Goal: Information Seeking & Learning: Learn about a topic

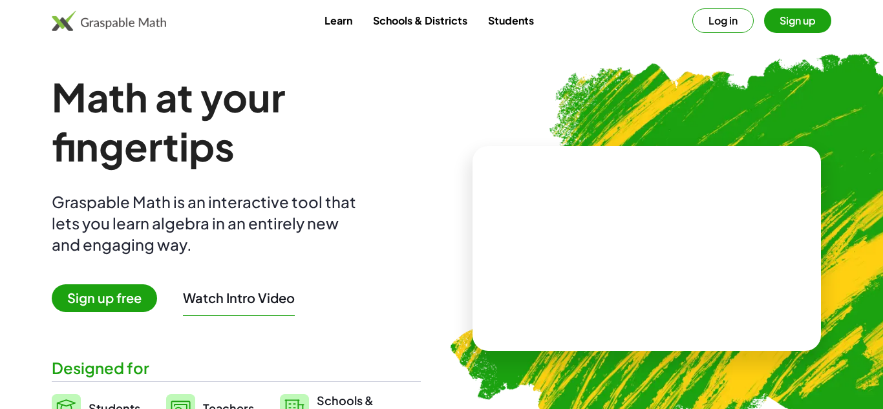
click at [698, 98] on img at bounding box center [713, 244] width 576 height 486
click at [697, 244] on video at bounding box center [647, 248] width 194 height 97
click at [154, 323] on div "Math at your fingertips Graspable Math is an interactive tool that lets you lea…" at bounding box center [236, 248] width 369 height 352
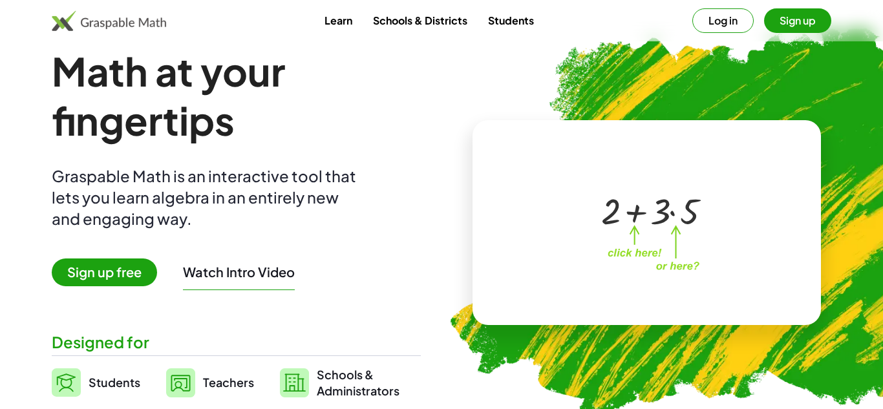
scroll to position [25, 0]
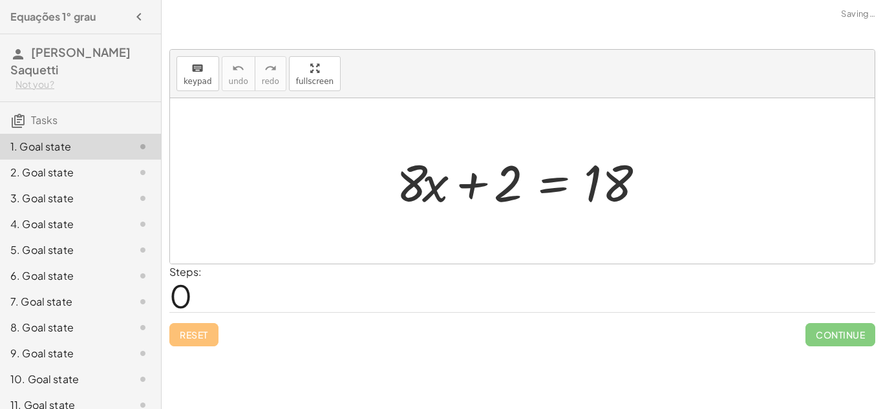
click at [494, 151] on div at bounding box center [527, 181] width 275 height 67
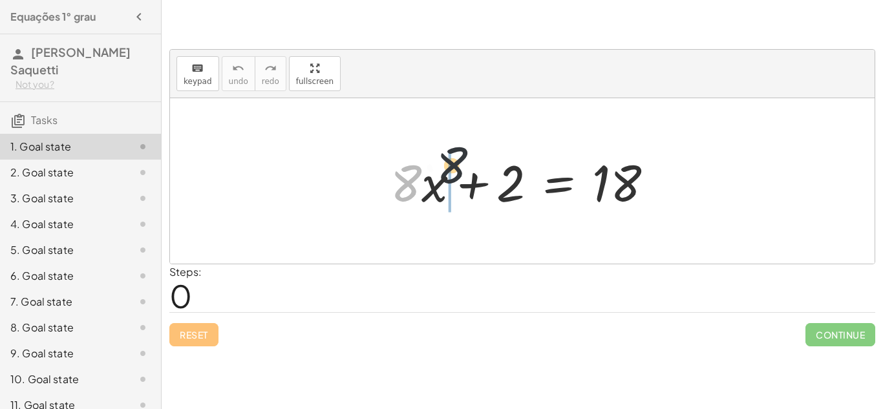
drag, startPoint x: 402, startPoint y: 183, endPoint x: 512, endPoint y: 139, distance: 119.0
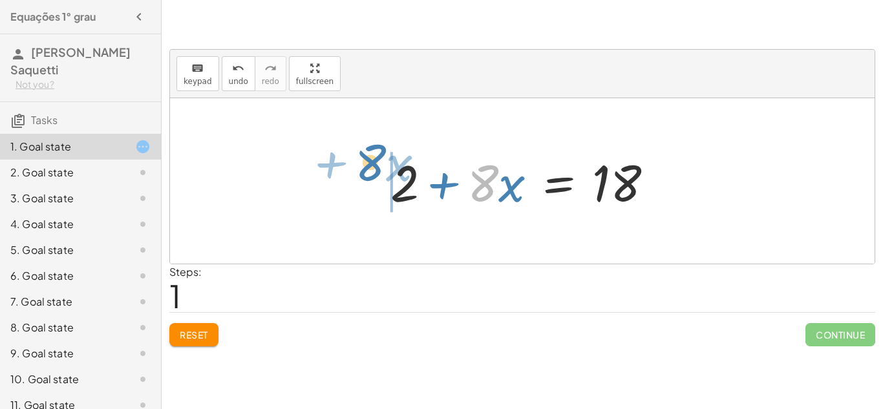
drag, startPoint x: 495, startPoint y: 185, endPoint x: 382, endPoint y: 172, distance: 113.9
click at [382, 172] on div "+ · 8 · x + 2 = 18 · 8 + · x + · 8 · x + 2 = 18" at bounding box center [522, 181] width 303 height 73
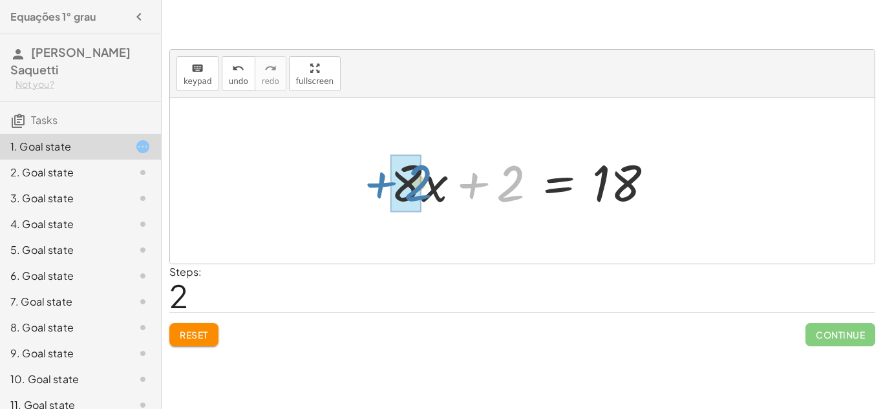
drag, startPoint x: 506, startPoint y: 191, endPoint x: 374, endPoint y: 184, distance: 132.8
click at [374, 184] on div "+ · 8 · x + 2 = 18 + 2 + · 8 · x = 18 + 2 + · 8 · x + 2 = 18" at bounding box center [522, 181] width 303 height 73
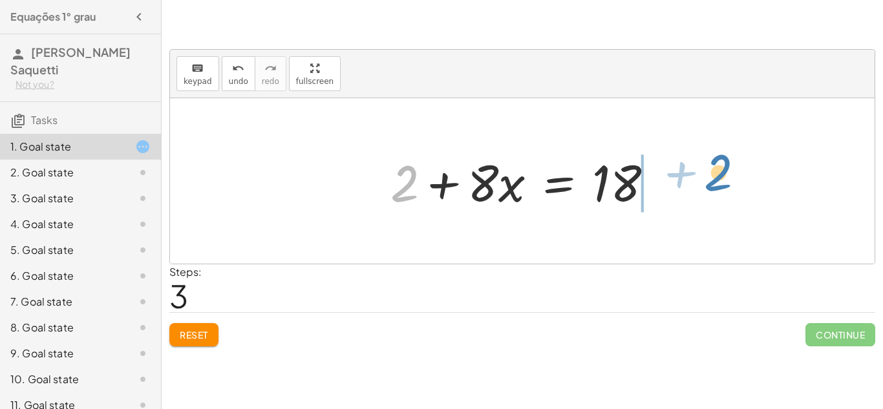
drag, startPoint x: 393, startPoint y: 187, endPoint x: 696, endPoint y: 178, distance: 303.4
click at [696, 178] on div "+ · 8 · x + 2 = 18 + 2 + · 8 · x = 18 + · 8 · x + 2 = 18 + 2 + · 8 · x + 2 = 18" at bounding box center [522, 181] width 705 height 166
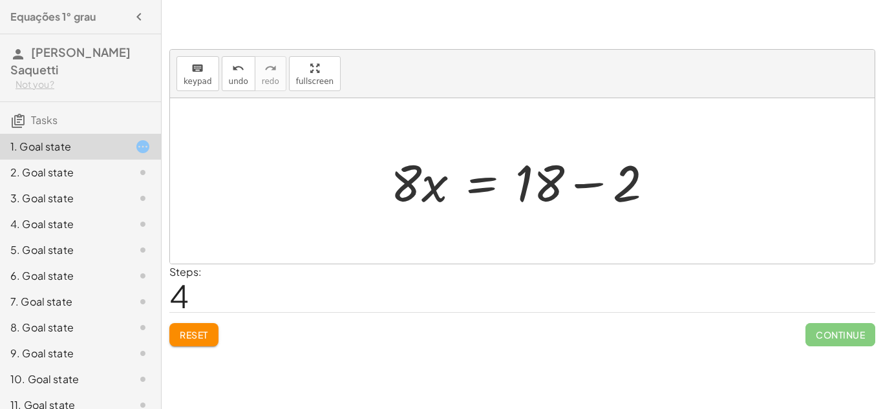
click at [582, 184] on div at bounding box center [527, 181] width 286 height 67
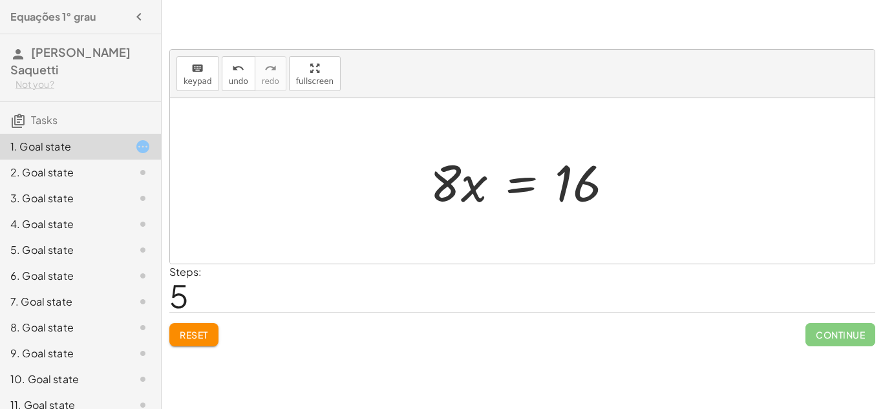
click at [449, 188] on div at bounding box center [527, 181] width 207 height 67
click at [473, 192] on div at bounding box center [527, 181] width 207 height 67
drag, startPoint x: 444, startPoint y: 193, endPoint x: 320, endPoint y: 230, distance: 129.5
click at [320, 230] on div "+ · 8 · x + 2 = 18 + 2 + · 8 · x = 18 + · 8 · x + 2 = 18 + 2 + · 8 · x = 18 · 8…" at bounding box center [522, 181] width 705 height 166
drag, startPoint x: 438, startPoint y: 196, endPoint x: 788, endPoint y: -56, distance: 431.8
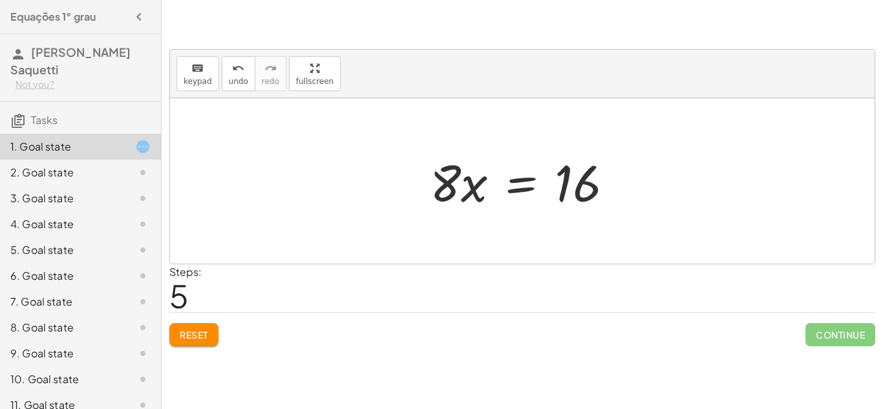
click at [788, 0] on html "Equações 1° grau Gabrielly Vazzoler Saquetti Not you? Tasks 1. Goal state 2. Go…" at bounding box center [441, 204] width 883 height 409
drag, startPoint x: 444, startPoint y: 189, endPoint x: 563, endPoint y: 146, distance: 126.0
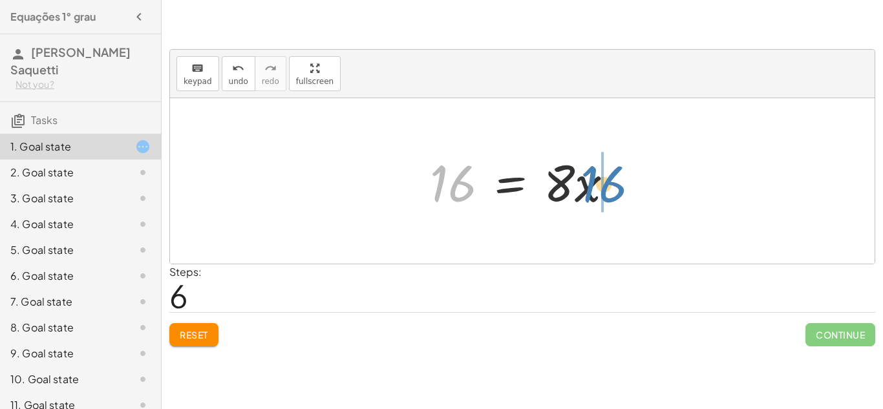
drag, startPoint x: 449, startPoint y: 190, endPoint x: 600, endPoint y: 191, distance: 150.7
click at [600, 191] on div at bounding box center [527, 181] width 207 height 67
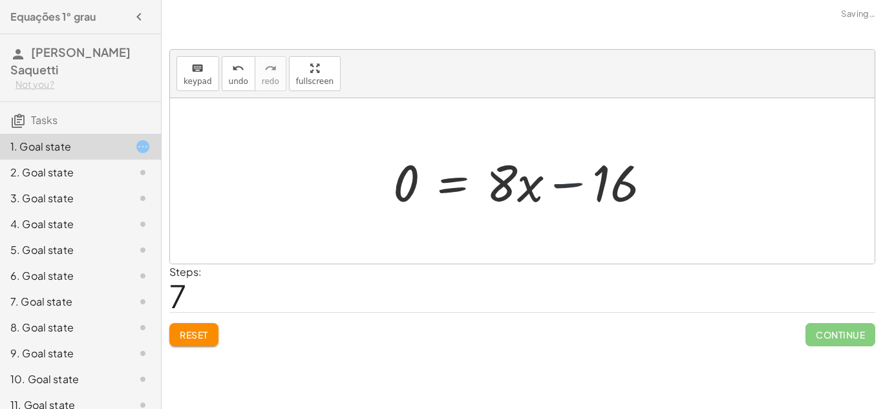
drag, startPoint x: 574, startPoint y: 187, endPoint x: 567, endPoint y: 186, distance: 7.2
click at [567, 186] on div at bounding box center [527, 181] width 281 height 67
drag, startPoint x: 516, startPoint y: 193, endPoint x: 342, endPoint y: 186, distance: 174.1
click at [342, 186] on div "+ · 8 · x + 2 = 18 + 2 + · 8 · x = 18 + · 8 · x + 2 = 18 + 2 + · 8 · x = 18 · 8…" at bounding box center [522, 181] width 705 height 166
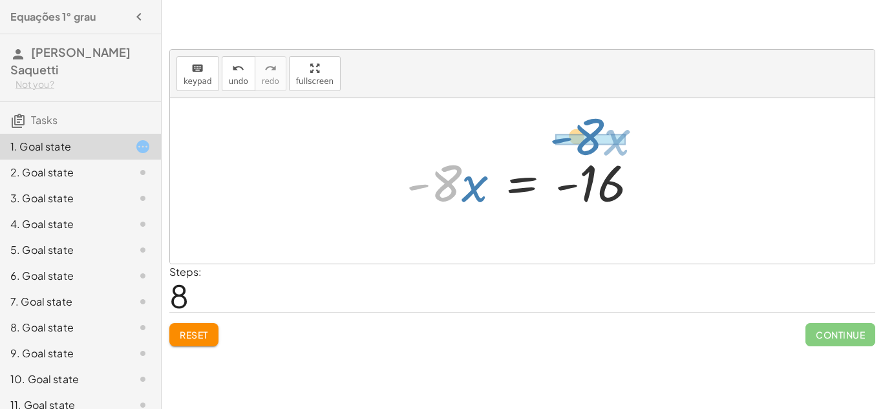
drag, startPoint x: 435, startPoint y: 189, endPoint x: 578, endPoint y: 144, distance: 150.3
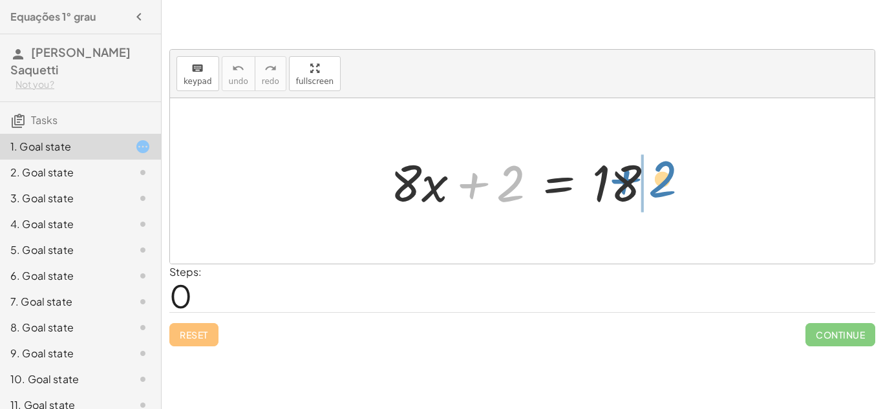
drag, startPoint x: 510, startPoint y: 182, endPoint x: 676, endPoint y: 177, distance: 166.3
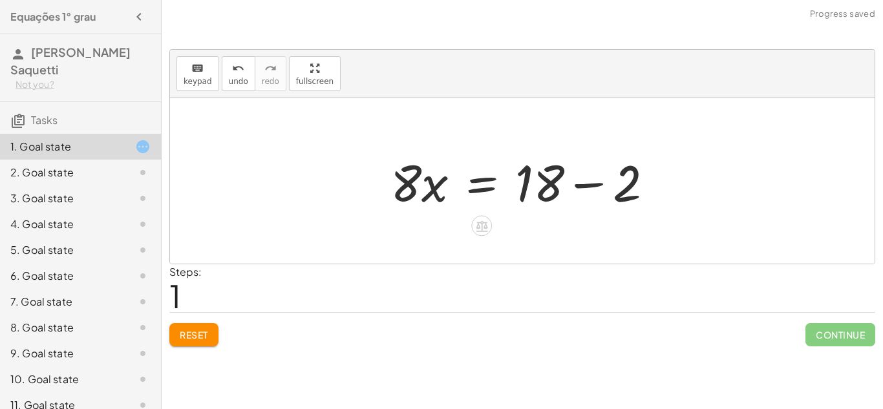
click at [579, 184] on div at bounding box center [527, 181] width 286 height 67
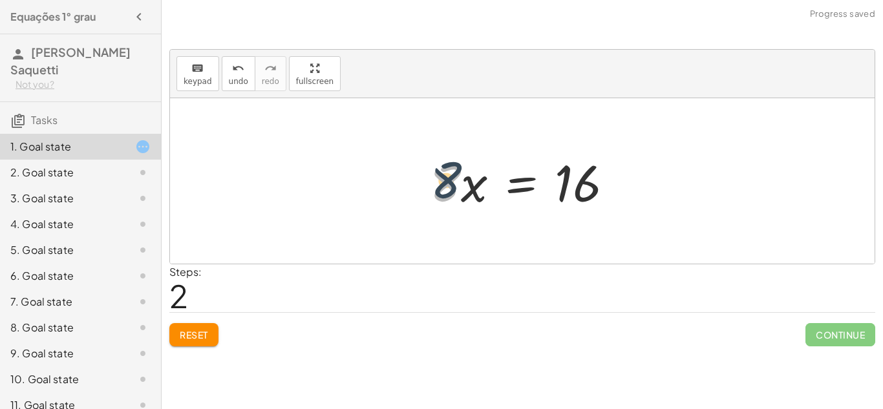
drag, startPoint x: 446, startPoint y: 181, endPoint x: 466, endPoint y: 141, distance: 44.8
click at [466, 141] on div "+ · 8 · x + 2 = 18 · 8 · x = + 18 − 2 · 8 · 8 · x = 16" at bounding box center [522, 181] width 705 height 166
drag, startPoint x: 469, startPoint y: 168, endPoint x: 588, endPoint y: 114, distance: 130.8
click at [588, 114] on div "+ · 8 · x + 2 = 18 · 8 · x = + 18 − 2 · 8 · x = 16 · 8 · x · 8 · x = 16" at bounding box center [522, 181] width 705 height 166
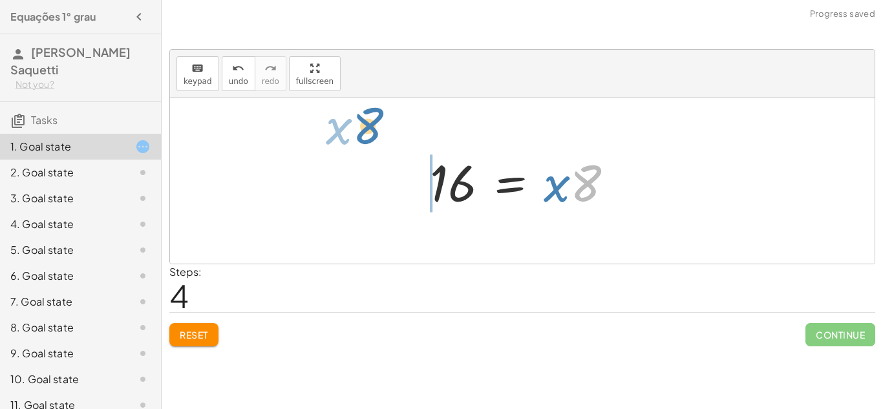
drag, startPoint x: 578, startPoint y: 188, endPoint x: 358, endPoint y: 131, distance: 227.7
click at [358, 131] on div "+ · 8 · x + 2 = 18 · 8 · x = + 18 − 2 · 8 · x = 16 · x · 8 = 16 · 8 · x · 8 · x…" at bounding box center [522, 181] width 705 height 166
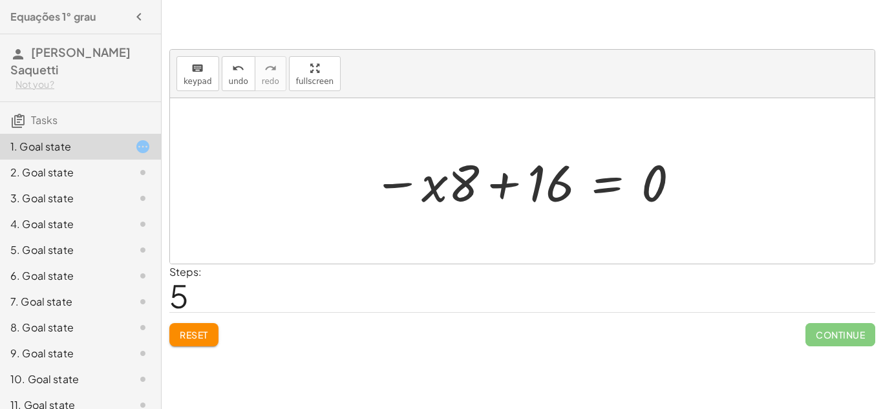
click at [190, 340] on span "Reset" at bounding box center [194, 335] width 28 height 12
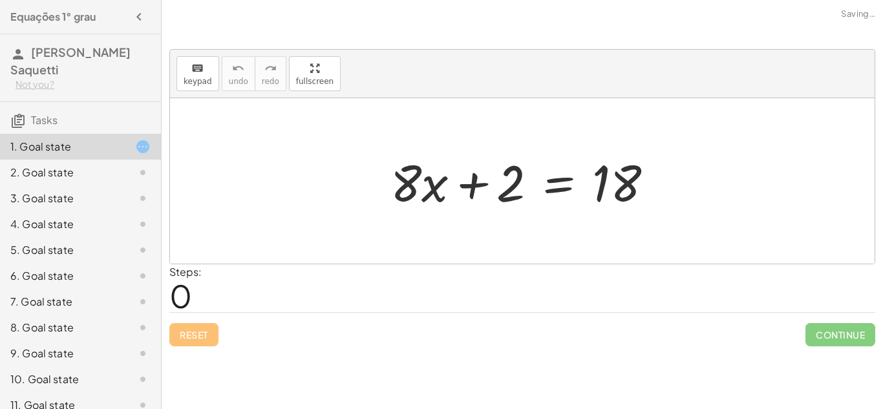
click at [190, 340] on div "Reset Continue" at bounding box center [522, 329] width 706 height 34
drag, startPoint x: 509, startPoint y: 184, endPoint x: 706, endPoint y: 179, distance: 197.3
click at [706, 179] on div "+ 2 + · 8 · x + 2 = 18" at bounding box center [522, 181] width 705 height 166
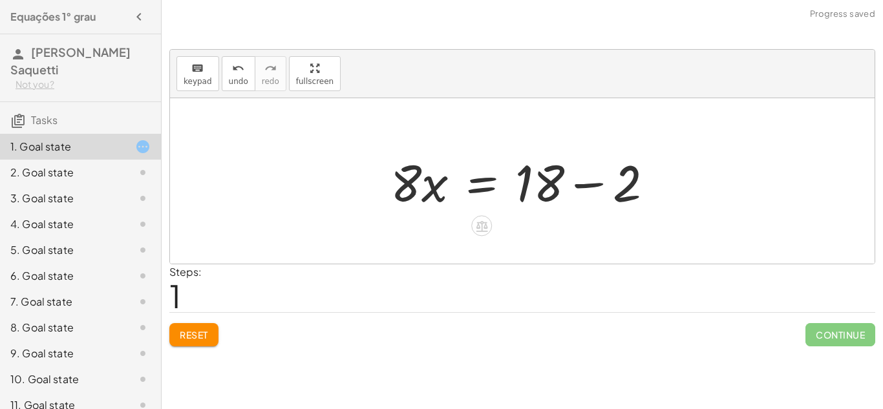
click at [581, 183] on div at bounding box center [527, 181] width 286 height 67
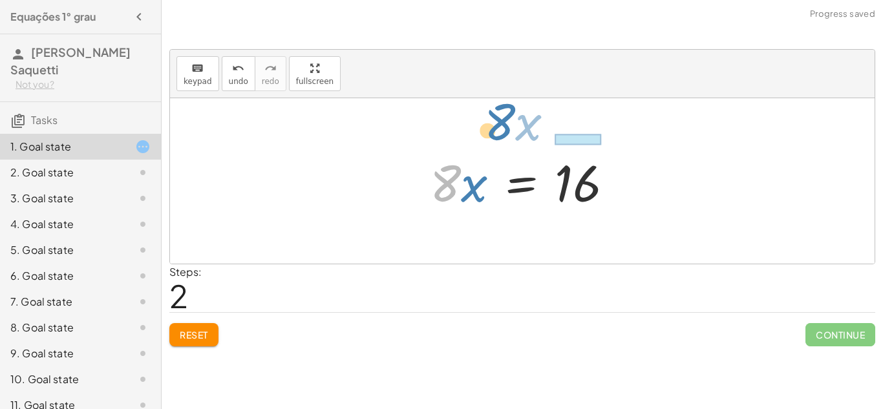
drag, startPoint x: 447, startPoint y: 187, endPoint x: 550, endPoint y: 109, distance: 128.3
click at [550, 109] on div "+ · 8 · x + 2 = 18 · 8 · x = + 18 − 2 · 8 · x · 8 · x = 16" at bounding box center [522, 181] width 705 height 166
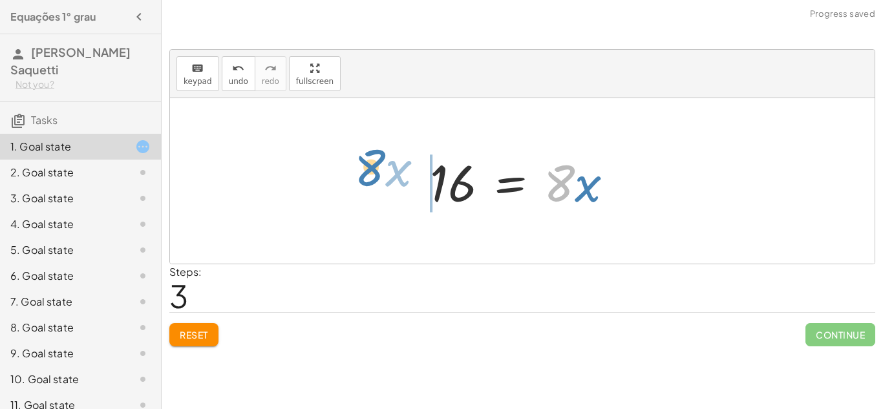
drag, startPoint x: 557, startPoint y: 187, endPoint x: 363, endPoint y: 174, distance: 193.8
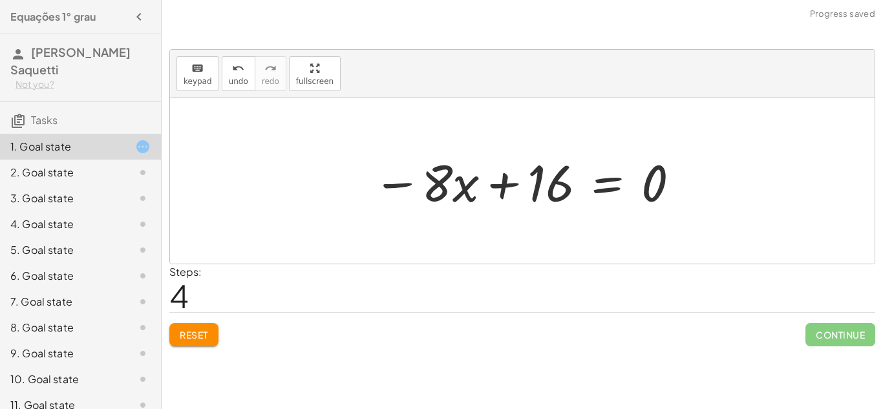
click at [190, 332] on span "Reset" at bounding box center [194, 335] width 28 height 12
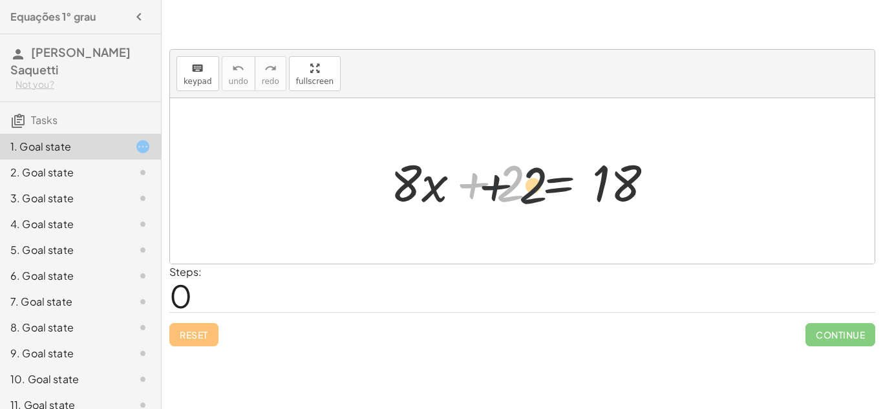
drag, startPoint x: 490, startPoint y: 171, endPoint x: 515, endPoint y: 173, distance: 24.6
click at [515, 173] on div at bounding box center [527, 181] width 286 height 67
drag, startPoint x: 540, startPoint y: 175, endPoint x: 558, endPoint y: 173, distance: 18.2
click at [558, 173] on div at bounding box center [527, 181] width 286 height 67
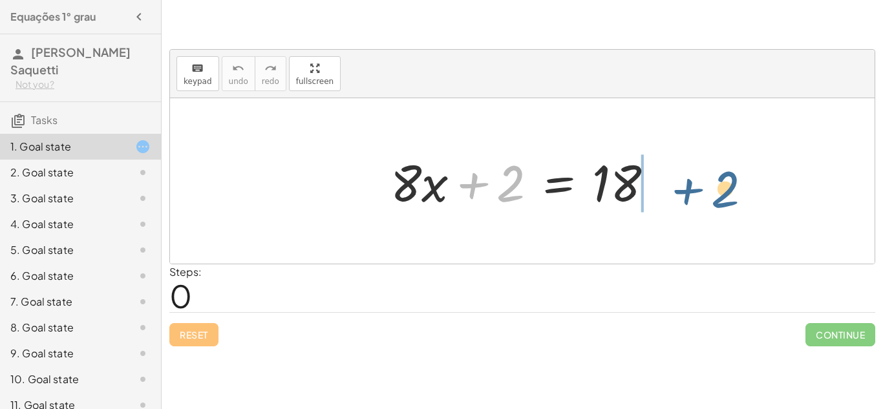
drag, startPoint x: 507, startPoint y: 184, endPoint x: 715, endPoint y: 187, distance: 208.2
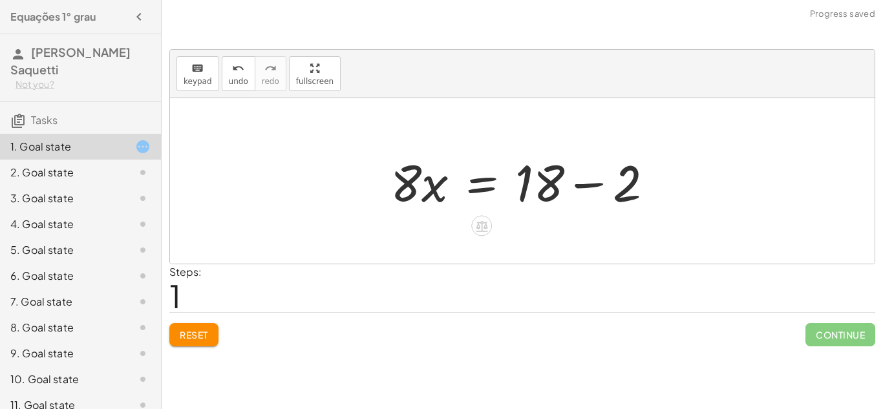
click at [591, 180] on div at bounding box center [527, 181] width 286 height 67
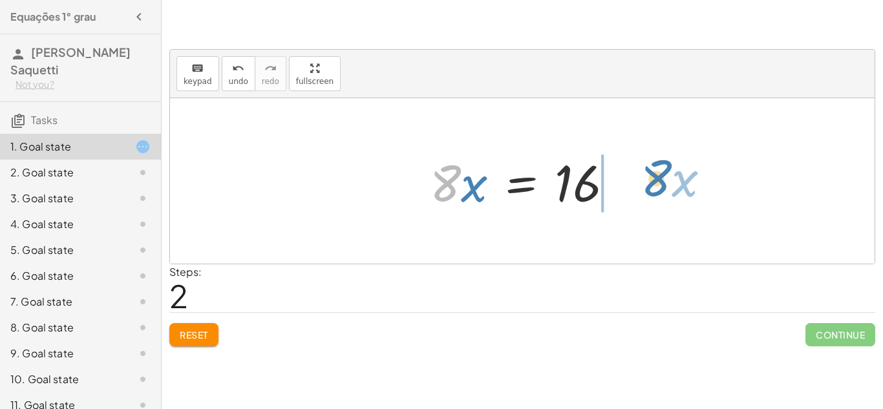
drag, startPoint x: 431, startPoint y: 179, endPoint x: 642, endPoint y: 174, distance: 210.9
click at [642, 174] on div "+ · 8 · x + 2 = 18 · 8 · x = + 18 − 2 · 8 · x · 8 · x = 16" at bounding box center [522, 181] width 705 height 166
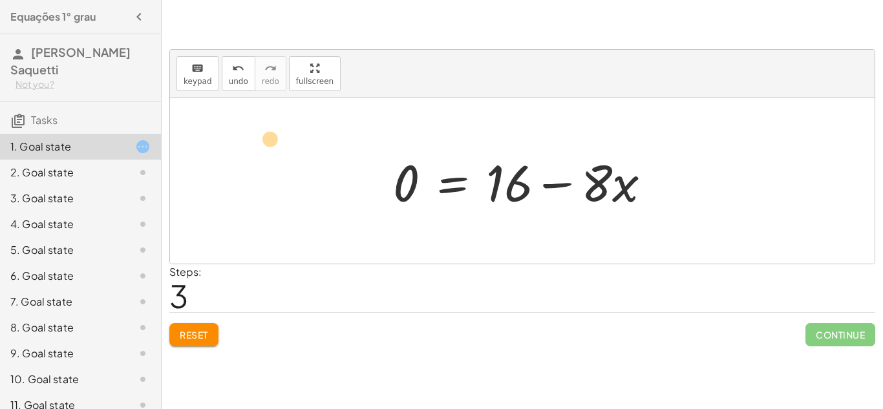
drag, startPoint x: 612, startPoint y: 182, endPoint x: 287, endPoint y: 139, distance: 327.4
click at [287, 139] on div "+ · 8 · x + 2 = 18 · 8 · x = + 18 − 2 · 8 · x = 16 · 8 − · x · 8 · x = 16 0 + −" at bounding box center [522, 181] width 705 height 166
click at [184, 340] on span "Reset" at bounding box center [194, 335] width 28 height 12
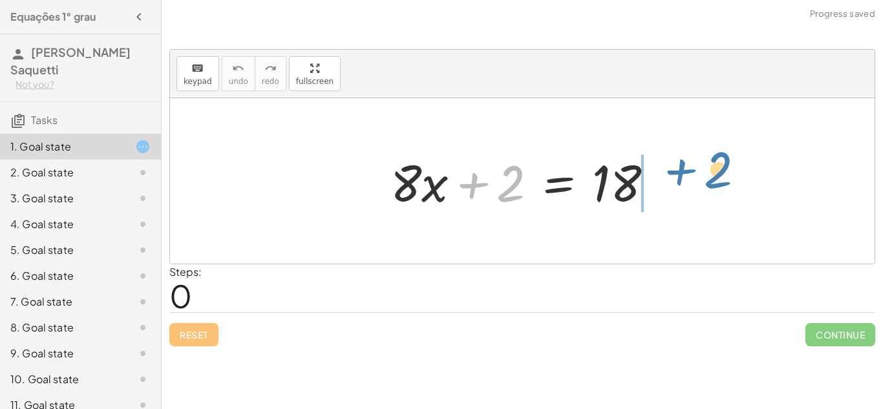
drag, startPoint x: 510, startPoint y: 175, endPoint x: 719, endPoint y: 161, distance: 209.3
click at [719, 161] on div "+ 2 + · 8 · x + 2 = 18" at bounding box center [522, 181] width 705 height 166
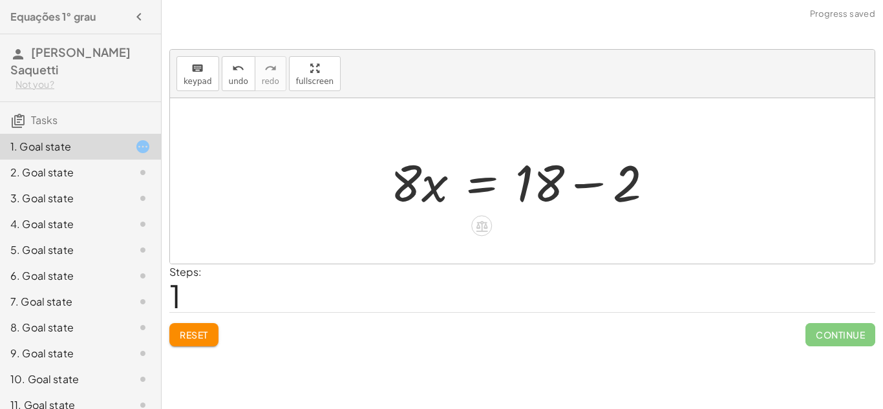
click at [590, 183] on div at bounding box center [527, 181] width 286 height 67
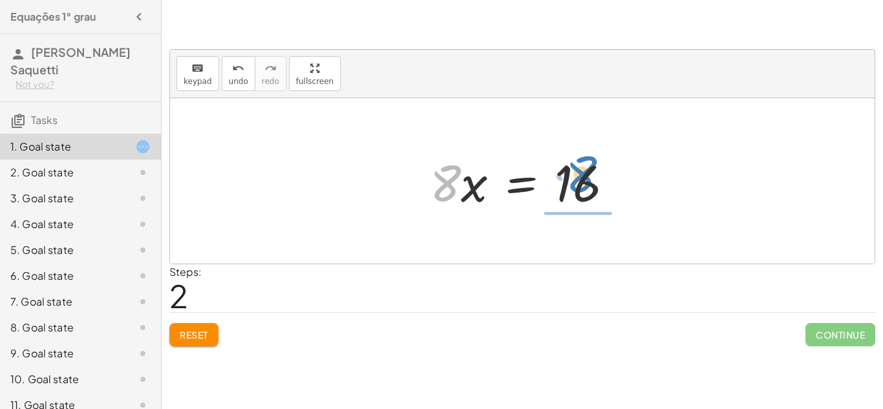
drag, startPoint x: 450, startPoint y: 175, endPoint x: 589, endPoint y: 147, distance: 141.7
click at [589, 148] on div at bounding box center [527, 181] width 207 height 67
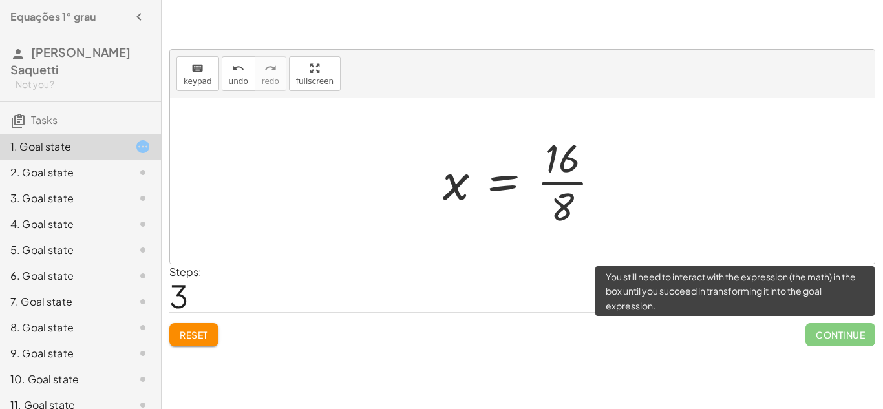
click at [850, 334] on span "Continue" at bounding box center [841, 334] width 70 height 23
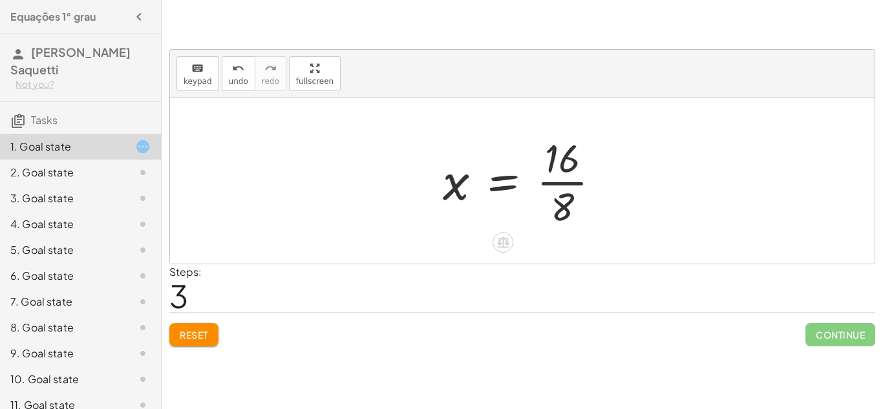
click at [506, 175] on div at bounding box center [526, 181] width 181 height 100
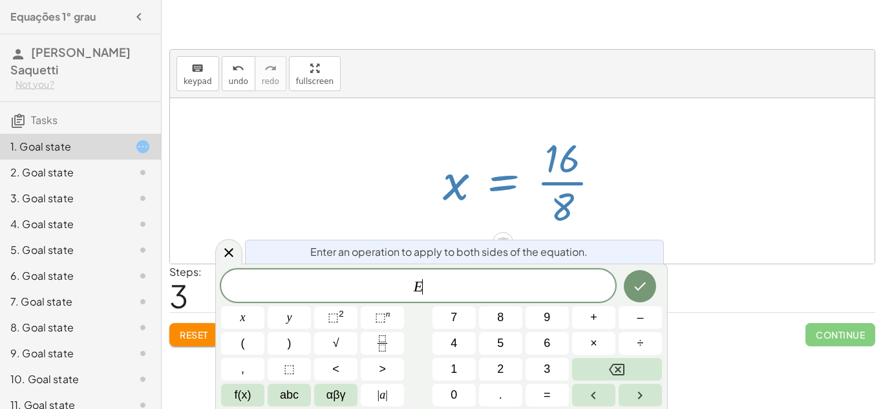
scroll to position [1, 0]
click at [506, 175] on div at bounding box center [526, 181] width 181 height 100
click at [253, 215] on div at bounding box center [522, 181] width 705 height 166
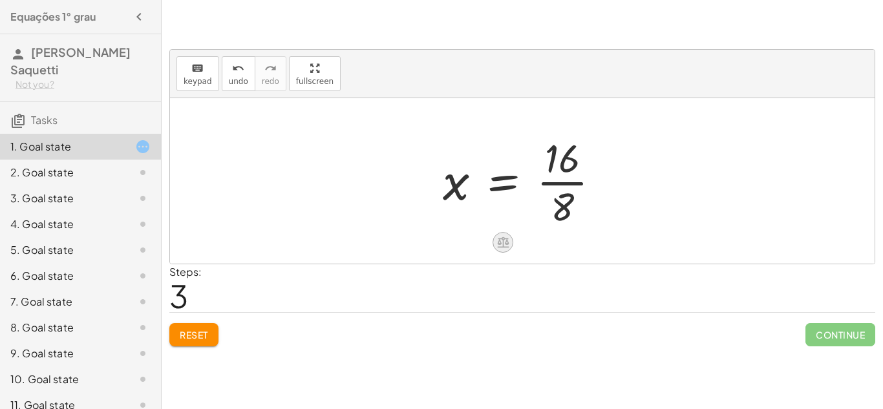
click at [507, 241] on icon at bounding box center [503, 242] width 12 height 11
click at [479, 238] on span "−" at bounding box center [477, 242] width 8 height 19
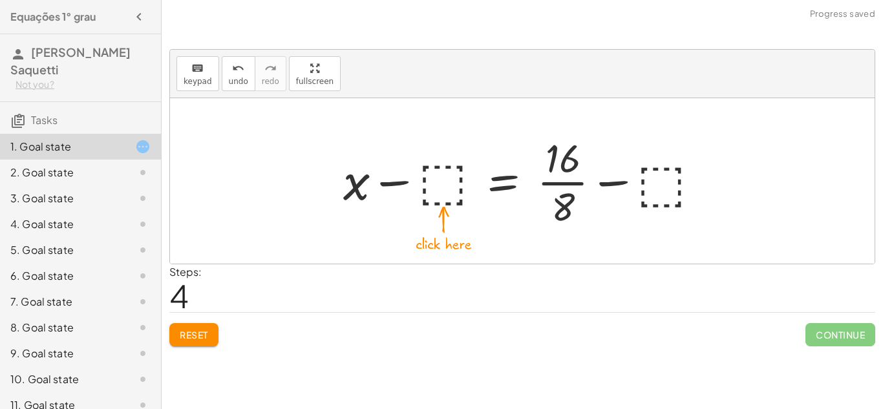
click at [192, 327] on button "Reset" at bounding box center [193, 334] width 49 height 23
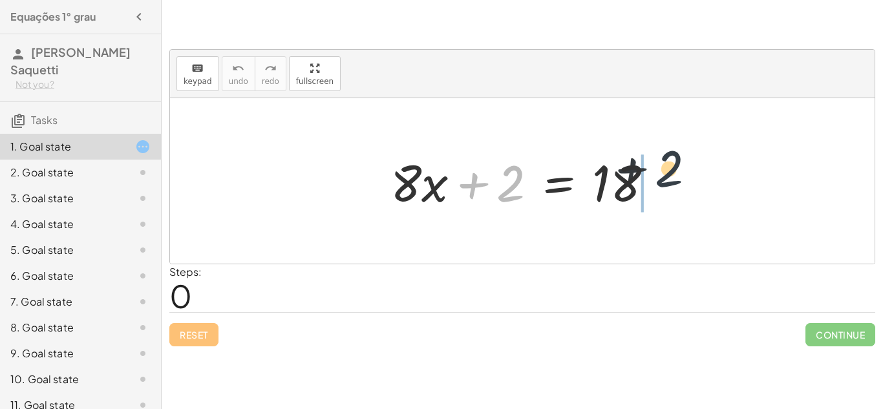
drag, startPoint x: 511, startPoint y: 184, endPoint x: 738, endPoint y: 180, distance: 226.4
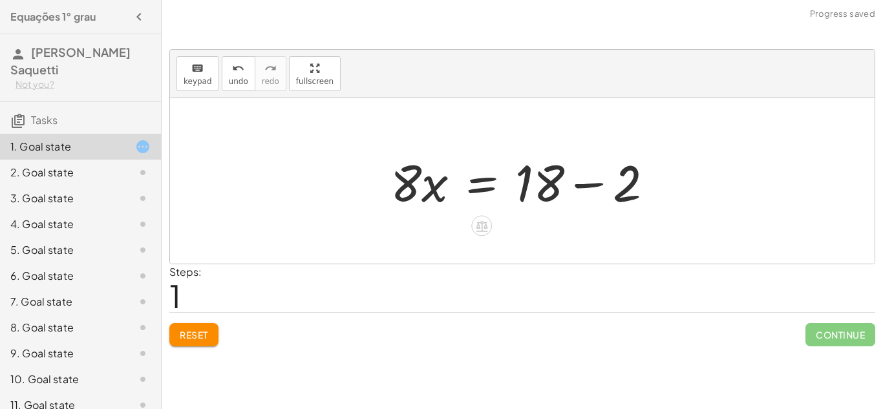
click at [590, 180] on div at bounding box center [527, 181] width 286 height 67
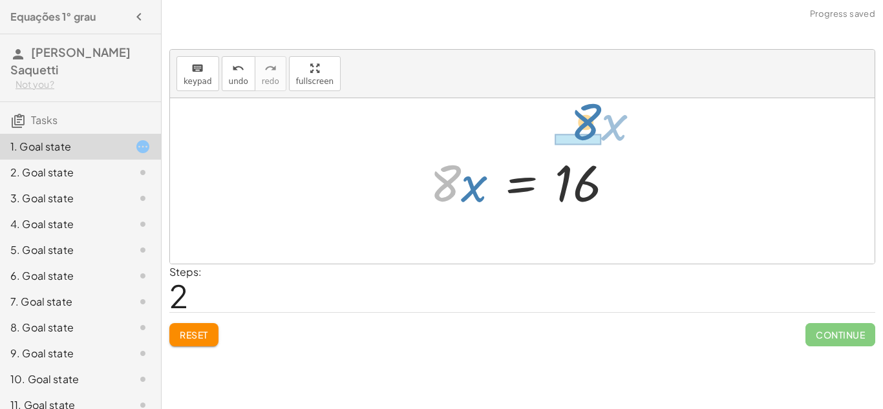
drag, startPoint x: 441, startPoint y: 177, endPoint x: 581, endPoint y: 116, distance: 152.6
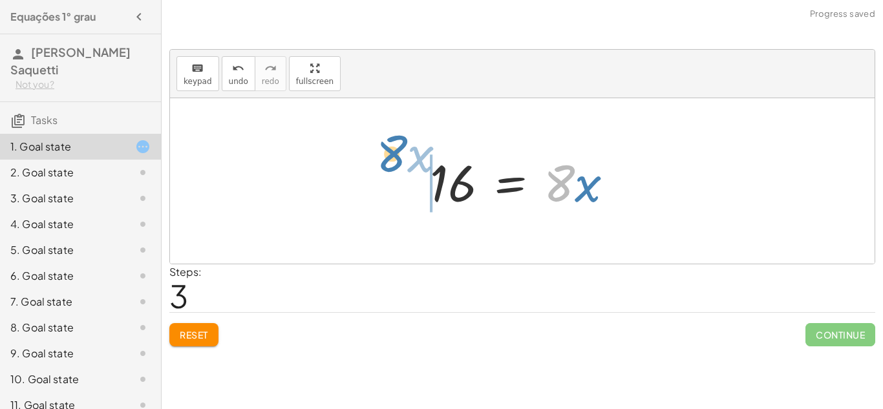
drag, startPoint x: 566, startPoint y: 169, endPoint x: 398, endPoint y: 141, distance: 170.5
click at [398, 141] on div "+ · 8 · x + 2 = 18 · 8 · x = + 18 − 2 · 8 · x = 16 · 8 · x · 8 · x = 16" at bounding box center [522, 181] width 705 height 166
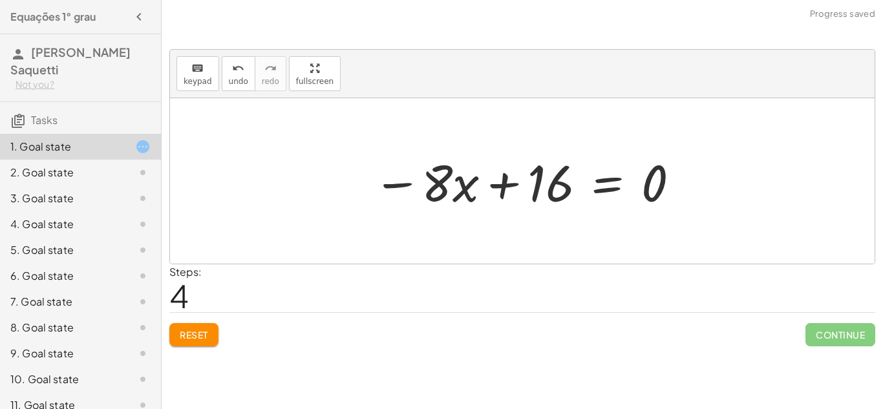
click at [188, 329] on span "Reset" at bounding box center [194, 335] width 28 height 12
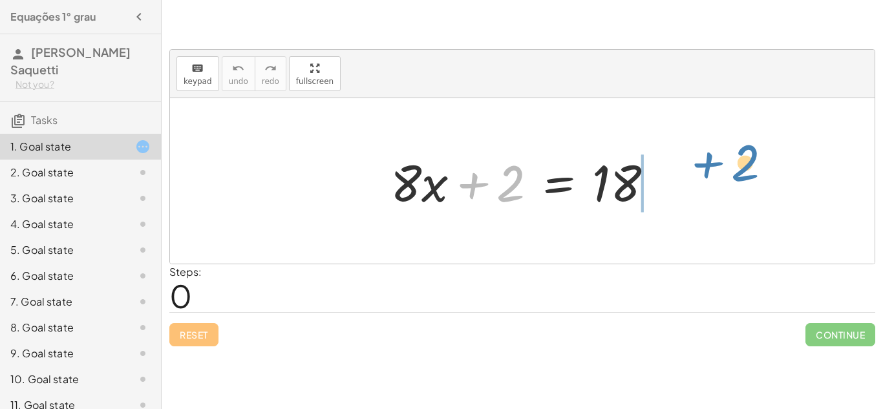
drag, startPoint x: 509, startPoint y: 180, endPoint x: 742, endPoint y: 164, distance: 233.3
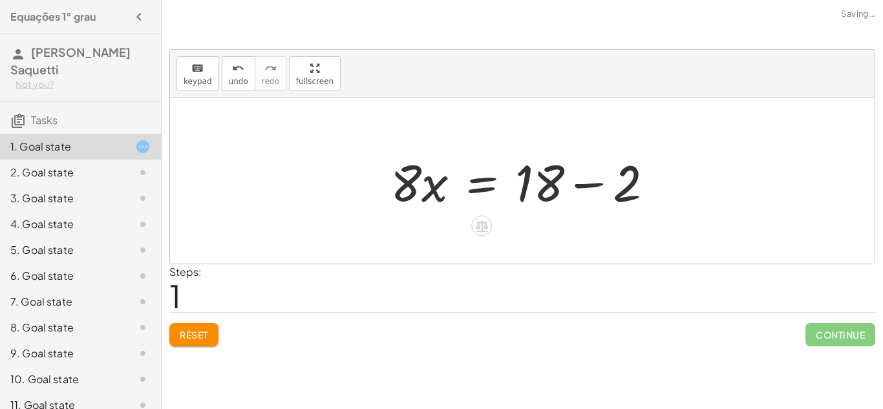
click at [592, 182] on div at bounding box center [527, 181] width 286 height 67
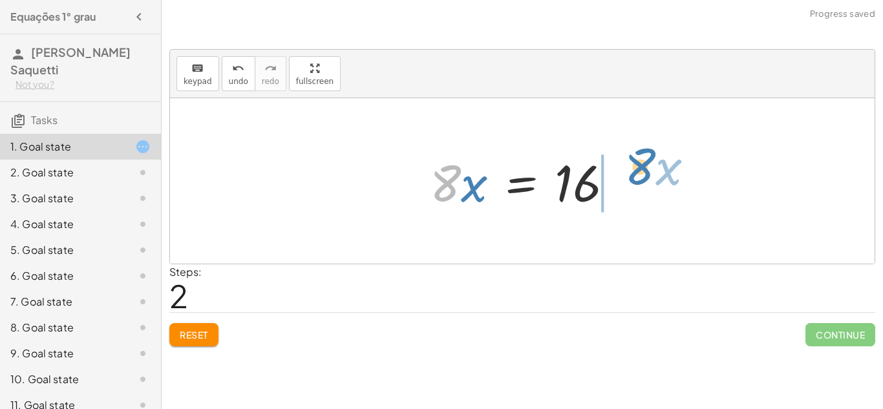
drag, startPoint x: 446, startPoint y: 182, endPoint x: 638, endPoint y: 174, distance: 192.2
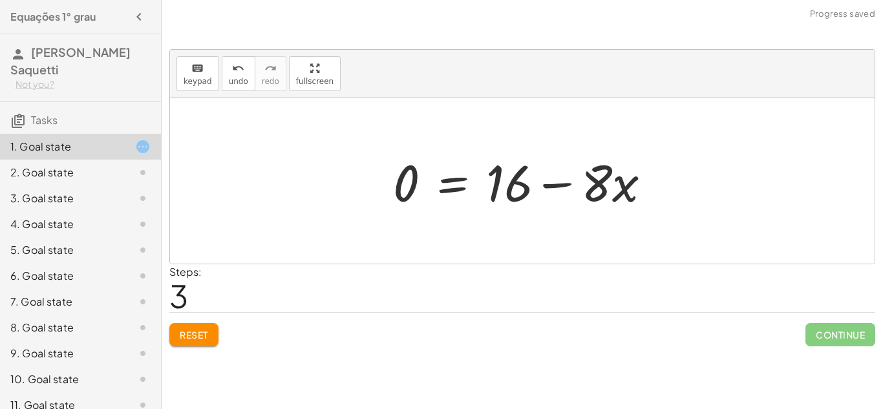
click at [196, 332] on span "Reset" at bounding box center [194, 335] width 28 height 12
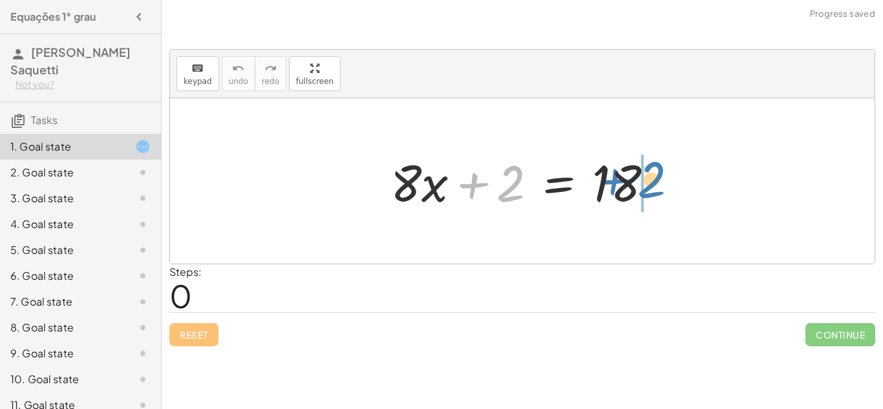
drag, startPoint x: 494, startPoint y: 180, endPoint x: 636, endPoint y: 177, distance: 141.7
click at [636, 177] on div at bounding box center [527, 181] width 286 height 67
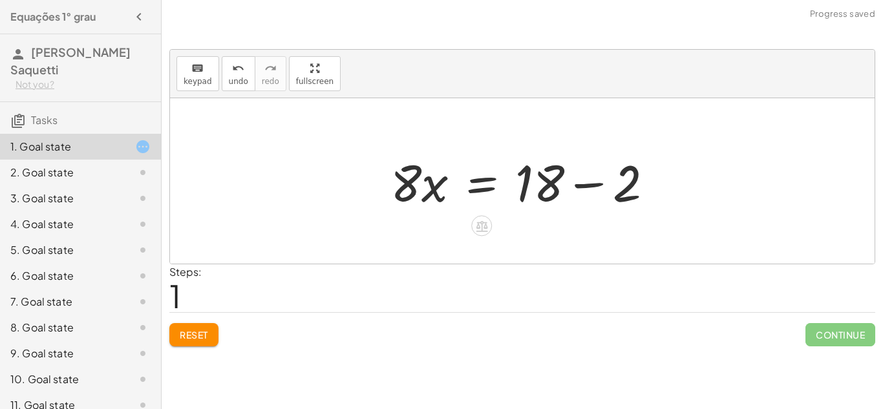
click at [592, 182] on div at bounding box center [527, 181] width 286 height 67
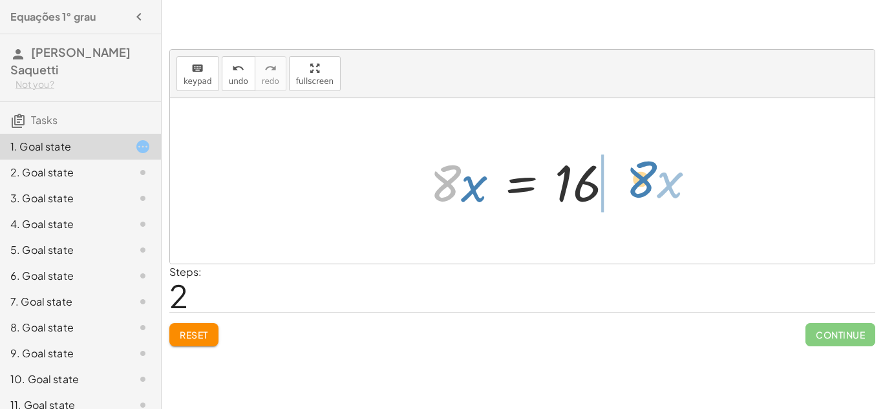
drag, startPoint x: 445, startPoint y: 179, endPoint x: 638, endPoint y: 177, distance: 192.7
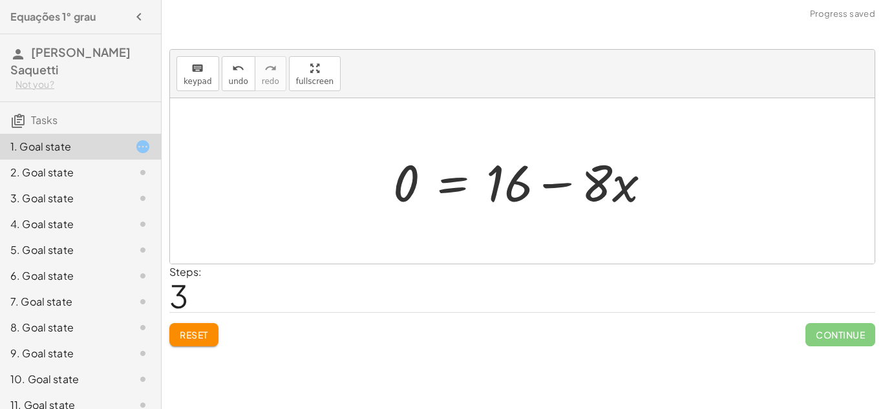
click at [190, 328] on button "Reset" at bounding box center [193, 334] width 49 height 23
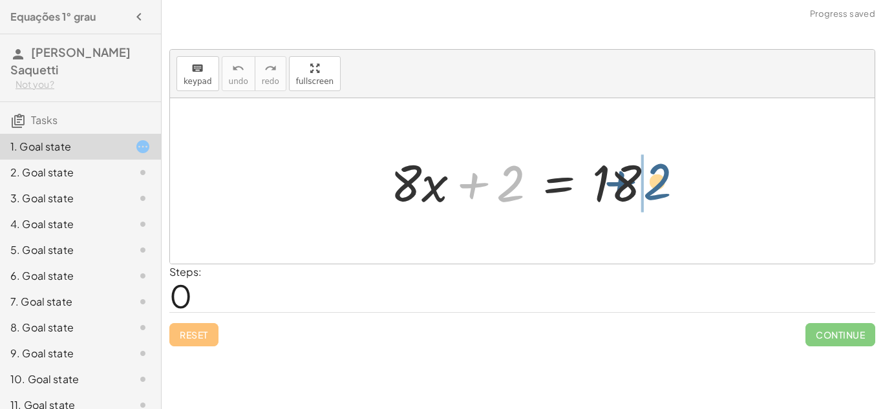
drag, startPoint x: 499, startPoint y: 188, endPoint x: 652, endPoint y: 189, distance: 153.3
click at [652, 189] on div at bounding box center [527, 181] width 286 height 67
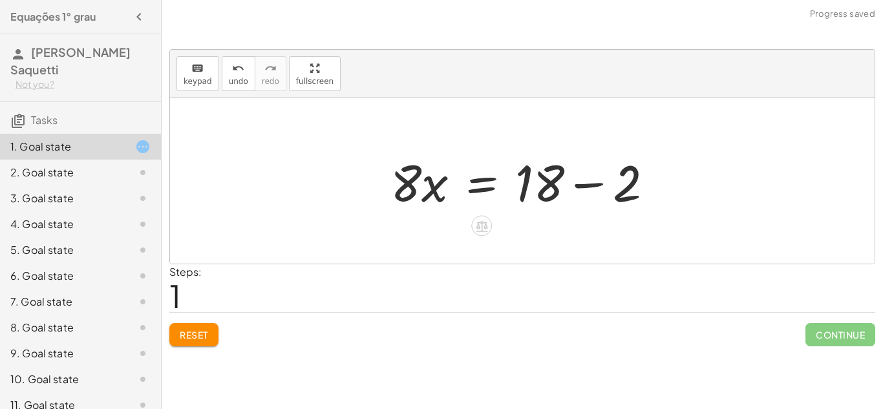
click at [592, 180] on div at bounding box center [527, 181] width 286 height 67
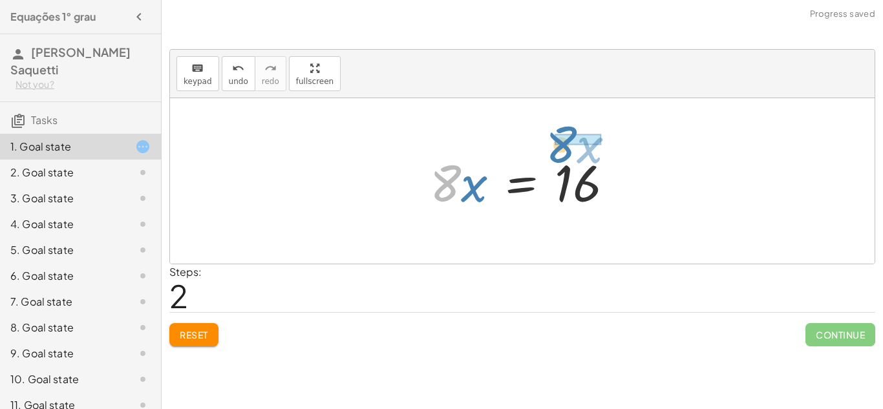
drag, startPoint x: 446, startPoint y: 191, endPoint x: 561, endPoint y: 153, distance: 122.1
click at [561, 153] on div at bounding box center [527, 181] width 207 height 67
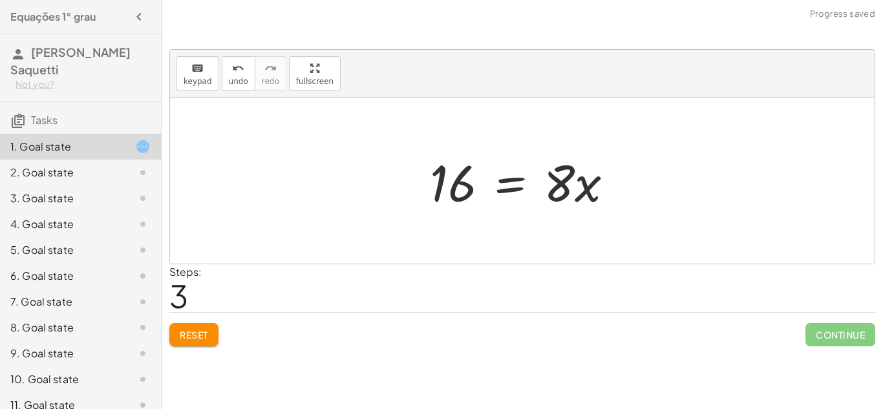
click at [178, 336] on button "Reset" at bounding box center [193, 334] width 49 height 23
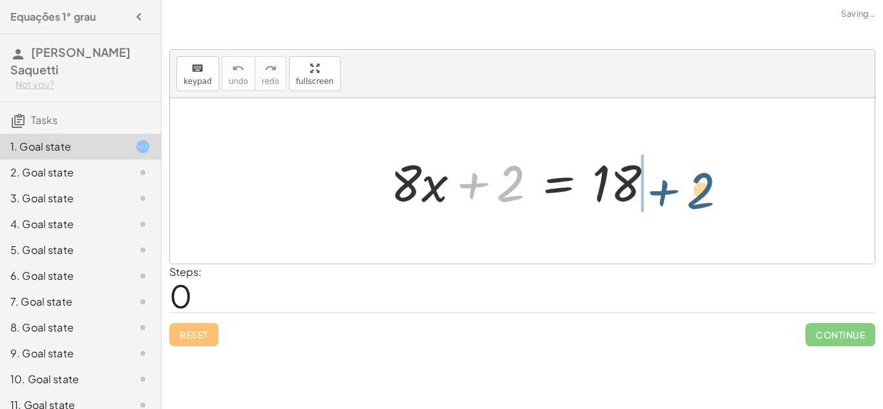
drag, startPoint x: 499, startPoint y: 188, endPoint x: 690, endPoint y: 195, distance: 191.5
click at [690, 195] on div "+ 2 + · 8 · x + 2 = 18" at bounding box center [522, 181] width 705 height 166
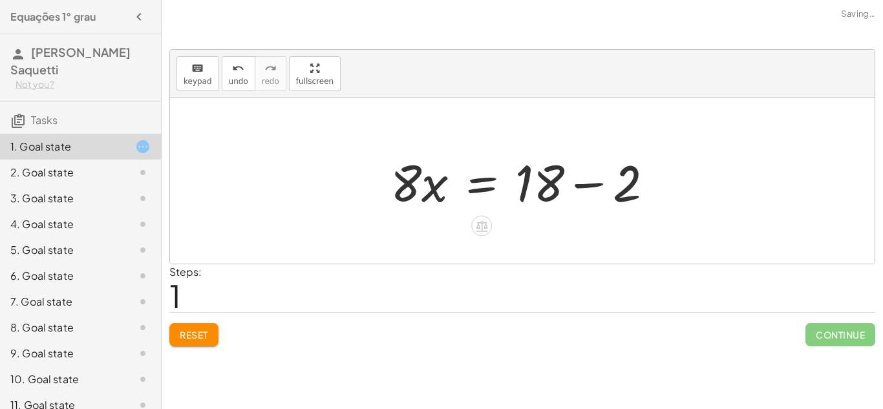
click at [582, 184] on div at bounding box center [527, 181] width 286 height 67
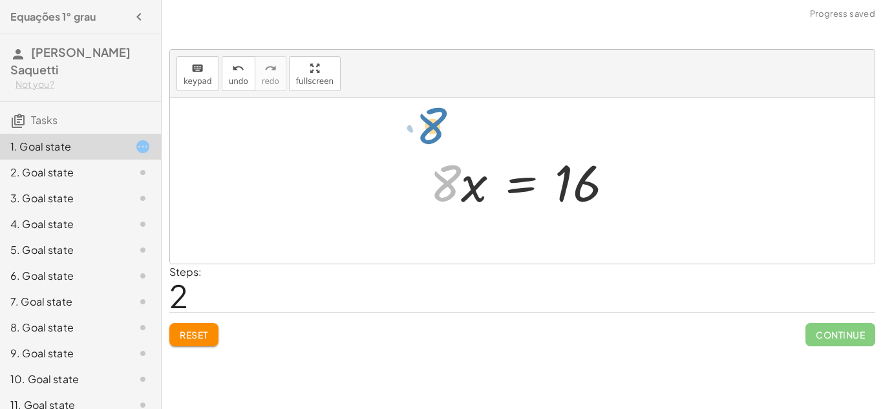
drag, startPoint x: 440, startPoint y: 187, endPoint x: 374, endPoint y: 146, distance: 77.5
drag, startPoint x: 440, startPoint y: 191, endPoint x: 576, endPoint y: 233, distance: 142.0
click at [576, 233] on div "+ · 8 · x + 2 = 18 · 8 · x = + 18 − 2 · 8 · x · 8 · x = 16" at bounding box center [522, 181] width 705 height 166
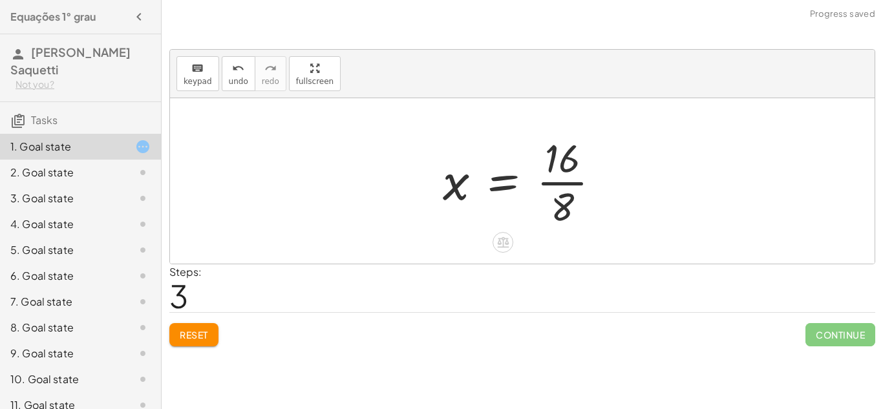
click at [557, 186] on div at bounding box center [526, 181] width 181 height 100
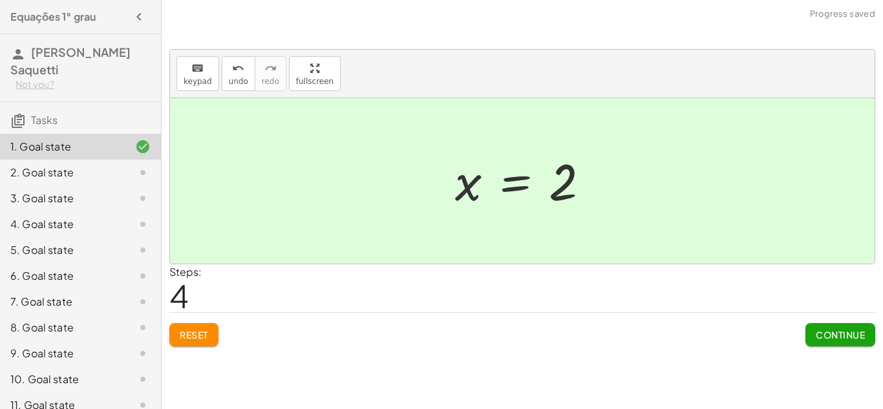
click at [126, 171] on div at bounding box center [132, 173] width 36 height 16
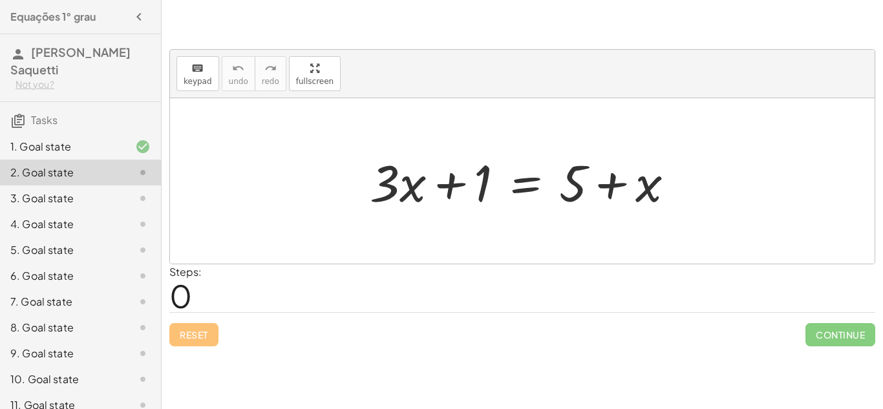
click at [137, 193] on icon at bounding box center [143, 199] width 16 height 16
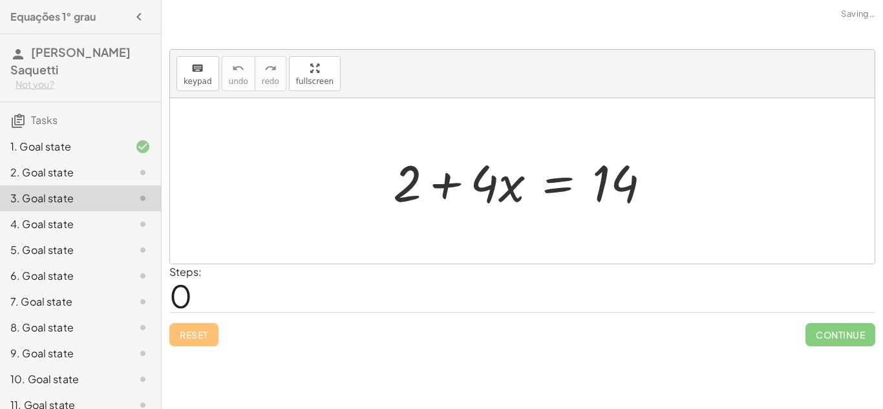
click at [142, 169] on icon at bounding box center [143, 173] width 16 height 16
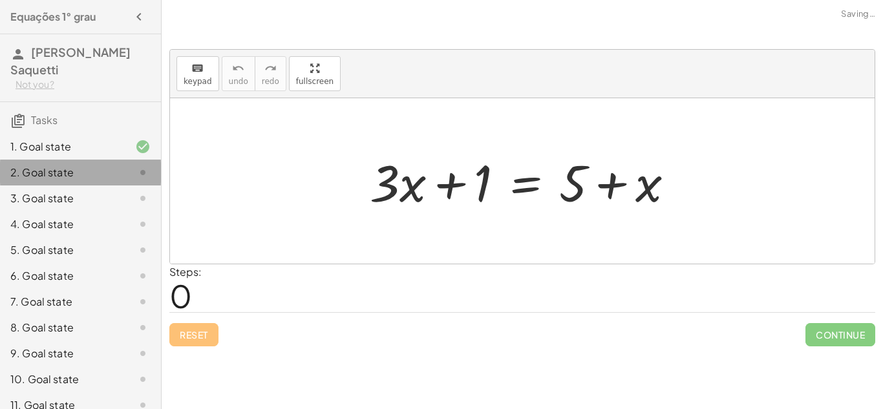
click at [142, 169] on icon at bounding box center [143, 173] width 16 height 16
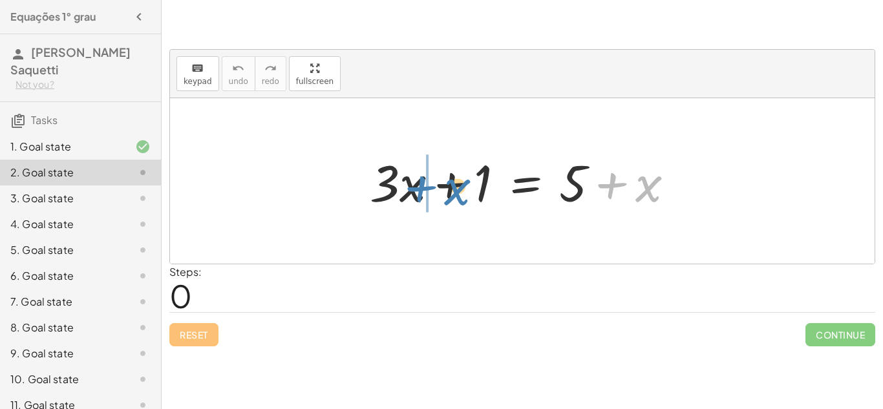
drag, startPoint x: 611, startPoint y: 192, endPoint x: 420, endPoint y: 197, distance: 191.5
click at [420, 197] on div at bounding box center [527, 181] width 328 height 67
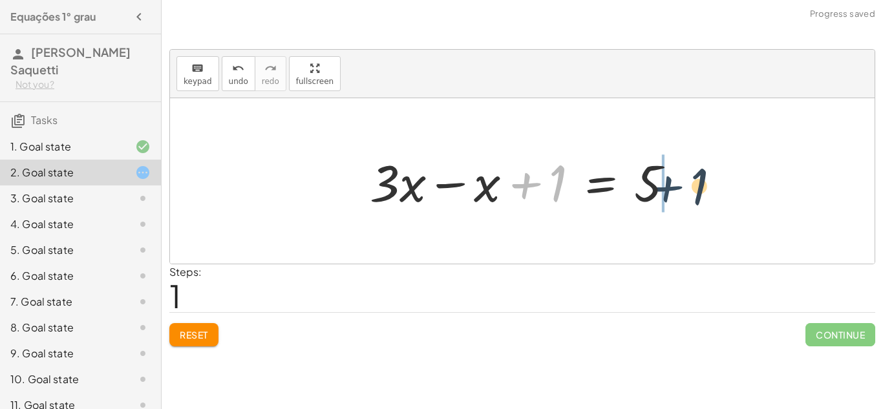
drag, startPoint x: 528, startPoint y: 182, endPoint x: 679, endPoint y: 187, distance: 151.4
click at [679, 187] on div at bounding box center [527, 181] width 328 height 67
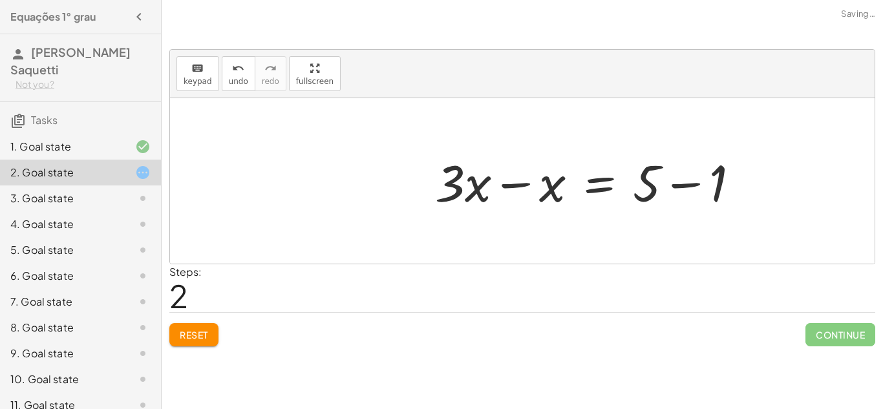
click at [685, 186] on div at bounding box center [593, 181] width 328 height 67
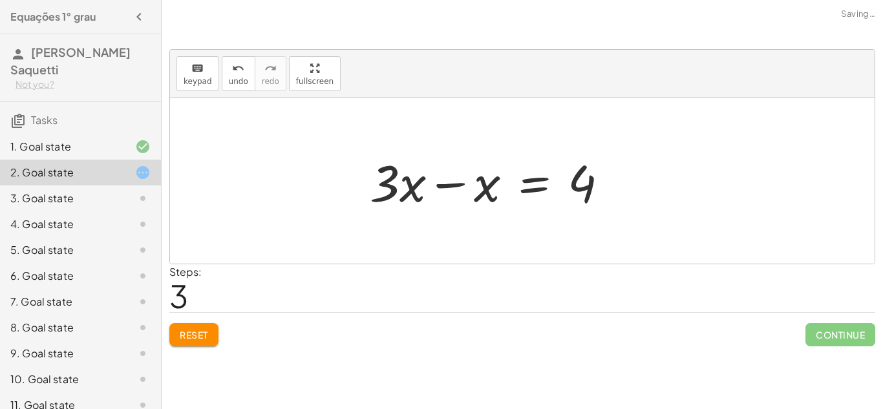
click at [451, 179] on div at bounding box center [494, 181] width 263 height 67
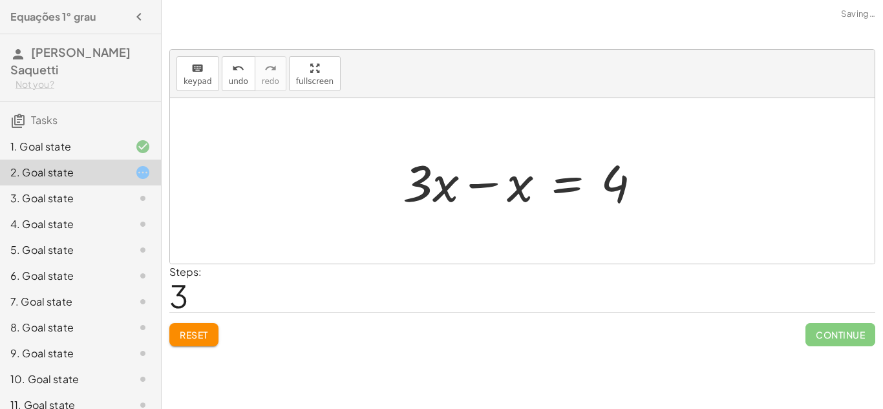
click at [499, 188] on div at bounding box center [527, 181] width 263 height 67
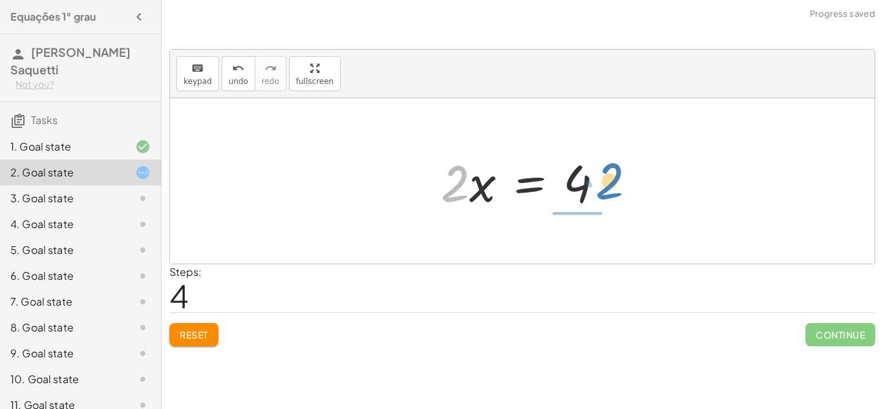
drag, startPoint x: 460, startPoint y: 183, endPoint x: 618, endPoint y: 186, distance: 158.4
click at [618, 186] on div at bounding box center [528, 181] width 186 height 67
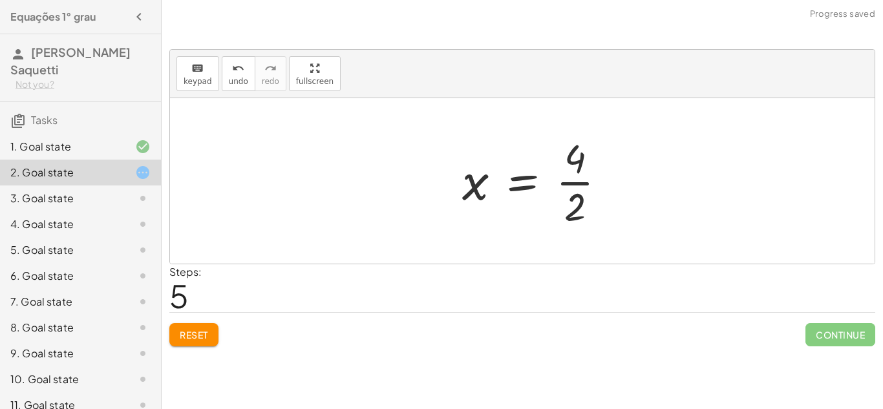
click at [577, 183] on div at bounding box center [539, 181] width 167 height 100
click at [120, 202] on div at bounding box center [132, 199] width 36 height 16
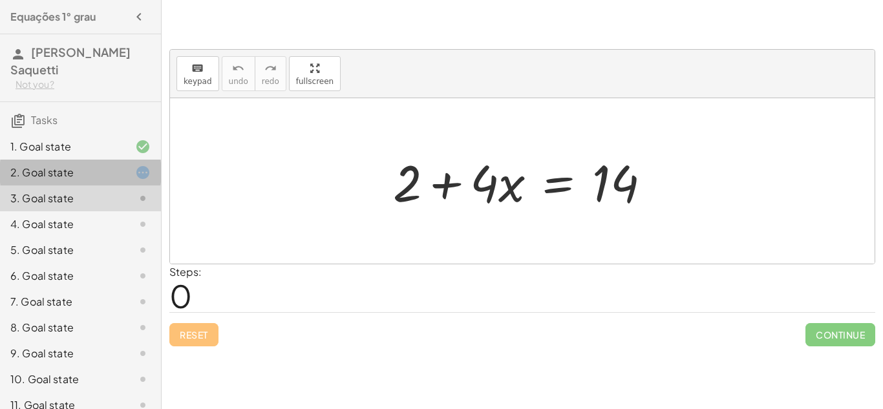
click at [104, 178] on div "2. Goal state" at bounding box center [62, 173] width 104 height 16
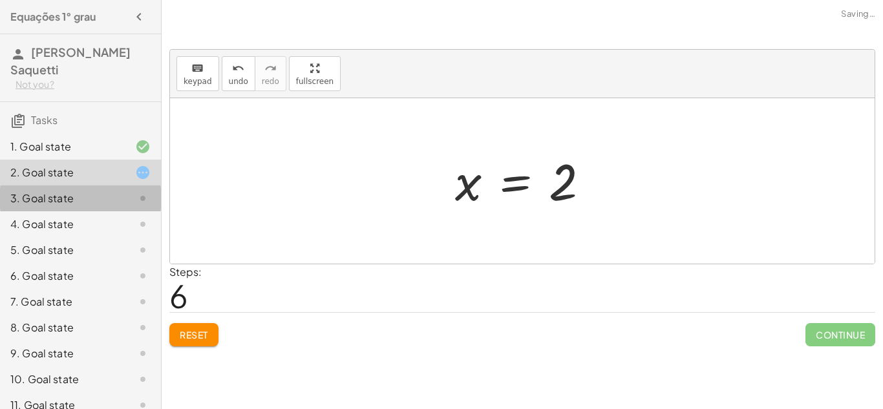
click at [98, 237] on div "3. Goal state" at bounding box center [80, 250] width 161 height 26
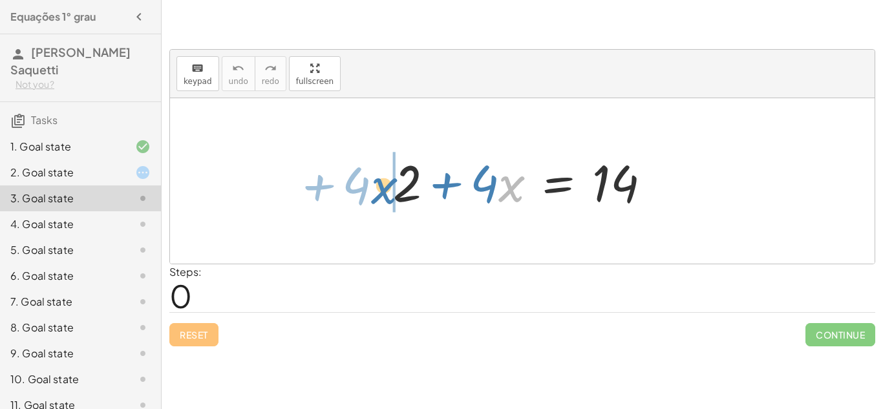
drag, startPoint x: 510, startPoint y: 183, endPoint x: 381, endPoint y: 185, distance: 128.7
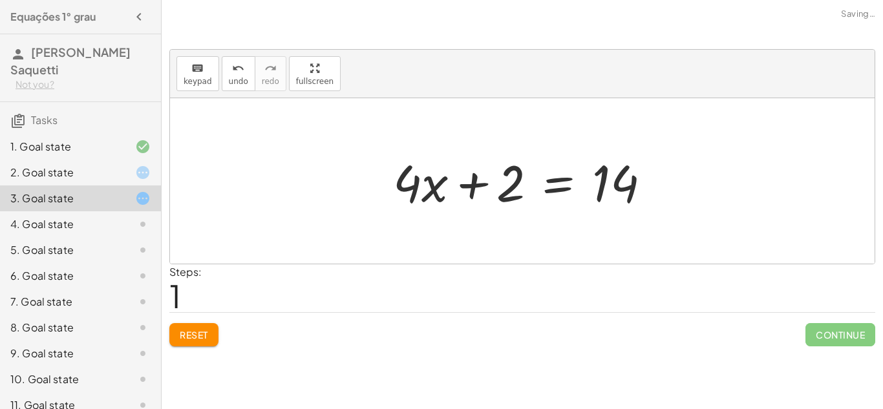
click at [471, 179] on div at bounding box center [527, 181] width 281 height 67
drag, startPoint x: 482, startPoint y: 184, endPoint x: 647, endPoint y: 185, distance: 164.9
click at [647, 185] on div at bounding box center [527, 181] width 281 height 67
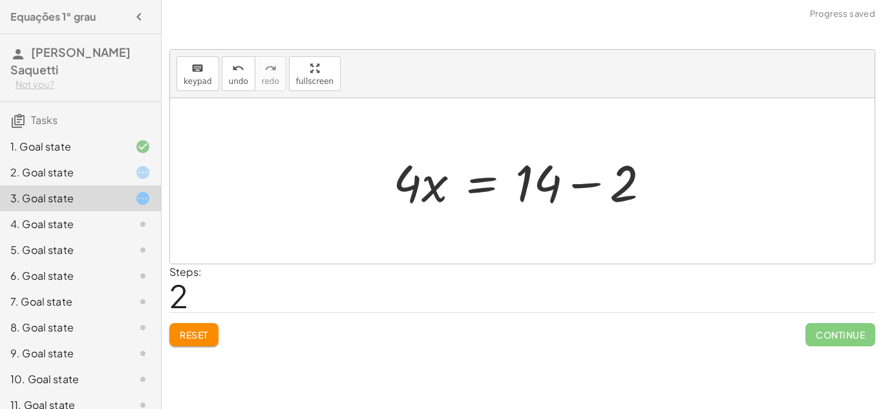
click at [587, 182] on div at bounding box center [527, 181] width 281 height 67
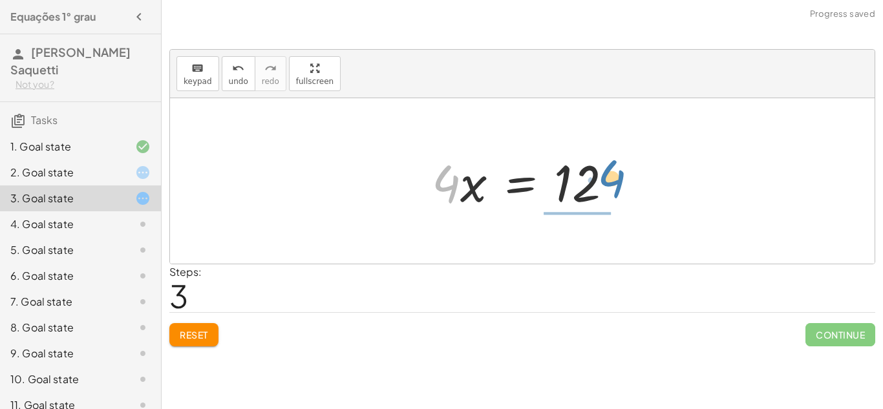
drag, startPoint x: 436, startPoint y: 180, endPoint x: 603, endPoint y: 176, distance: 166.2
click at [603, 176] on div at bounding box center [527, 181] width 204 height 67
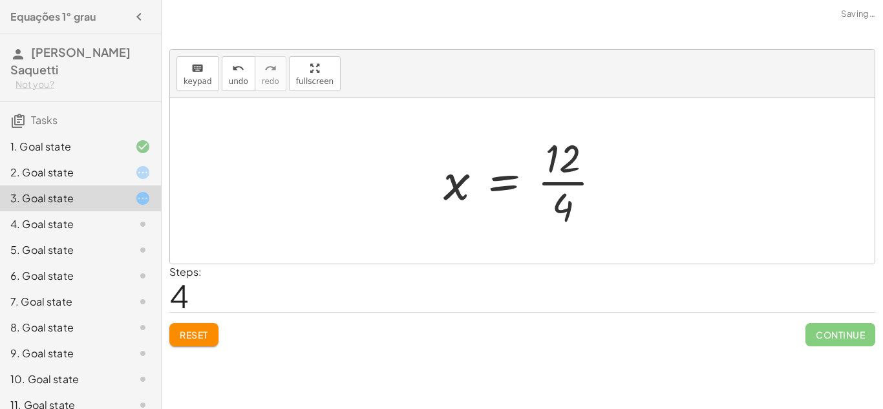
click at [567, 182] on div at bounding box center [527, 181] width 181 height 100
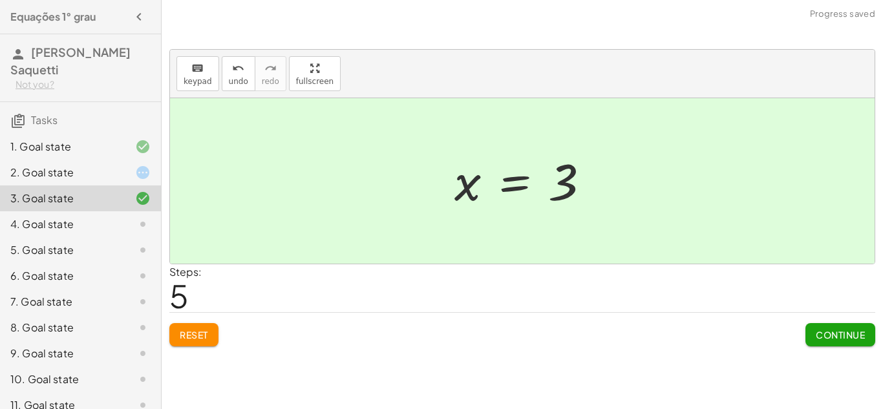
click at [109, 230] on div "4. Goal state" at bounding box center [62, 225] width 104 height 16
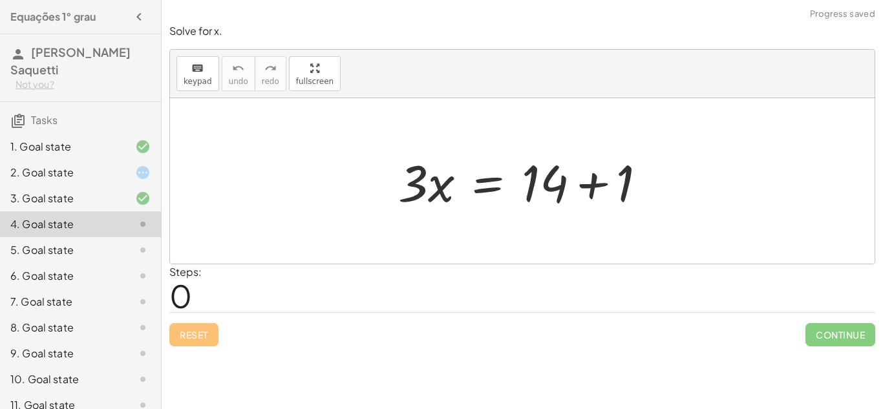
click at [591, 186] on div at bounding box center [528, 181] width 272 height 67
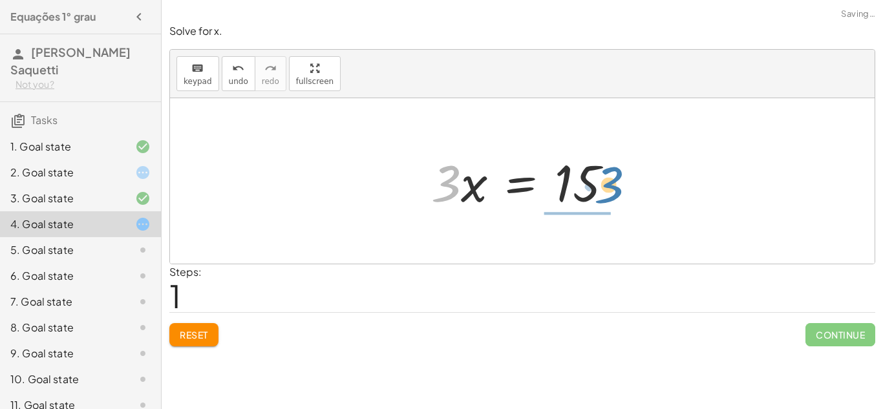
drag, startPoint x: 442, startPoint y: 178, endPoint x: 609, endPoint y: 184, distance: 166.9
click at [609, 184] on div at bounding box center [527, 181] width 204 height 67
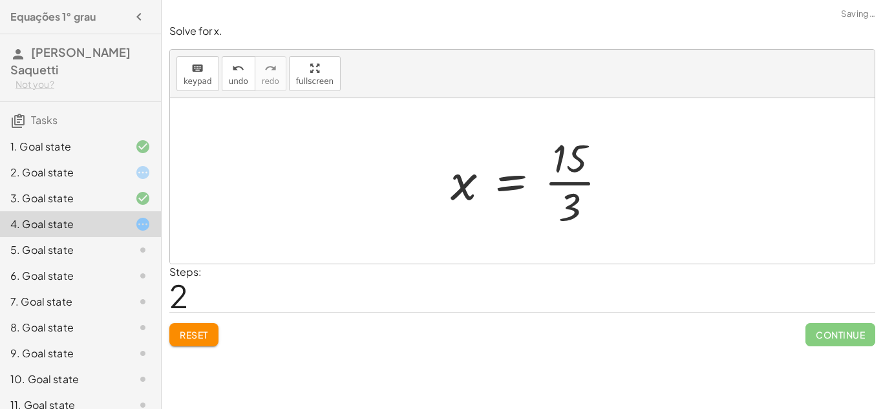
click at [585, 179] on div at bounding box center [534, 181] width 180 height 100
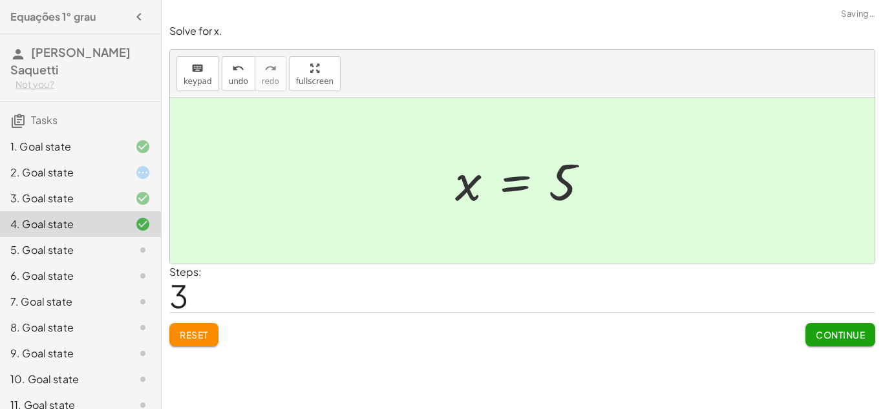
click at [118, 253] on div at bounding box center [132, 250] width 36 height 16
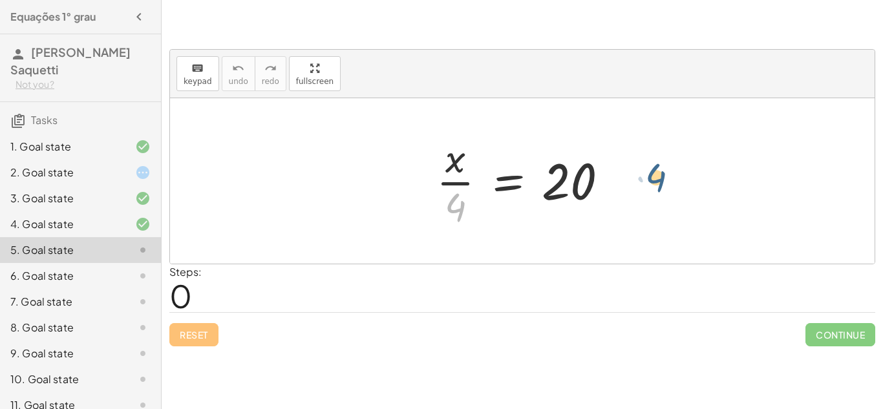
drag, startPoint x: 451, startPoint y: 205, endPoint x: 658, endPoint y: 176, distance: 208.3
drag, startPoint x: 455, startPoint y: 200, endPoint x: 623, endPoint y: 172, distance: 169.9
click at [623, 172] on div at bounding box center [527, 181] width 195 height 100
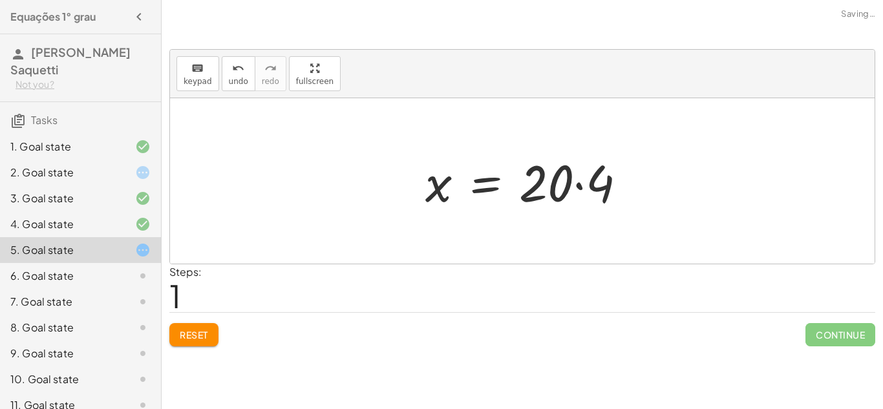
click at [601, 185] on div at bounding box center [531, 181] width 224 height 67
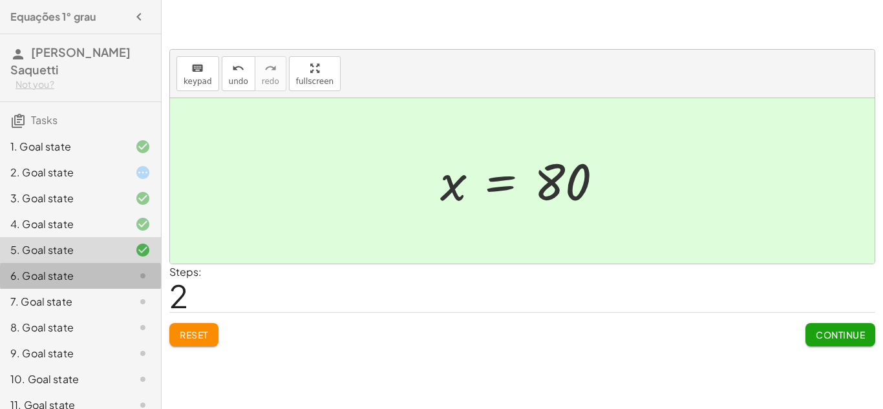
click at [74, 275] on div "6. Goal state" at bounding box center [62, 276] width 104 height 16
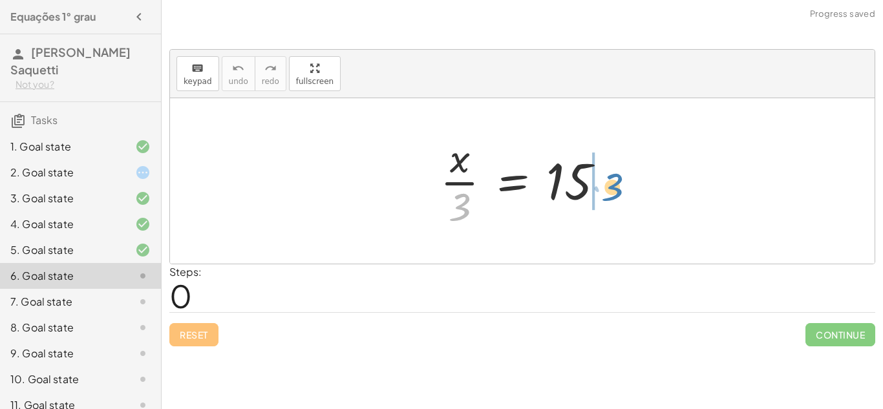
drag, startPoint x: 457, startPoint y: 209, endPoint x: 608, endPoint y: 189, distance: 153.3
click at [608, 189] on div at bounding box center [528, 181] width 188 height 100
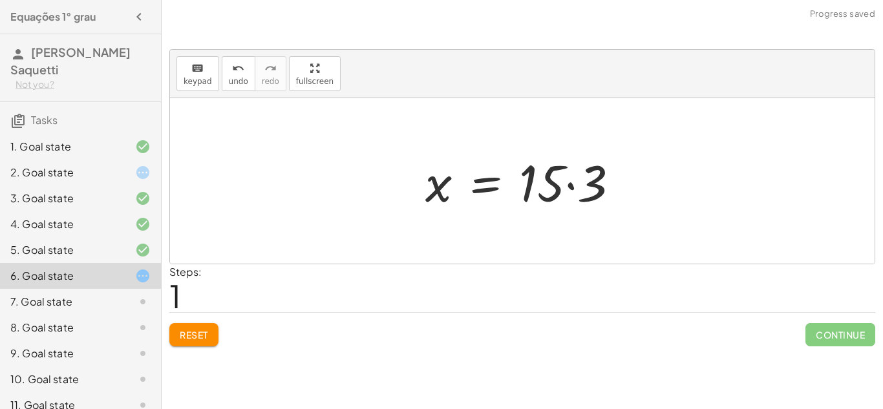
click at [567, 185] on div at bounding box center [527, 181] width 217 height 67
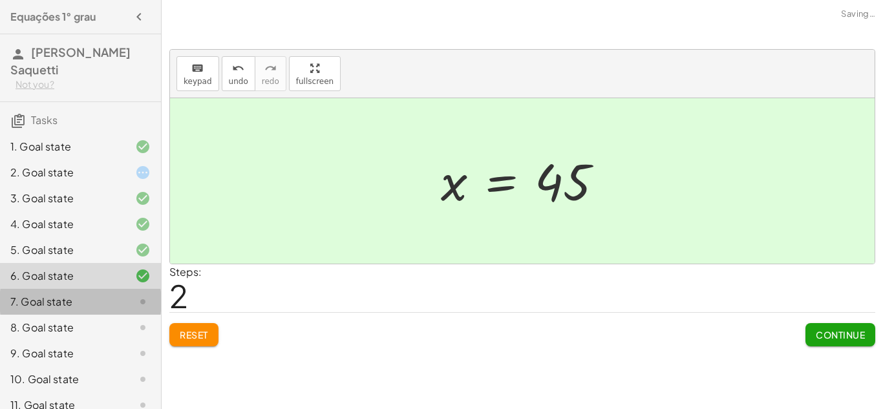
click at [91, 341] on div "7. Goal state" at bounding box center [80, 354] width 161 height 26
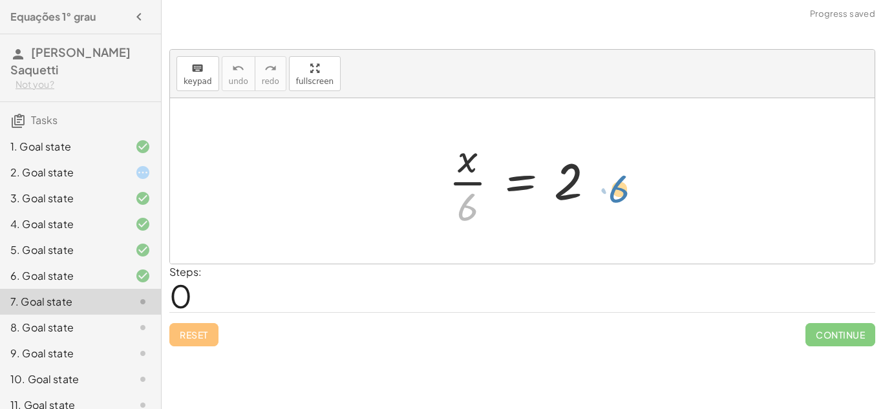
drag, startPoint x: 461, startPoint y: 210, endPoint x: 610, endPoint y: 191, distance: 149.9
click at [610, 191] on div at bounding box center [526, 181] width 169 height 100
drag, startPoint x: 473, startPoint y: 206, endPoint x: 607, endPoint y: 188, distance: 135.6
click at [607, 188] on div at bounding box center [526, 181] width 169 height 100
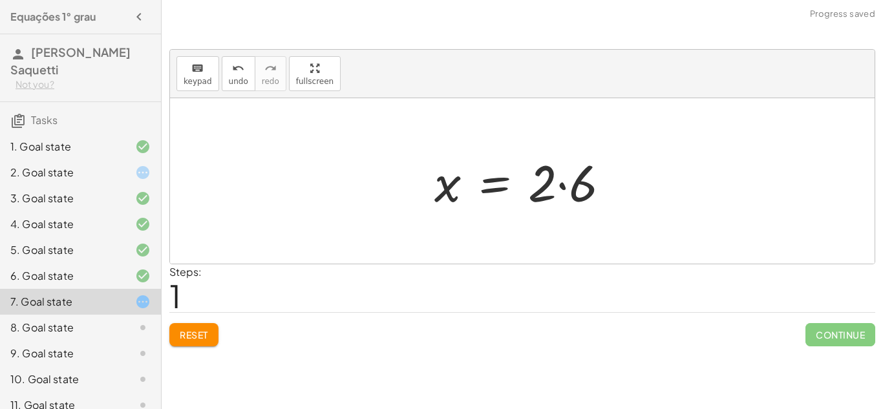
click at [563, 185] on div at bounding box center [527, 181] width 199 height 67
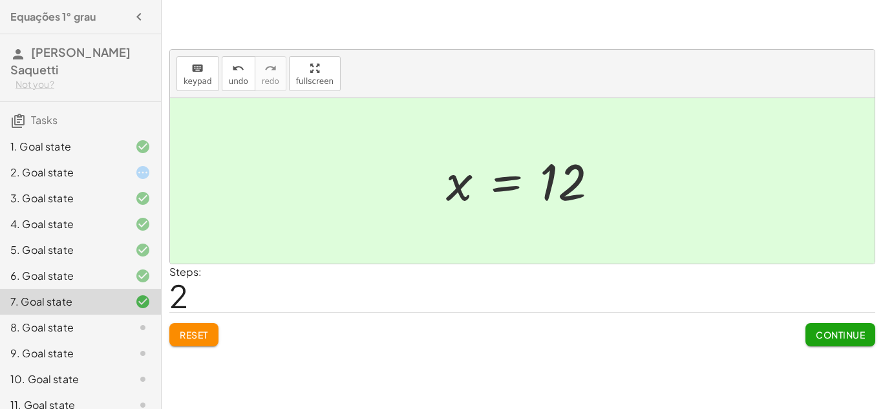
click at [45, 327] on div "8. Goal state" at bounding box center [62, 328] width 104 height 16
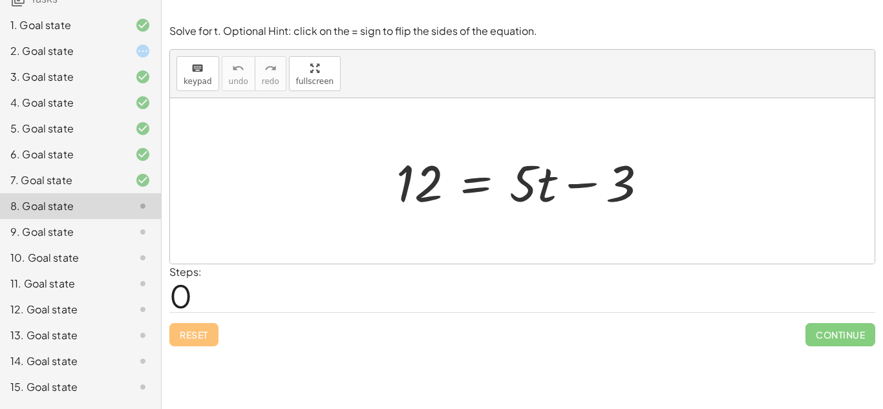
scroll to position [247, 0]
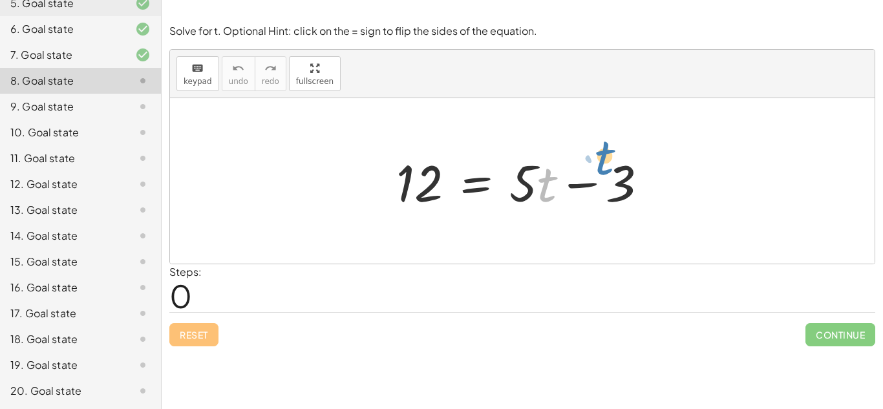
drag, startPoint x: 548, startPoint y: 191, endPoint x: 607, endPoint y: 169, distance: 63.2
click at [607, 169] on div at bounding box center [527, 181] width 275 height 67
click at [578, 167] on div at bounding box center [527, 181] width 275 height 67
drag, startPoint x: 520, startPoint y: 190, endPoint x: 573, endPoint y: 186, distance: 53.2
click at [573, 186] on div at bounding box center [527, 181] width 275 height 67
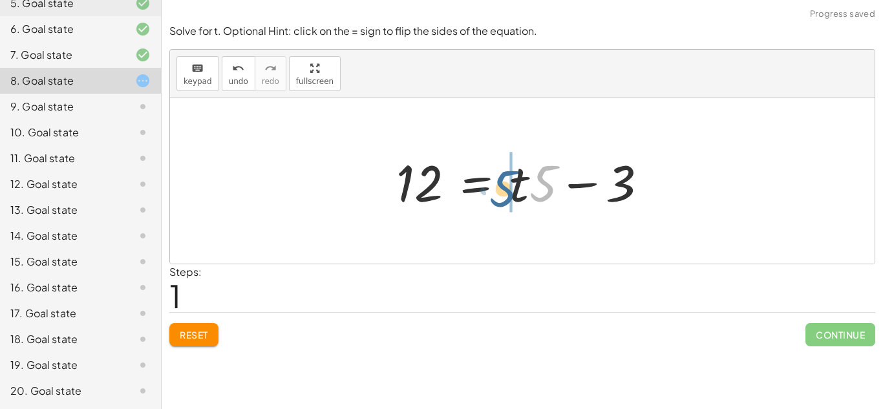
drag, startPoint x: 541, startPoint y: 194, endPoint x: 496, endPoint y: 200, distance: 45.6
click at [496, 200] on div at bounding box center [527, 181] width 275 height 67
drag, startPoint x: 531, startPoint y: 196, endPoint x: 524, endPoint y: 188, distance: 10.5
click at [524, 188] on div at bounding box center [527, 181] width 275 height 67
click at [532, 194] on div at bounding box center [527, 181] width 275 height 67
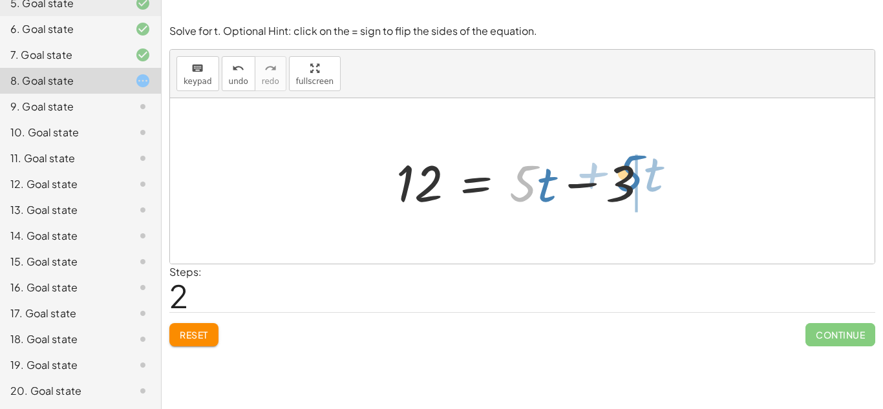
drag, startPoint x: 532, startPoint y: 194, endPoint x: 642, endPoint y: 184, distance: 111.1
click at [642, 184] on div at bounding box center [527, 181] width 275 height 67
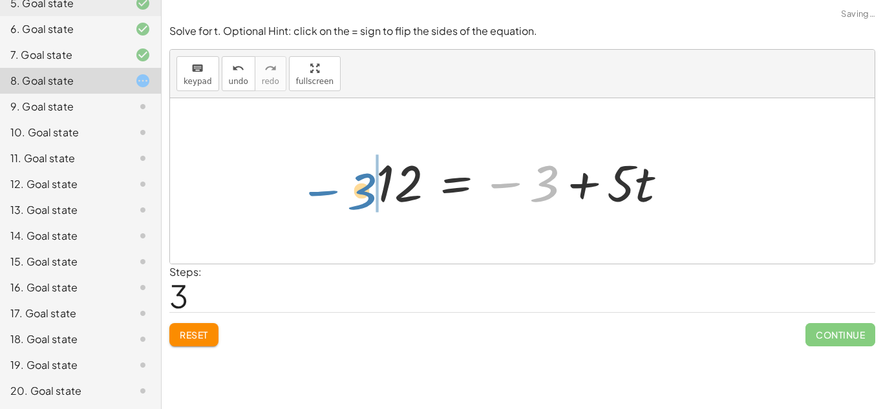
drag, startPoint x: 546, startPoint y: 191, endPoint x: 363, endPoint y: 199, distance: 183.8
click at [363, 199] on div "12 = + · 5 · t − 3 12 = + · t · 5 − 3 12 = + · 5 · t − 3 − 3 12 = + · 5 · t − 3" at bounding box center [522, 181] width 330 height 73
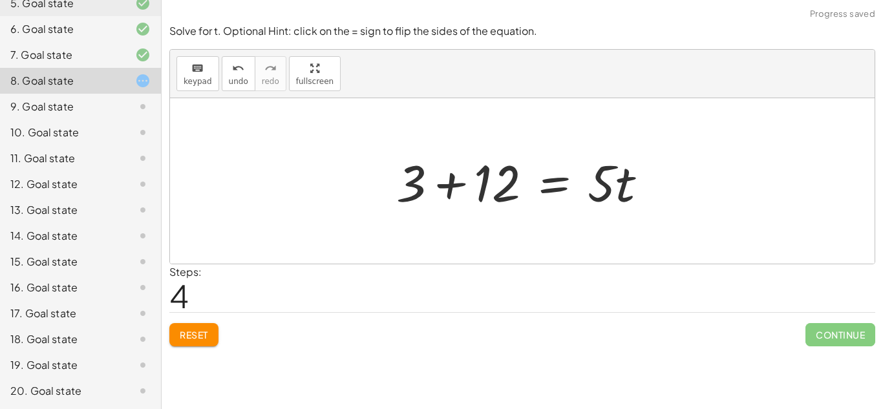
click at [450, 184] on div at bounding box center [527, 181] width 275 height 67
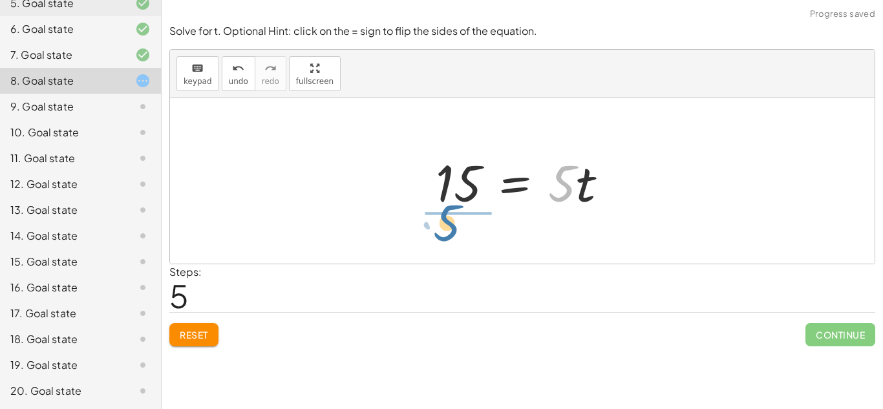
drag, startPoint x: 561, startPoint y: 197, endPoint x: 440, endPoint y: 237, distance: 127.6
click at [440, 237] on div "12 = + · 5 · t − 3 12 = + · t · 5 − 3 12 = + · 5 · t − 3 12 = − 3 + · 5 · t + 3…" at bounding box center [522, 181] width 705 height 166
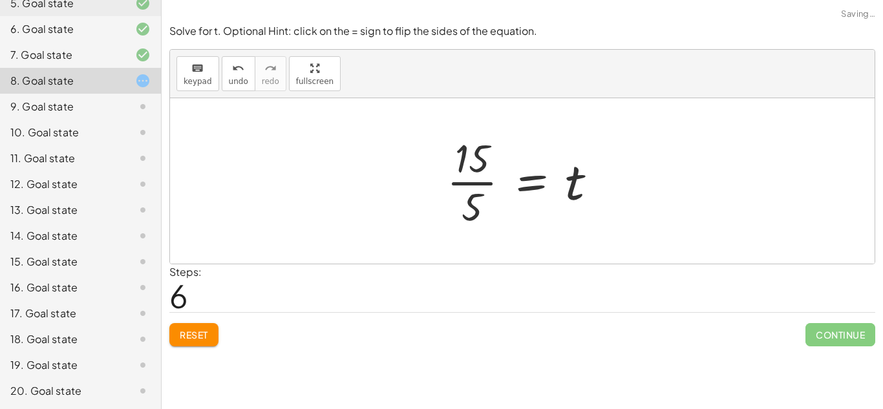
click at [480, 158] on div at bounding box center [527, 181] width 174 height 100
click at [520, 177] on div at bounding box center [527, 181] width 174 height 100
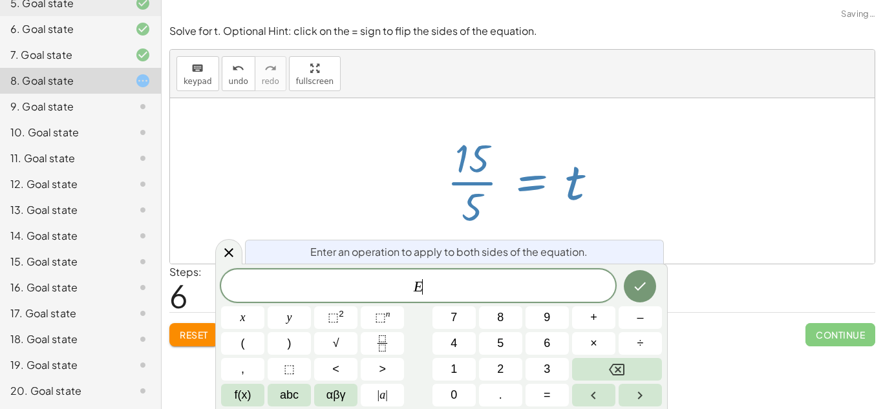
click at [520, 177] on div at bounding box center [527, 181] width 174 height 100
click at [397, 195] on div at bounding box center [522, 181] width 705 height 166
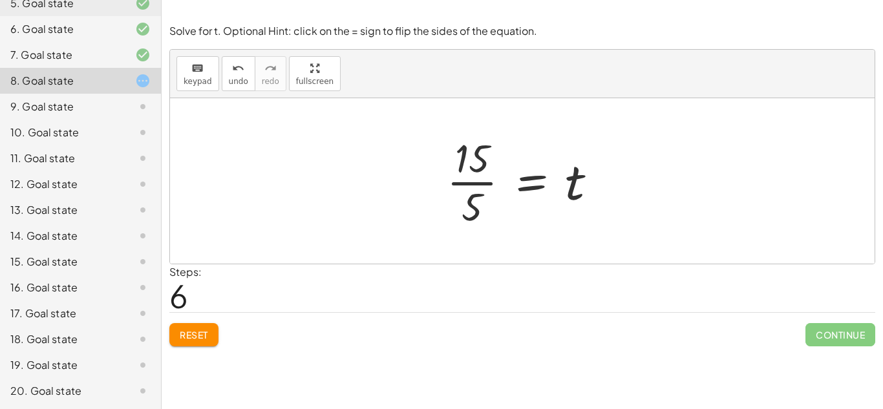
click at [491, 180] on div at bounding box center [527, 181] width 174 height 100
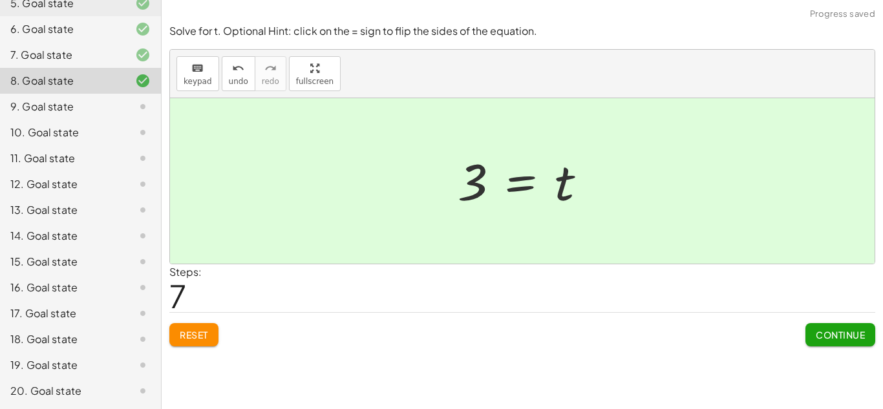
click at [84, 145] on div "9. Goal state" at bounding box center [80, 158] width 161 height 26
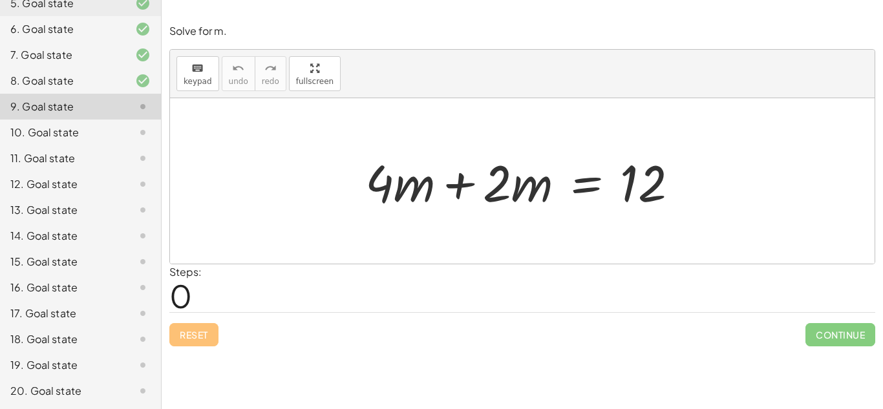
click at [458, 189] on div at bounding box center [527, 181] width 336 height 67
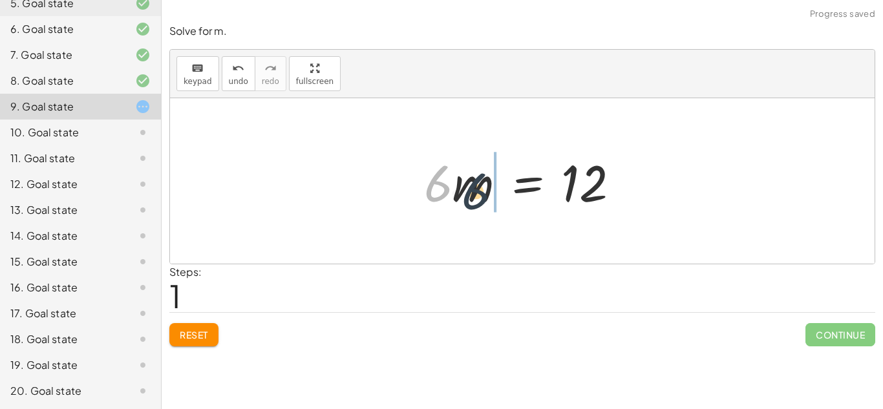
drag, startPoint x: 436, startPoint y: 186, endPoint x: 499, endPoint y: 196, distance: 62.8
click at [499, 196] on div at bounding box center [527, 181] width 219 height 67
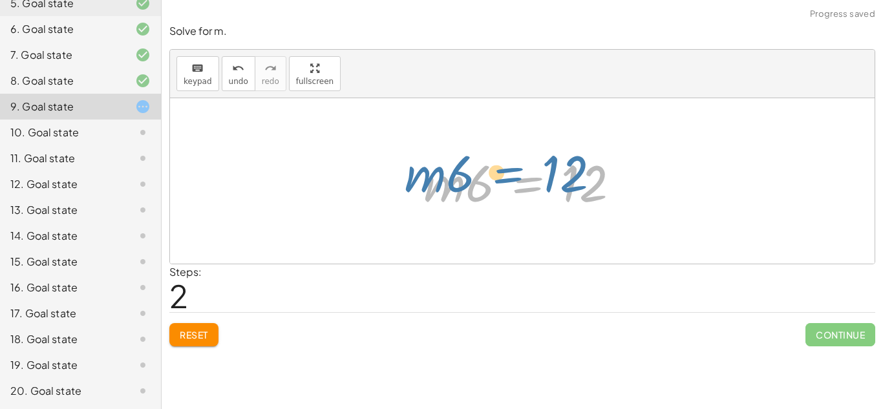
drag, startPoint x: 499, startPoint y: 196, endPoint x: 485, endPoint y: 189, distance: 15.3
click at [485, 189] on div at bounding box center [527, 181] width 219 height 67
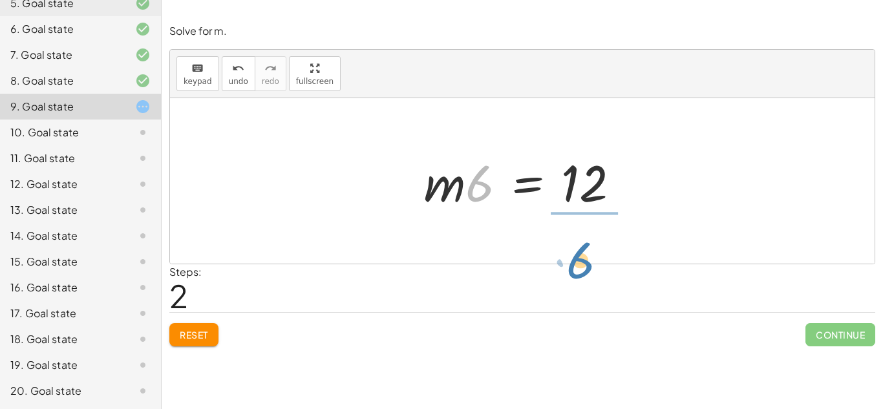
drag, startPoint x: 710, startPoint y: 232, endPoint x: 575, endPoint y: 248, distance: 136.1
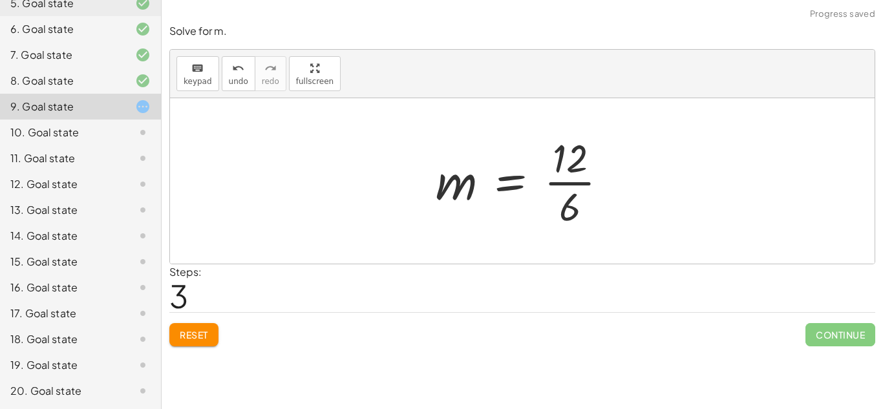
click at [557, 182] on div at bounding box center [526, 181] width 195 height 100
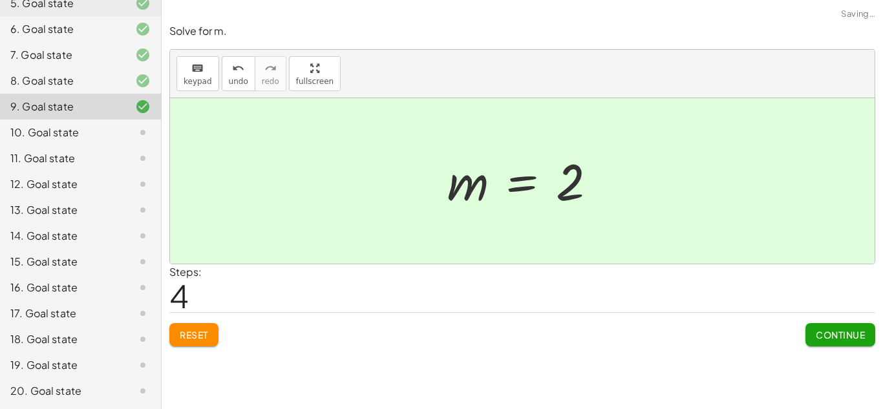
click at [13, 126] on div "10. Goal state" at bounding box center [62, 133] width 104 height 16
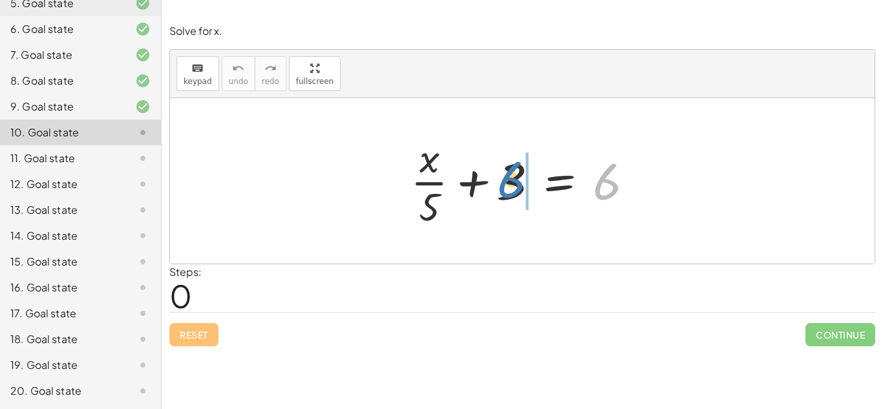
drag, startPoint x: 601, startPoint y: 191, endPoint x: 454, endPoint y: 200, distance: 147.1
click at [454, 200] on div at bounding box center [527, 181] width 247 height 100
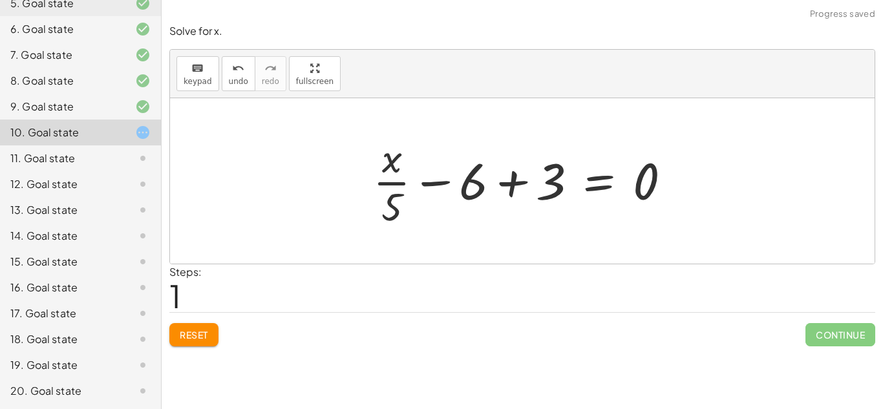
click at [188, 336] on span "Reset" at bounding box center [194, 335] width 28 height 12
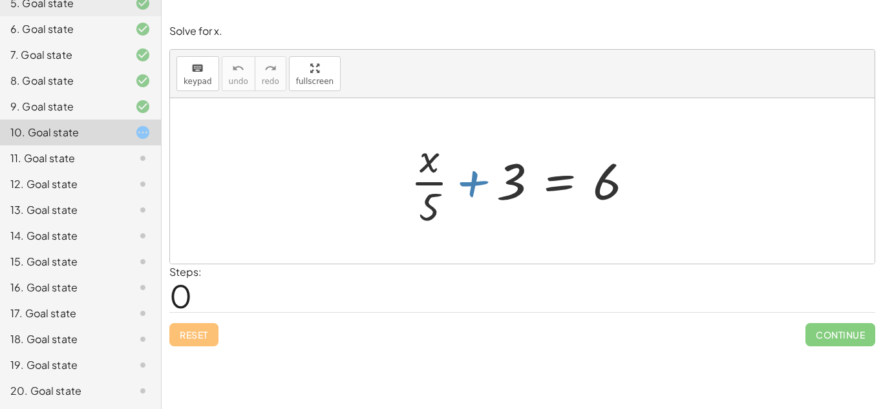
click at [473, 182] on div at bounding box center [527, 181] width 247 height 100
drag, startPoint x: 519, startPoint y: 186, endPoint x: 408, endPoint y: 195, distance: 111.6
click at [408, 195] on div at bounding box center [527, 181] width 247 height 100
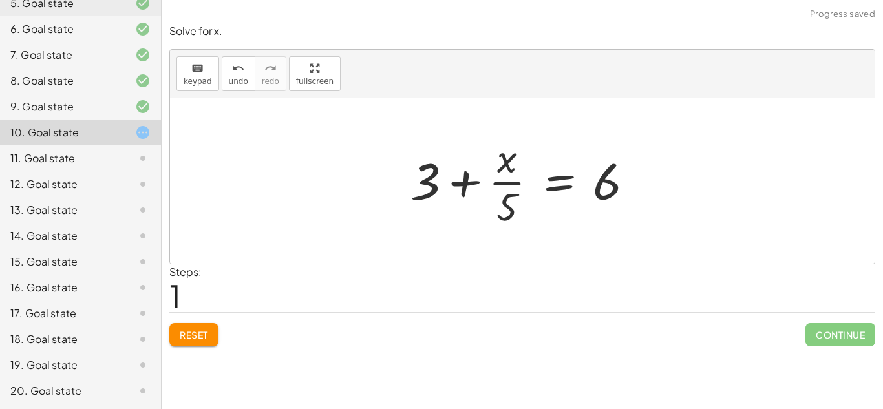
click at [462, 175] on div at bounding box center [527, 181] width 247 height 100
drag, startPoint x: 601, startPoint y: 186, endPoint x: 484, endPoint y: 182, distance: 117.8
click at [484, 182] on div at bounding box center [527, 181] width 247 height 100
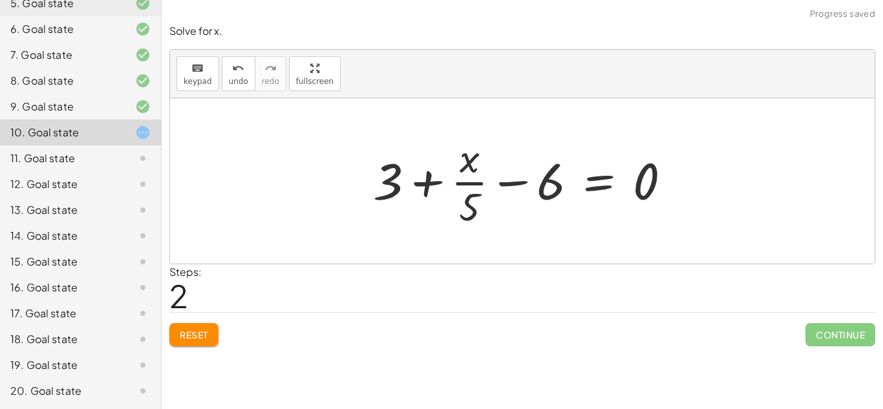
click at [519, 177] on div at bounding box center [527, 181] width 321 height 100
click at [198, 341] on button "Reset" at bounding box center [193, 334] width 49 height 23
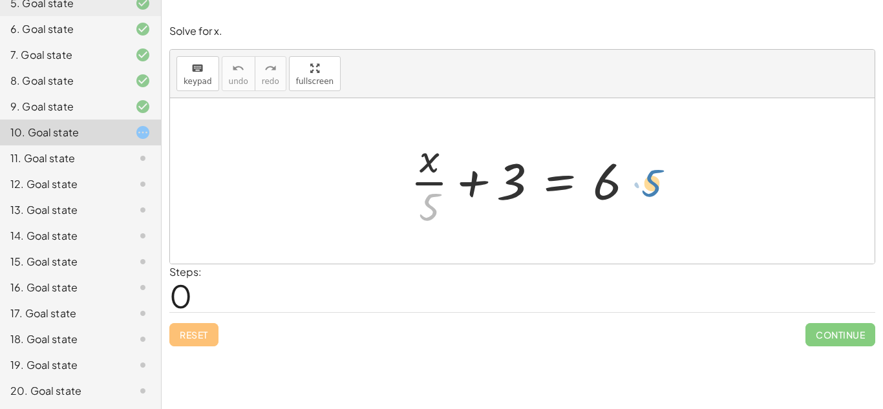
drag, startPoint x: 425, startPoint y: 206, endPoint x: 647, endPoint y: 182, distance: 223.1
click at [647, 182] on div at bounding box center [527, 181] width 247 height 100
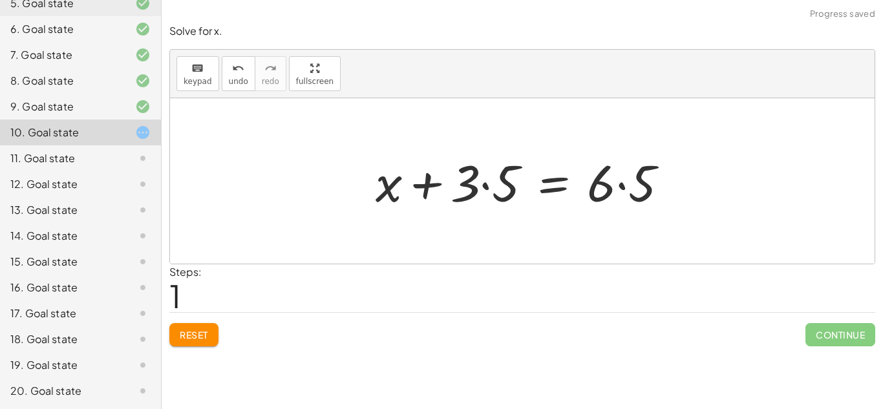
click at [191, 322] on div "Reset Continue" at bounding box center [522, 329] width 706 height 34
click at [195, 332] on span "Reset" at bounding box center [194, 335] width 28 height 12
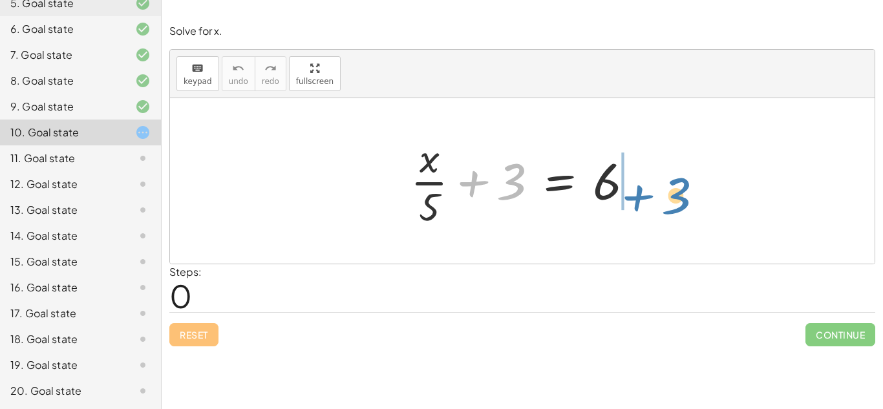
drag, startPoint x: 516, startPoint y: 193, endPoint x: 688, endPoint y: 189, distance: 172.0
click at [688, 189] on div "+ 3 + · x · 5 + 3 = 6" at bounding box center [522, 181] width 705 height 166
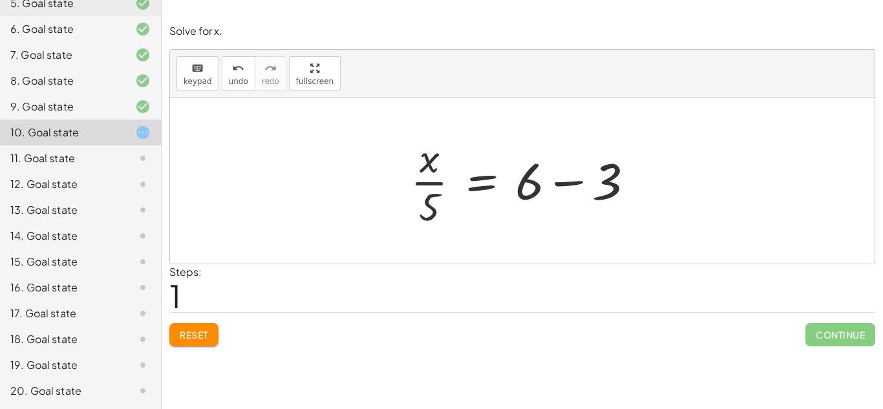
click at [566, 181] on div at bounding box center [527, 181] width 247 height 100
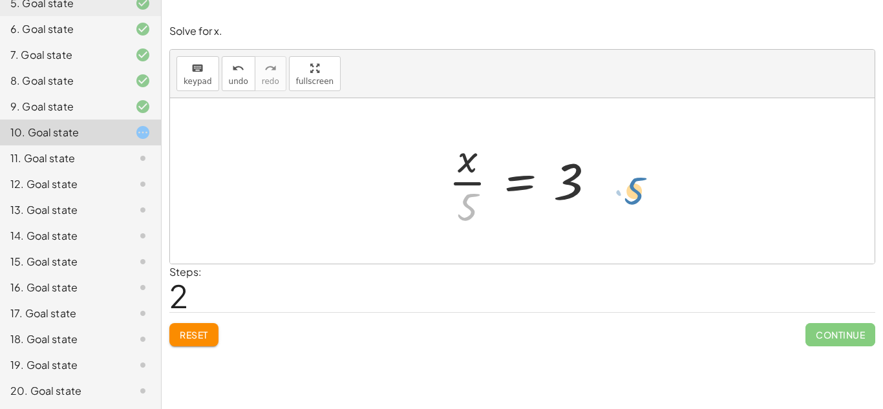
drag, startPoint x: 464, startPoint y: 206, endPoint x: 630, endPoint y: 184, distance: 167.6
drag, startPoint x: 467, startPoint y: 207, endPoint x: 585, endPoint y: 224, distance: 119.0
click at [585, 224] on div at bounding box center [527, 181] width 170 height 100
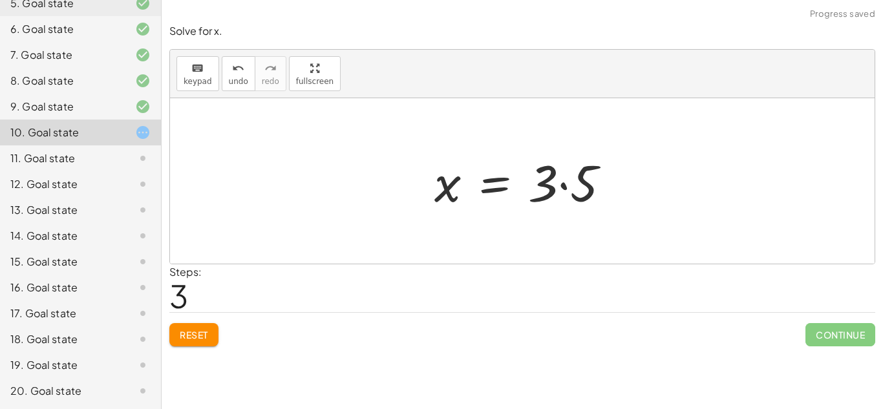
click at [191, 327] on button "Reset" at bounding box center [193, 334] width 49 height 23
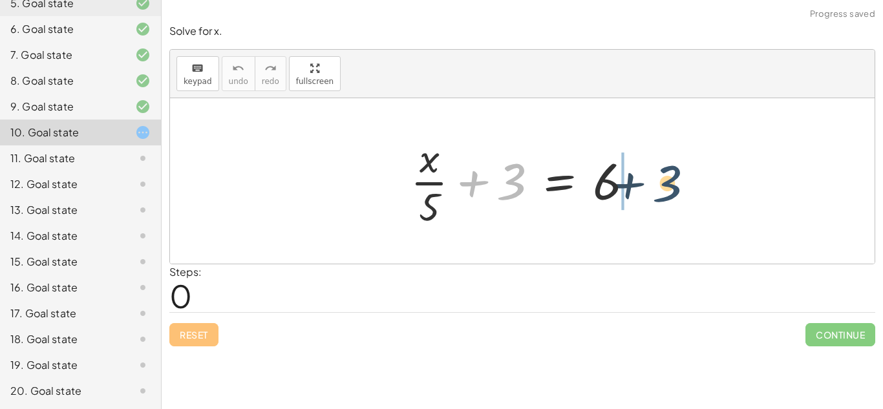
drag, startPoint x: 522, startPoint y: 173, endPoint x: 682, endPoint y: 175, distance: 159.1
click at [682, 175] on div "+ 3 + · x · 5 + 3 = 6" at bounding box center [522, 181] width 705 height 166
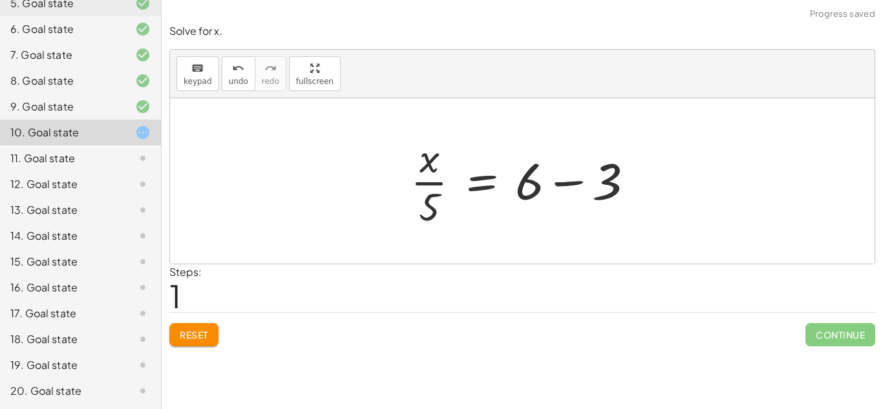
click at [565, 182] on div at bounding box center [527, 181] width 247 height 100
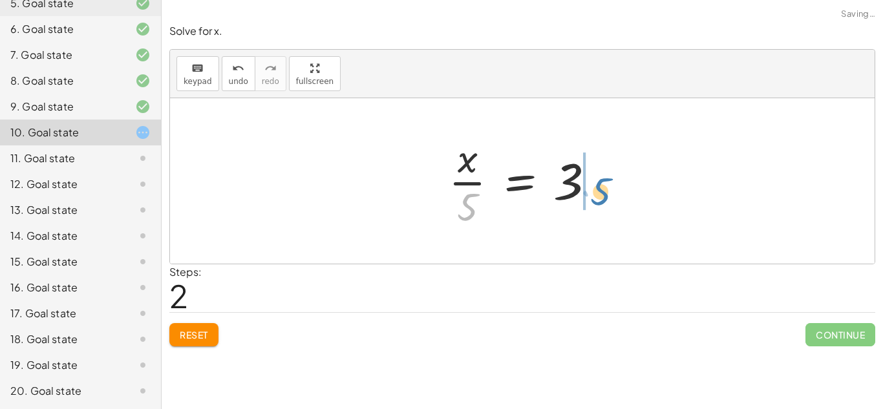
drag, startPoint x: 468, startPoint y: 204, endPoint x: 607, endPoint y: 160, distance: 145.0
click at [607, 160] on div at bounding box center [527, 181] width 170 height 100
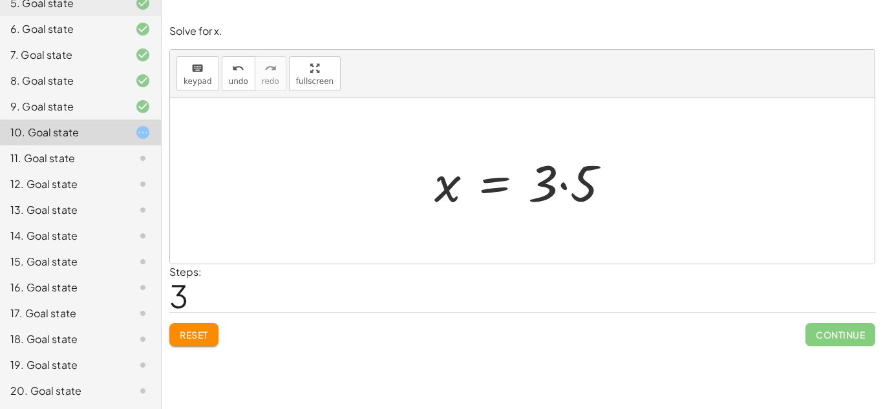
click at [493, 183] on div at bounding box center [527, 181] width 199 height 67
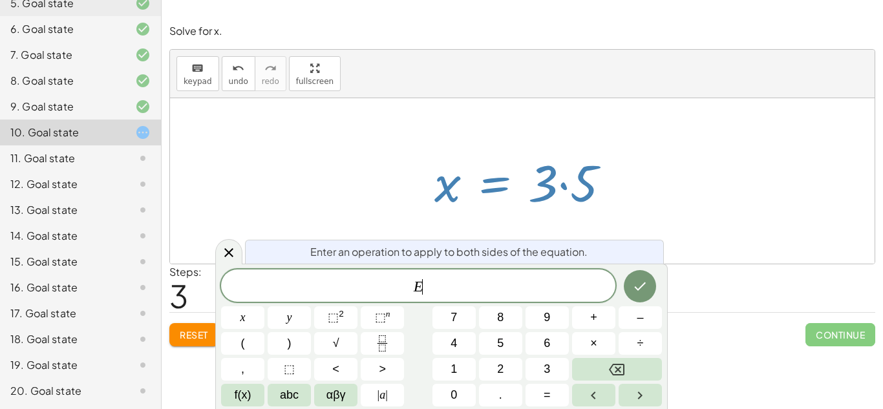
scroll to position [2, 0]
click at [559, 182] on div at bounding box center [527, 181] width 199 height 67
click at [713, 168] on div at bounding box center [522, 181] width 705 height 166
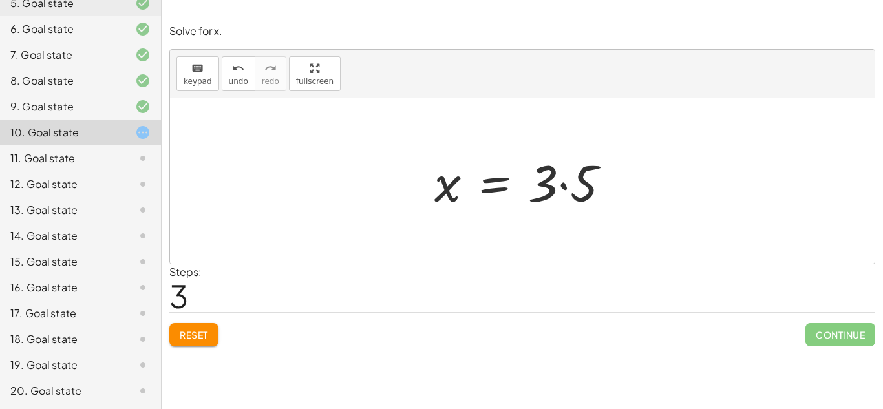
click at [561, 185] on div at bounding box center [527, 181] width 199 height 67
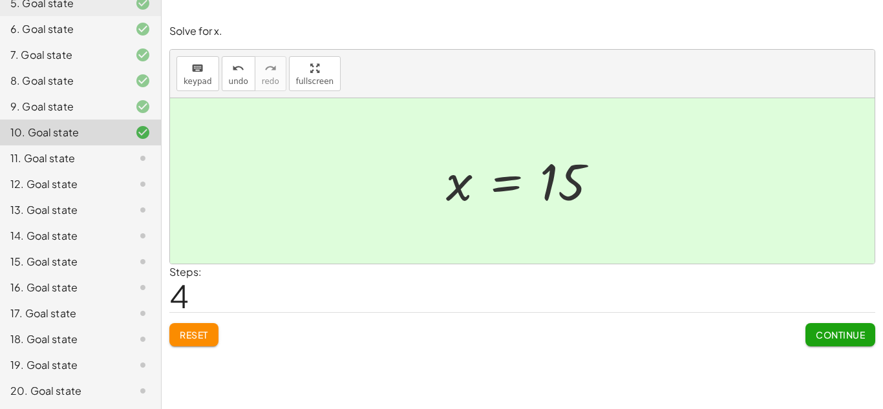
click at [89, 160] on div "11. Goal state" at bounding box center [62, 159] width 104 height 16
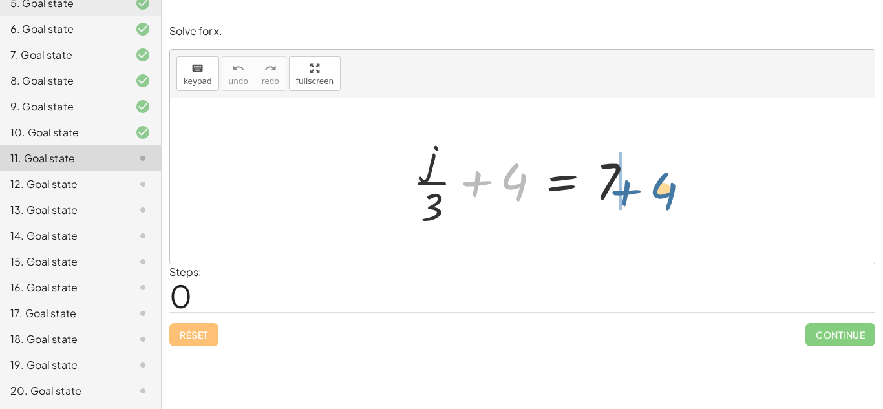
drag, startPoint x: 506, startPoint y: 176, endPoint x: 674, endPoint y: 172, distance: 167.5
click at [674, 172] on div "+ 4 + · j · 3 + 4 = 7" at bounding box center [522, 181] width 705 height 166
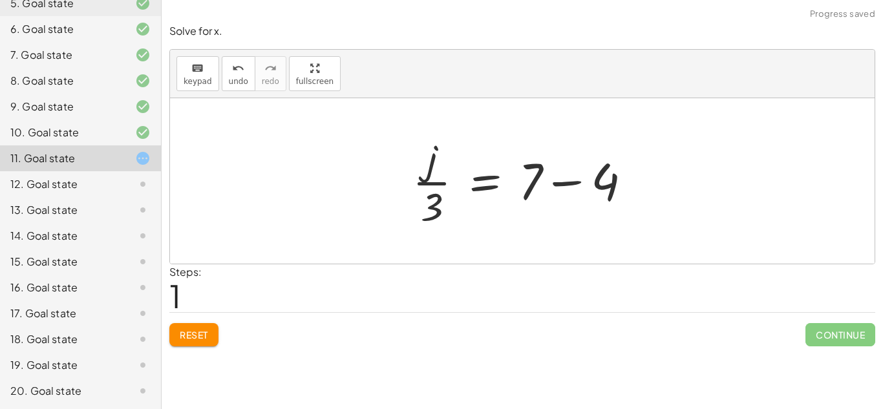
click at [561, 180] on div at bounding box center [527, 181] width 242 height 100
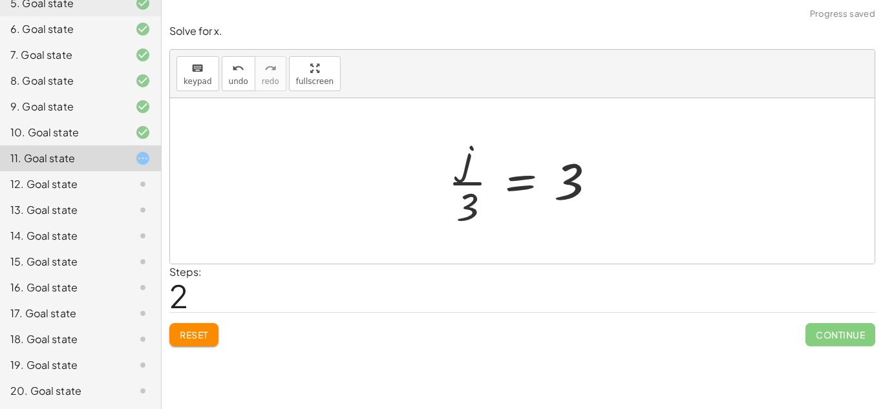
drag, startPoint x: 427, startPoint y: 204, endPoint x: 484, endPoint y: 214, distance: 58.5
click at [484, 214] on div "+ · j · 3 + 4 = 7 · j · 3 = + 7 − 4 · j · 3 = 3" at bounding box center [522, 181] width 705 height 166
drag, startPoint x: 464, startPoint y: 206, endPoint x: 612, endPoint y: 181, distance: 150.2
click at [612, 181] on div at bounding box center [527, 181] width 171 height 100
drag, startPoint x: 468, startPoint y: 208, endPoint x: 578, endPoint y: 227, distance: 111.6
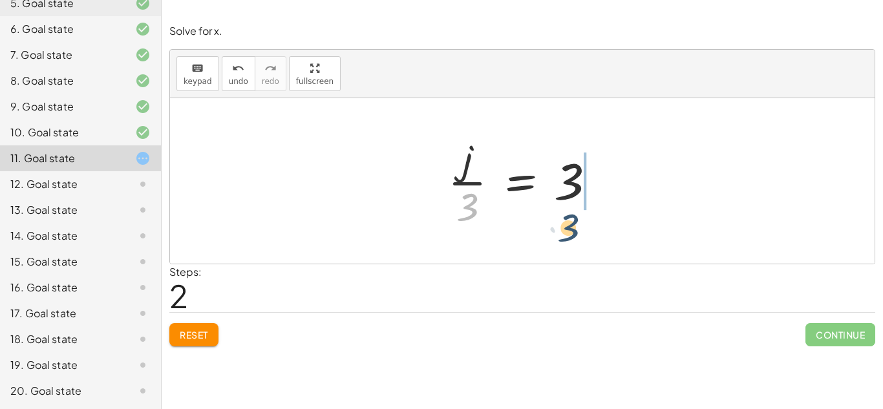
click at [578, 227] on div at bounding box center [527, 181] width 171 height 100
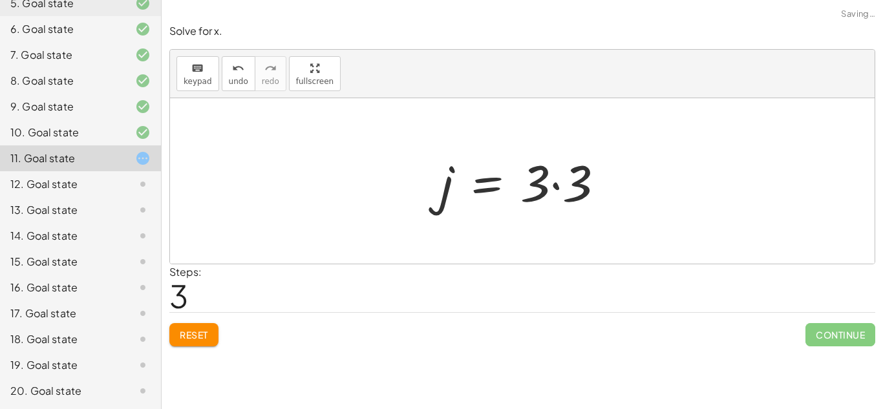
click at [555, 187] on div at bounding box center [527, 181] width 187 height 67
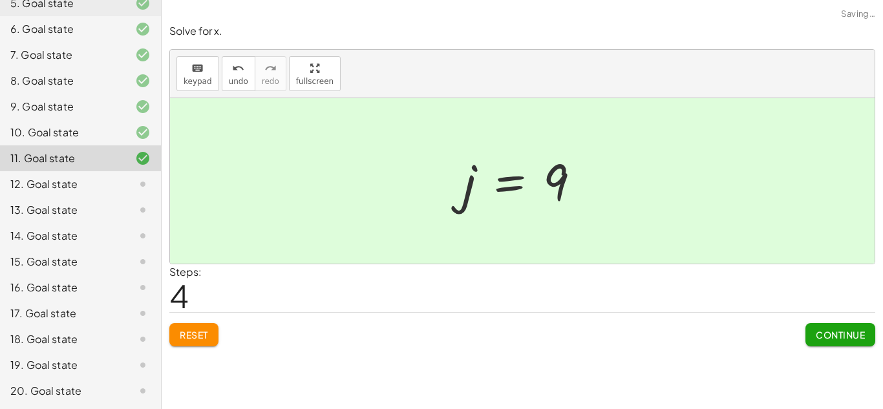
click at [54, 177] on div "12. Goal state" at bounding box center [62, 185] width 104 height 16
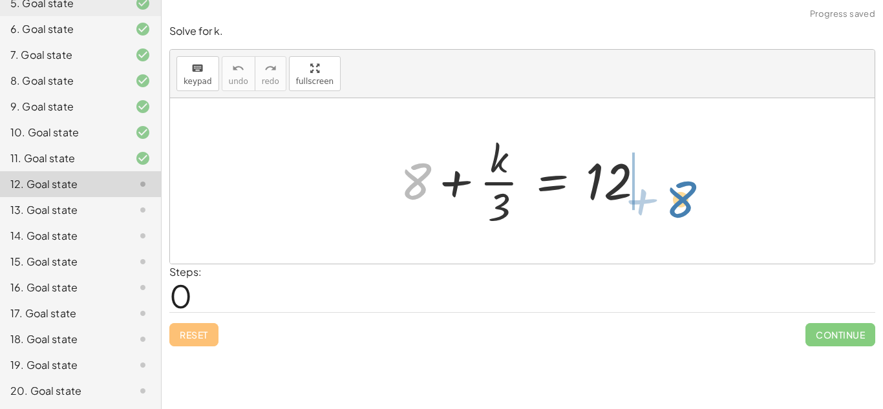
drag, startPoint x: 416, startPoint y: 177, endPoint x: 684, endPoint y: 170, distance: 267.8
click at [684, 170] on div "+ 8 + 8 + · k · 3 = 12" at bounding box center [522, 181] width 705 height 166
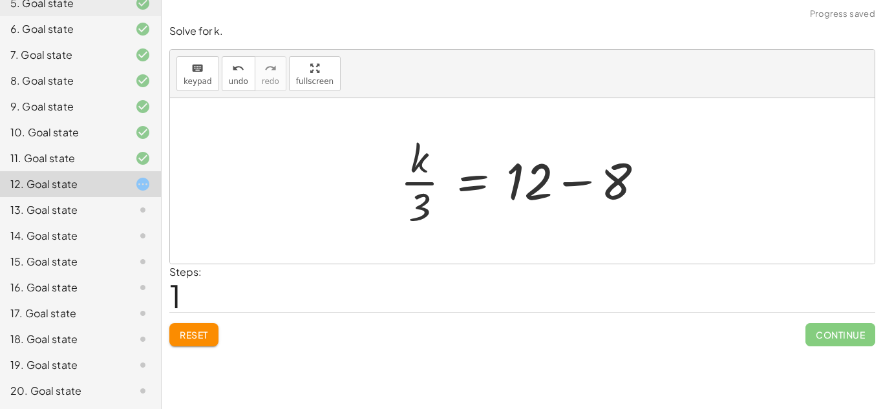
click at [570, 181] on div at bounding box center [528, 181] width 268 height 100
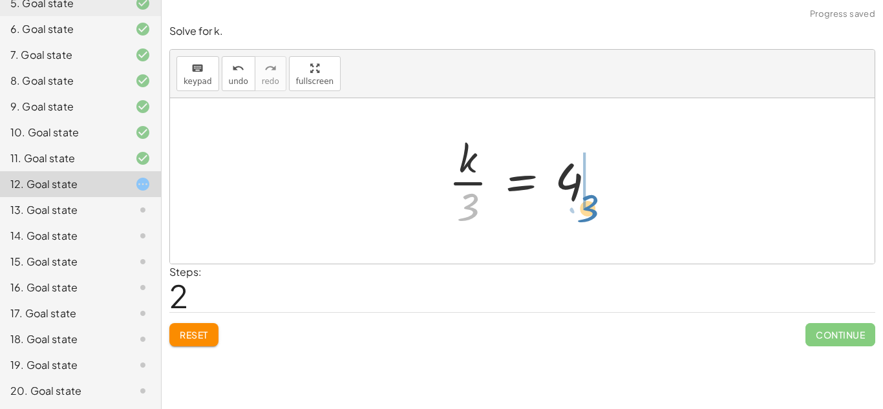
drag, startPoint x: 468, startPoint y: 205, endPoint x: 607, endPoint y: 188, distance: 139.4
click at [607, 188] on div at bounding box center [527, 181] width 170 height 100
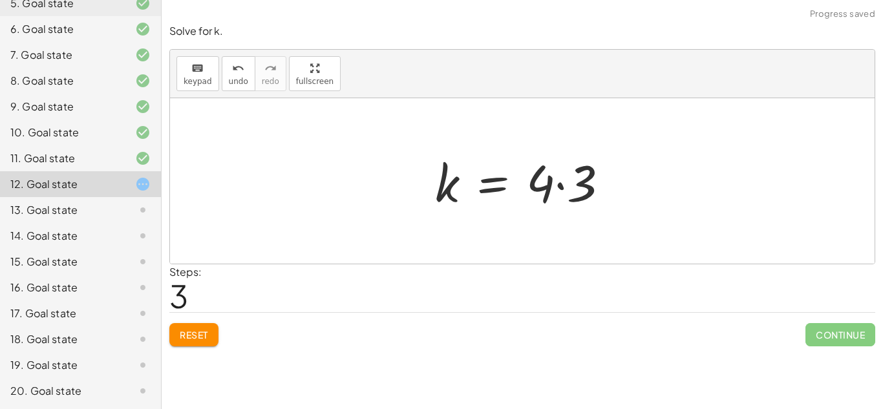
click at [561, 186] on div at bounding box center [527, 181] width 197 height 67
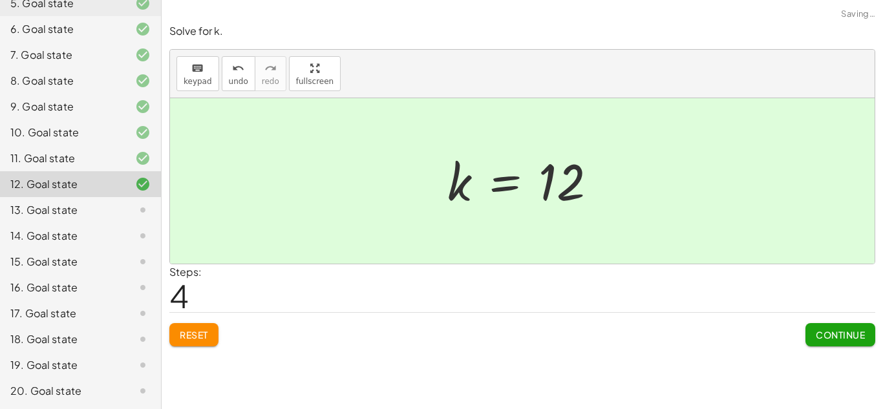
click at [99, 217] on div "13. Goal state" at bounding box center [62, 210] width 104 height 16
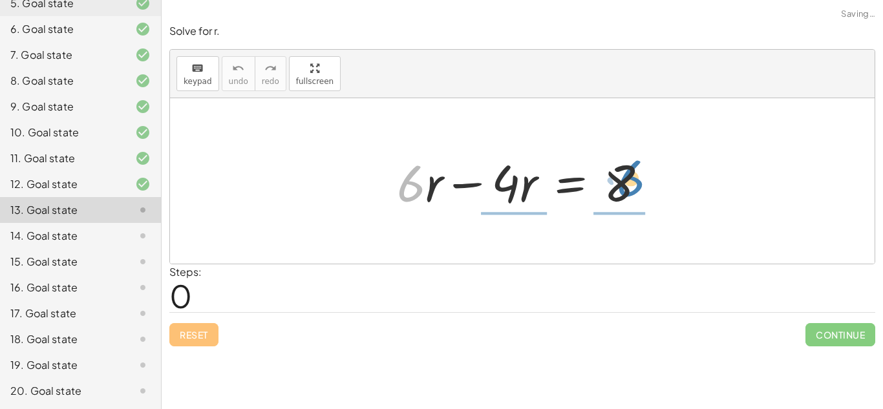
drag, startPoint x: 409, startPoint y: 184, endPoint x: 651, endPoint y: 177, distance: 242.6
click at [651, 177] on div at bounding box center [528, 181] width 274 height 67
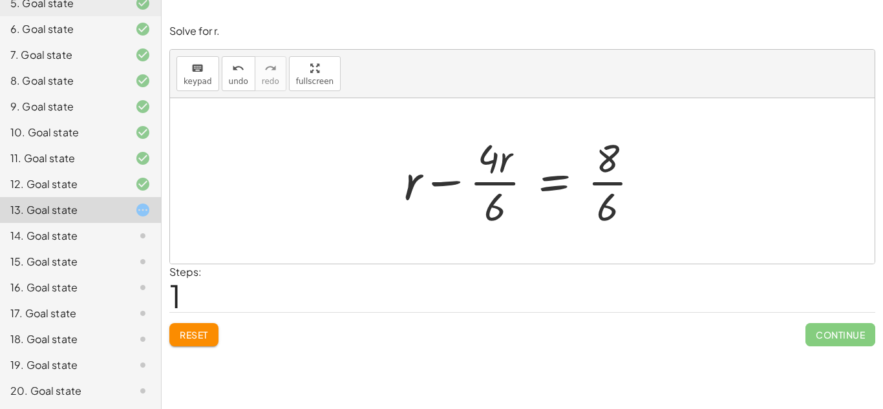
click at [550, 185] on div at bounding box center [527, 181] width 259 height 100
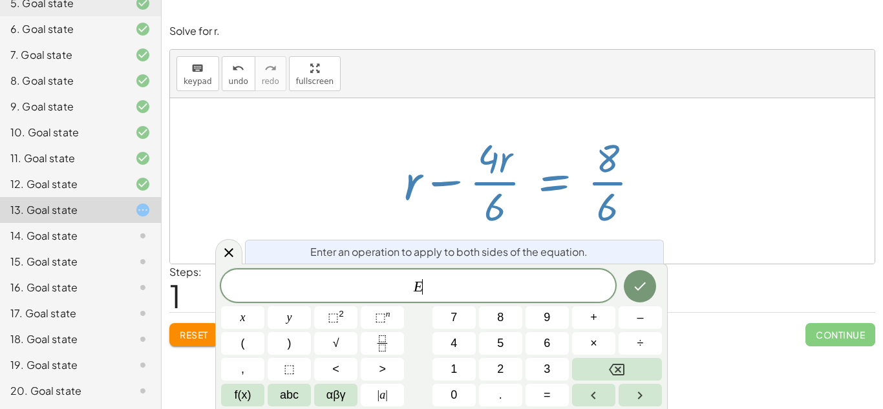
scroll to position [3, 0]
click at [602, 182] on div at bounding box center [527, 181] width 259 height 100
click at [444, 178] on div at bounding box center [527, 181] width 259 height 100
click at [335, 149] on div at bounding box center [522, 181] width 705 height 166
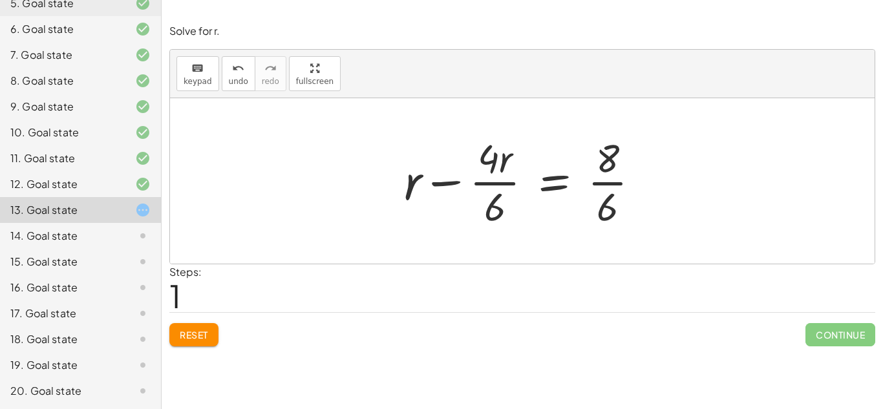
click at [207, 336] on span "Reset" at bounding box center [194, 335] width 28 height 12
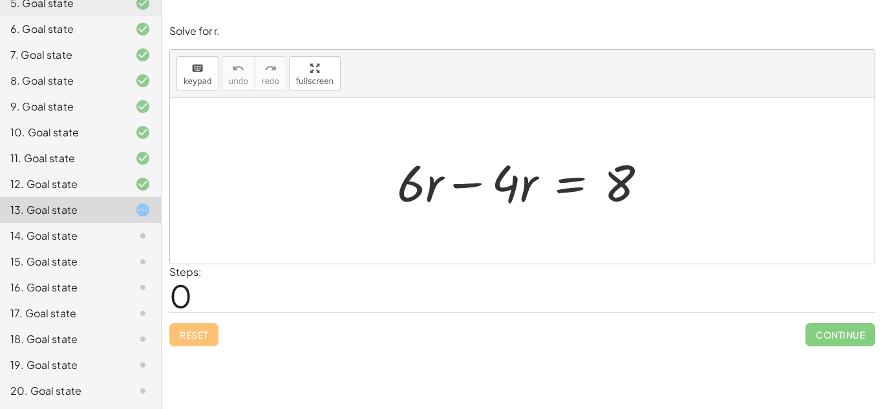
click at [471, 182] on div at bounding box center [528, 181] width 274 height 67
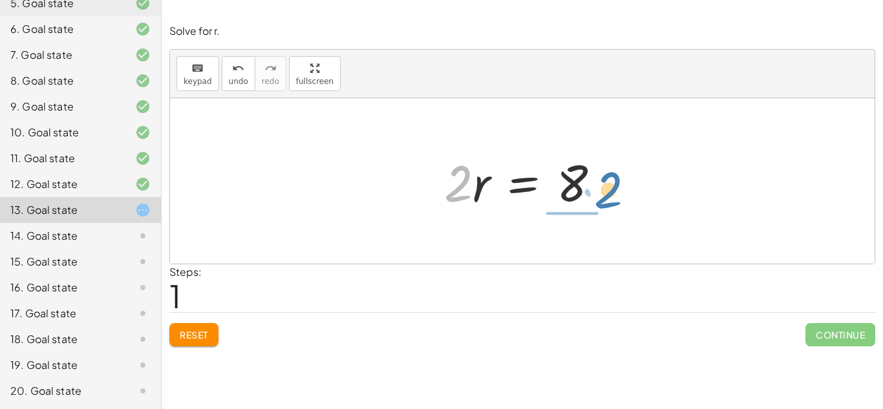
drag, startPoint x: 456, startPoint y: 193, endPoint x: 610, endPoint y: 196, distance: 153.9
click at [610, 196] on div at bounding box center [527, 181] width 179 height 67
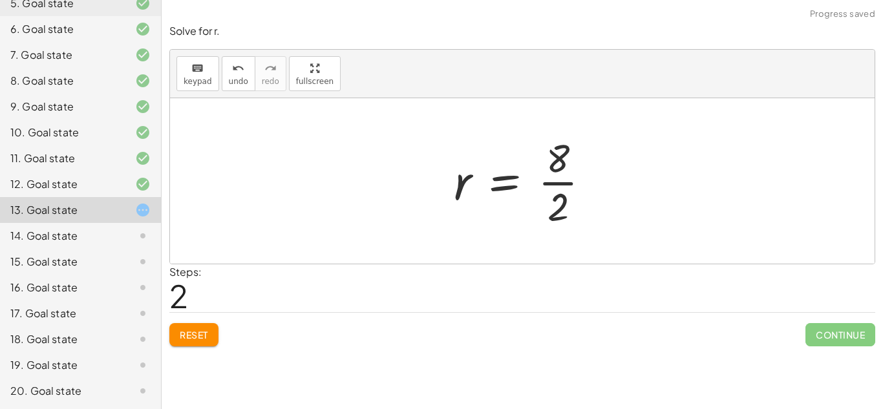
click at [562, 179] on div at bounding box center [527, 181] width 160 height 100
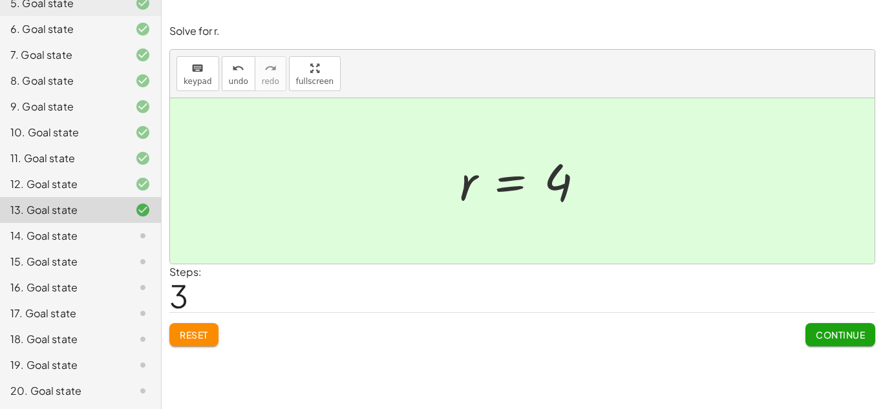
click at [142, 233] on icon at bounding box center [143, 236] width 16 height 16
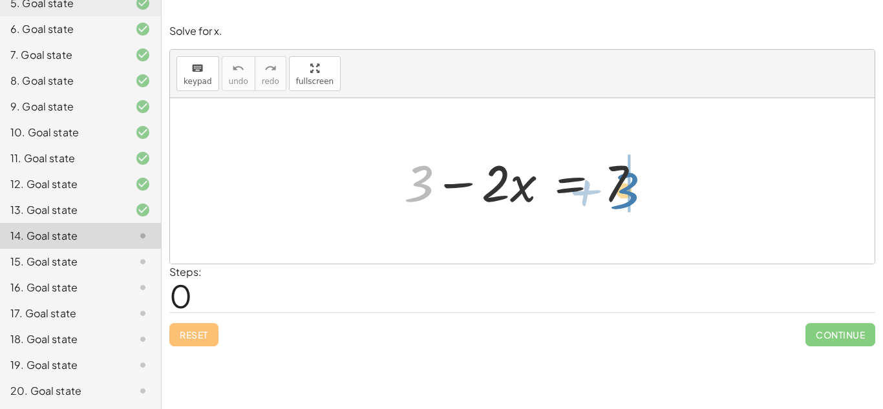
drag, startPoint x: 415, startPoint y: 189, endPoint x: 621, endPoint y: 197, distance: 205.8
click at [621, 197] on div at bounding box center [527, 181] width 259 height 67
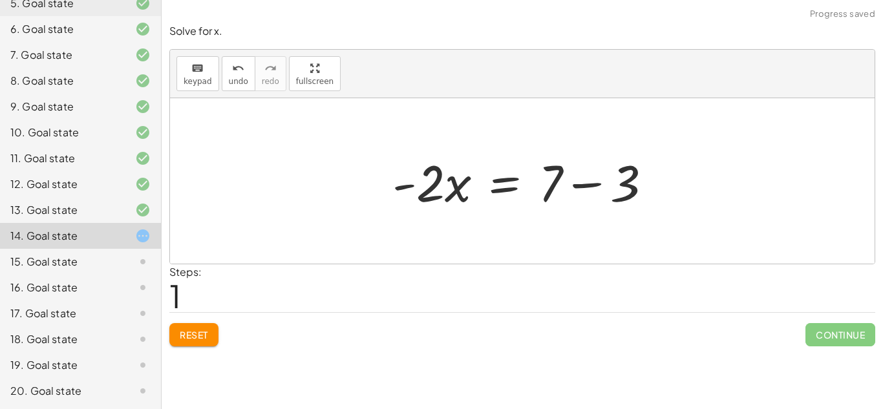
click at [592, 184] on div at bounding box center [527, 181] width 283 height 67
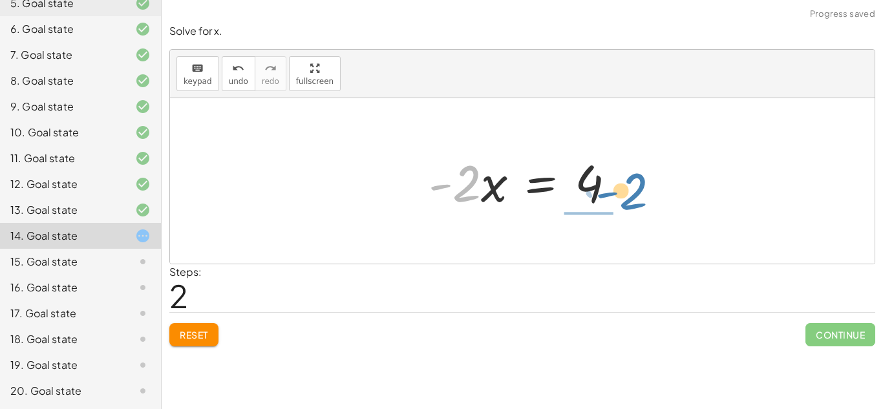
drag, startPoint x: 459, startPoint y: 192, endPoint x: 636, endPoint y: 197, distance: 177.3
click at [636, 197] on div "+ 3 − · 2 · x = 7 · - 2 · x = + 7 − 3 · - 2 · 2 · x = - 4" at bounding box center [522, 181] width 705 height 166
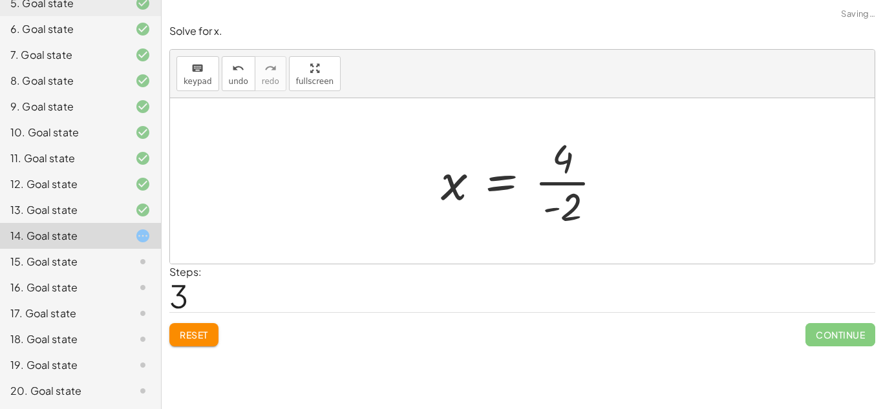
click at [558, 178] on div at bounding box center [527, 181] width 185 height 100
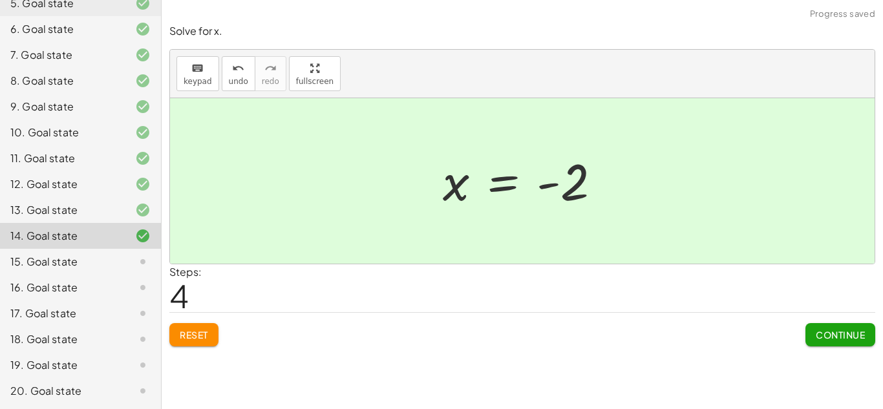
click at [76, 257] on div "15. Goal state" at bounding box center [62, 262] width 104 height 16
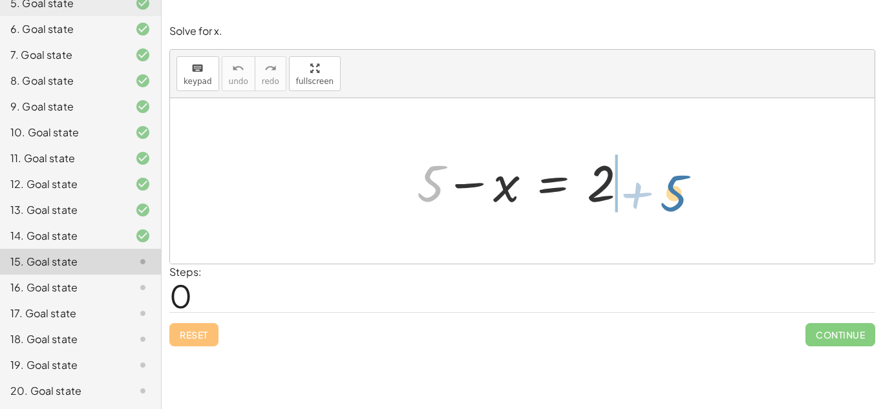
drag, startPoint x: 431, startPoint y: 195, endPoint x: 683, endPoint y: 204, distance: 252.4
click at [683, 204] on div "+ 5 + 5 − x = 2" at bounding box center [522, 181] width 705 height 166
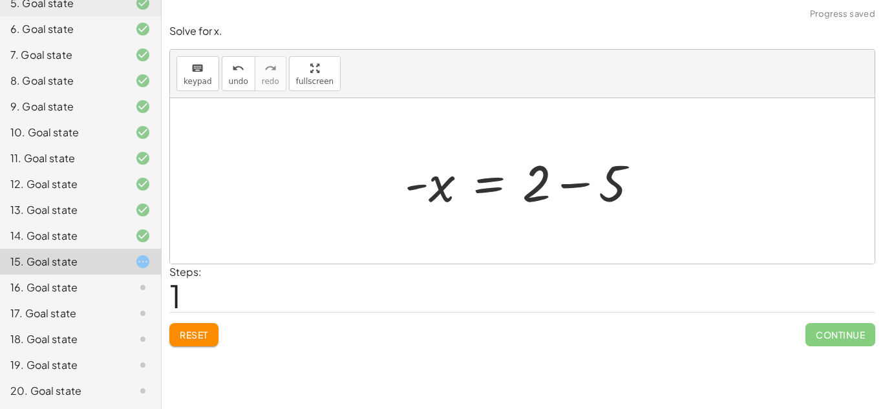
click at [583, 184] on div at bounding box center [526, 181] width 257 height 67
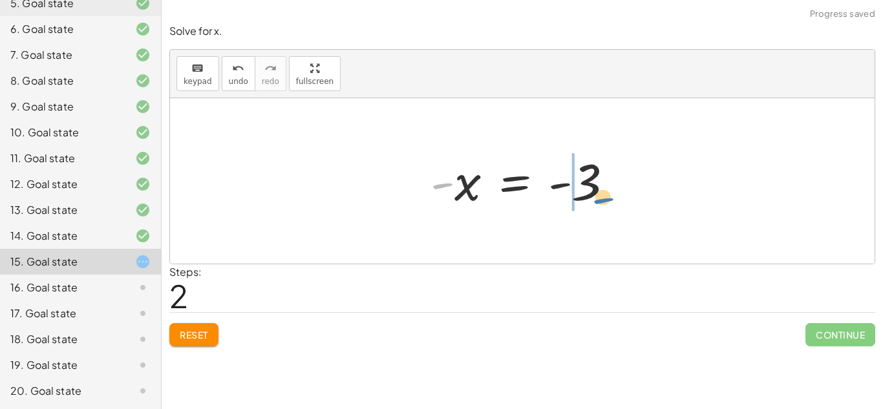
drag, startPoint x: 441, startPoint y: 183, endPoint x: 627, endPoint y: 198, distance: 186.8
click at [627, 198] on div at bounding box center [527, 181] width 206 height 64
click at [559, 182] on div at bounding box center [527, 181] width 206 height 64
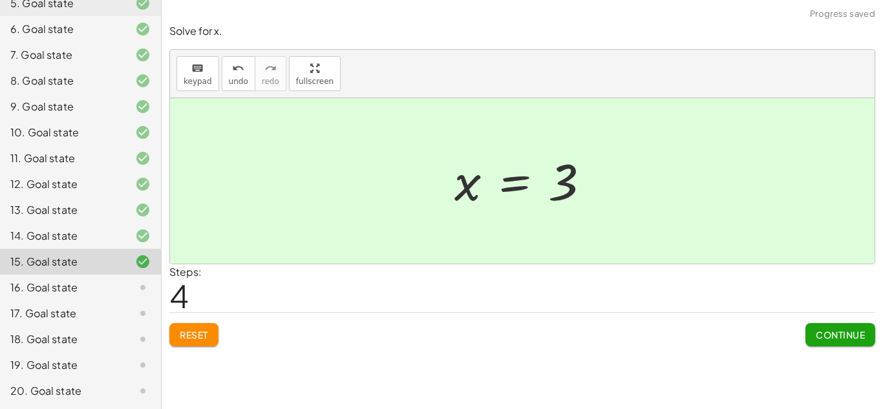
click at [105, 283] on div "16. Goal state" at bounding box center [62, 288] width 104 height 16
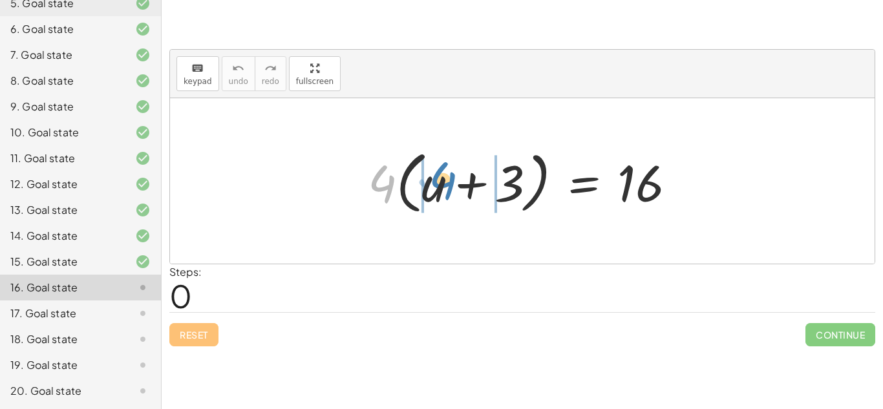
drag, startPoint x: 380, startPoint y: 186, endPoint x: 444, endPoint y: 184, distance: 64.0
click at [444, 184] on div at bounding box center [527, 181] width 332 height 74
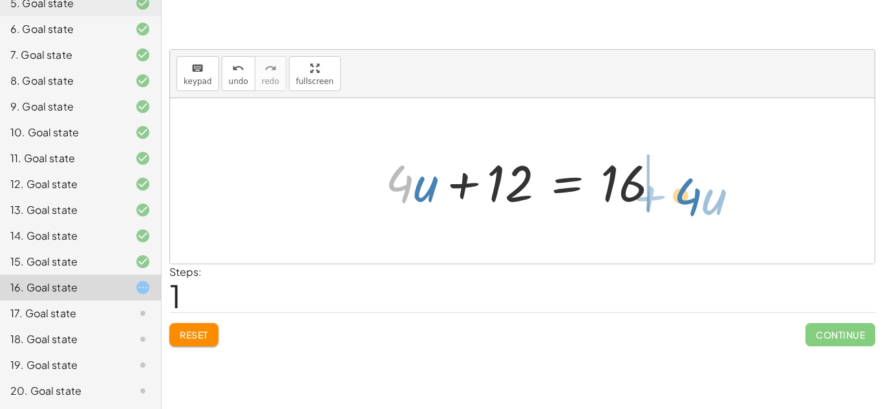
drag, startPoint x: 394, startPoint y: 178, endPoint x: 709, endPoint y: 188, distance: 315.1
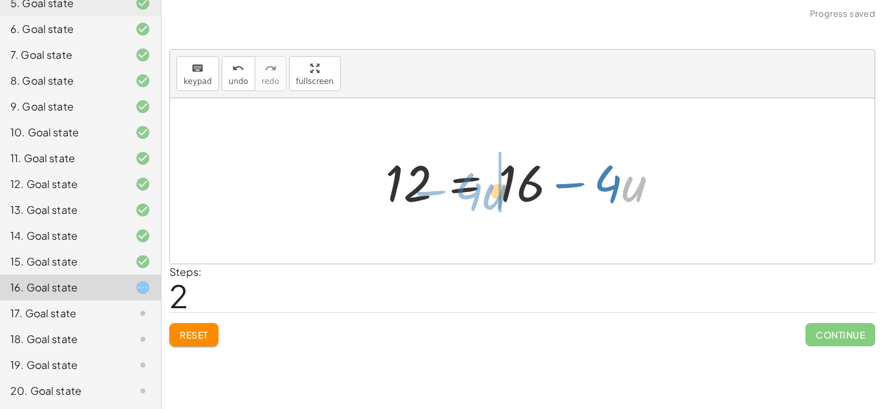
drag, startPoint x: 629, startPoint y: 188, endPoint x: 356, endPoint y: 225, distance: 274.7
click at [356, 225] on div "· 4 · ( + u + 3 ) = 16 + · 4 · u + · 4 · 3 = 16 + · 4 · u + 12 = 16 · u − · 4 u…" at bounding box center [522, 181] width 705 height 166
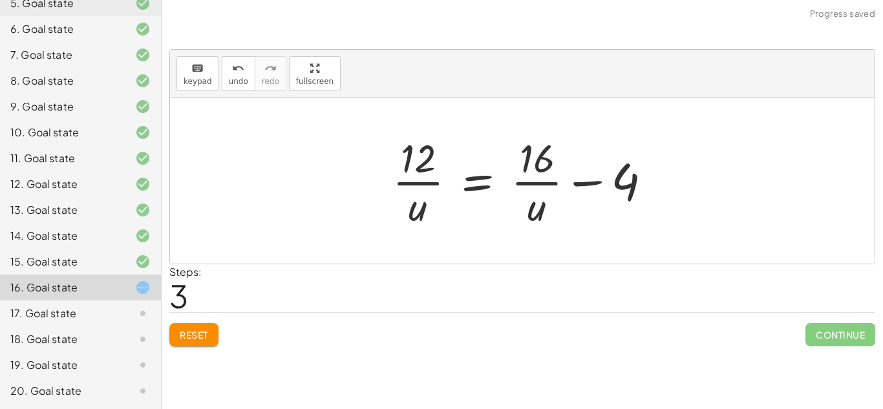
click at [184, 332] on span "Reset" at bounding box center [194, 335] width 28 height 12
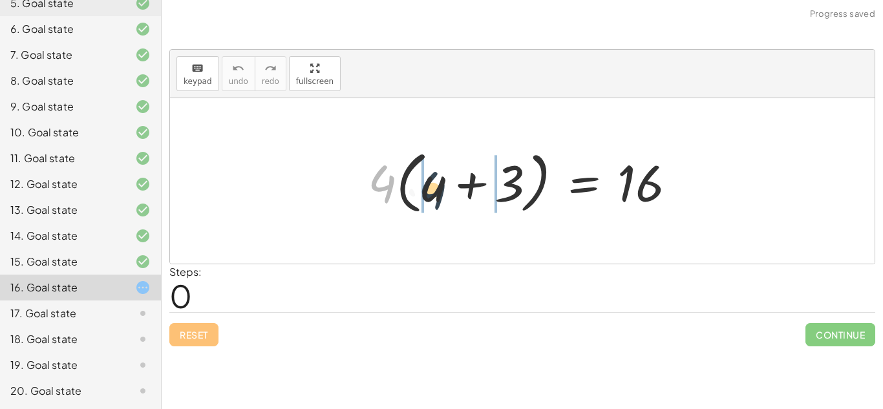
drag, startPoint x: 382, startPoint y: 180, endPoint x: 458, endPoint y: 186, distance: 77.2
click at [458, 186] on div at bounding box center [527, 181] width 332 height 74
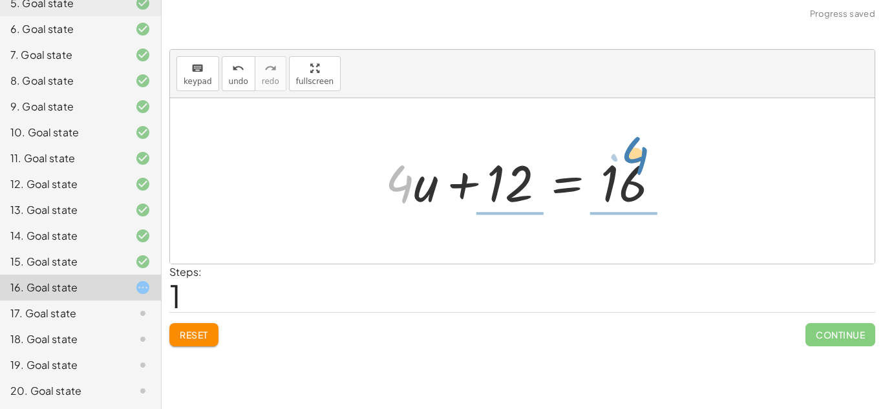
drag, startPoint x: 396, startPoint y: 172, endPoint x: 662, endPoint y: 149, distance: 267.4
click at [662, 149] on div at bounding box center [527, 181] width 297 height 67
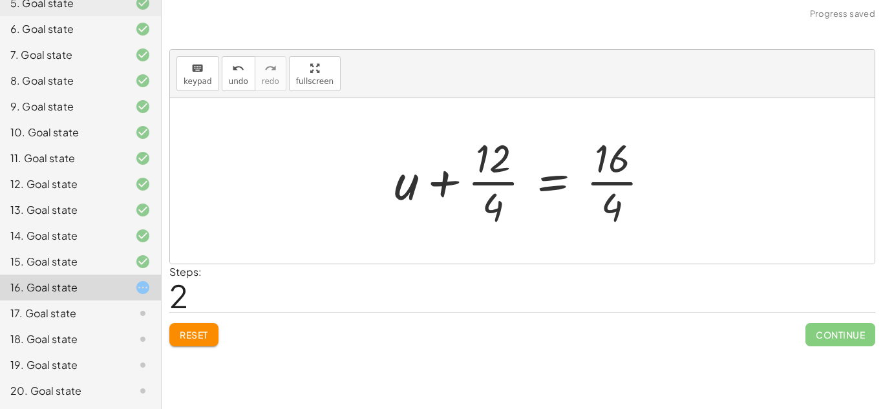
click at [605, 184] on div at bounding box center [527, 181] width 279 height 100
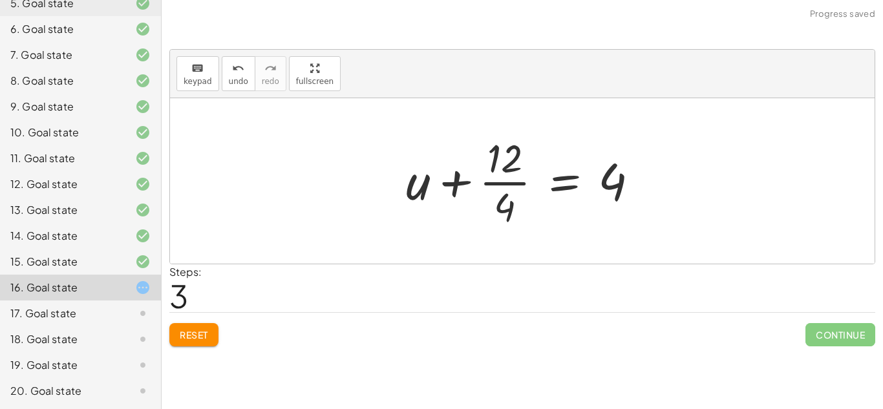
click at [504, 180] on div at bounding box center [528, 181] width 256 height 100
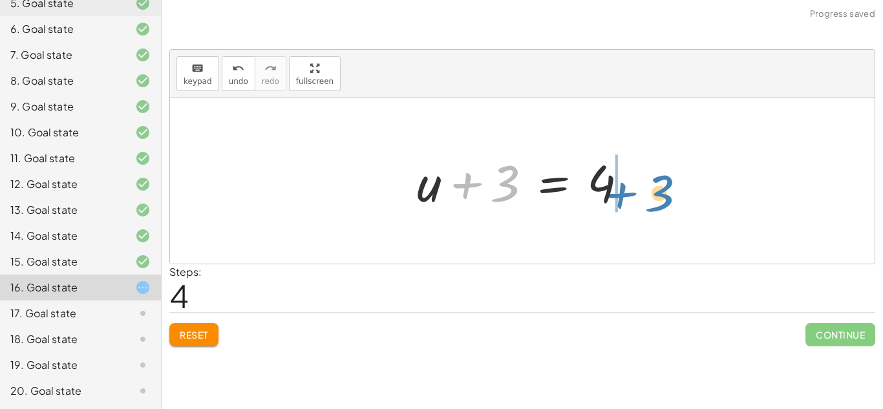
drag, startPoint x: 468, startPoint y: 188, endPoint x: 621, endPoint y: 197, distance: 153.6
click at [621, 197] on div at bounding box center [528, 181] width 234 height 67
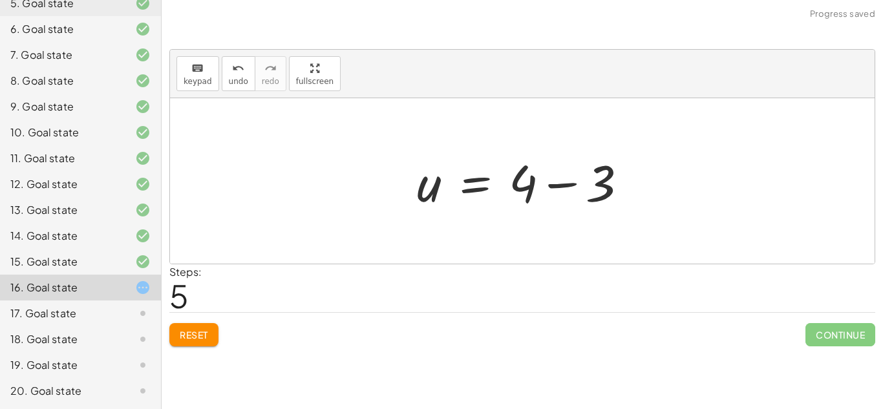
click at [557, 182] on div at bounding box center [528, 181] width 234 height 67
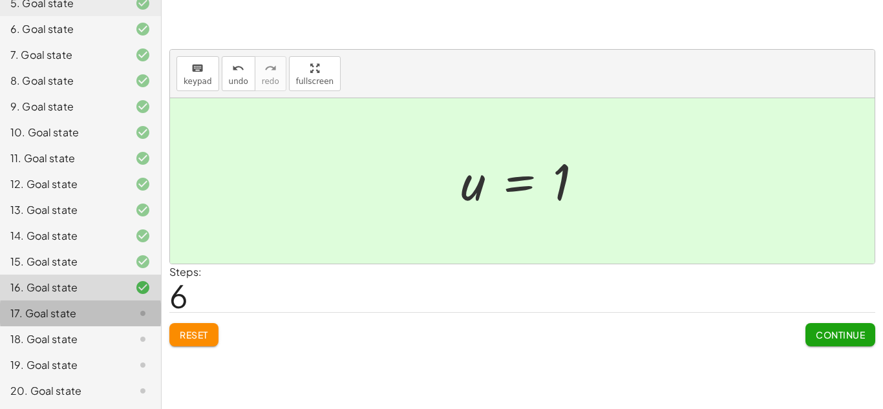
click at [85, 307] on div "17. Goal state" at bounding box center [62, 314] width 104 height 16
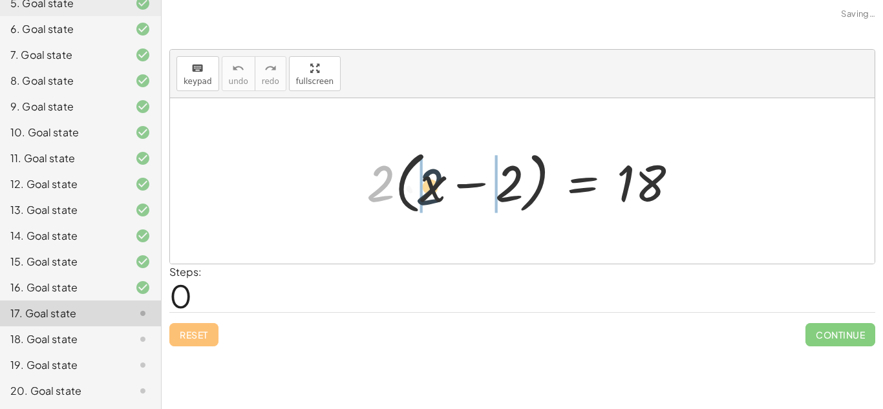
drag, startPoint x: 380, startPoint y: 188, endPoint x: 433, endPoint y: 189, distance: 53.0
click at [433, 189] on div at bounding box center [527, 181] width 334 height 74
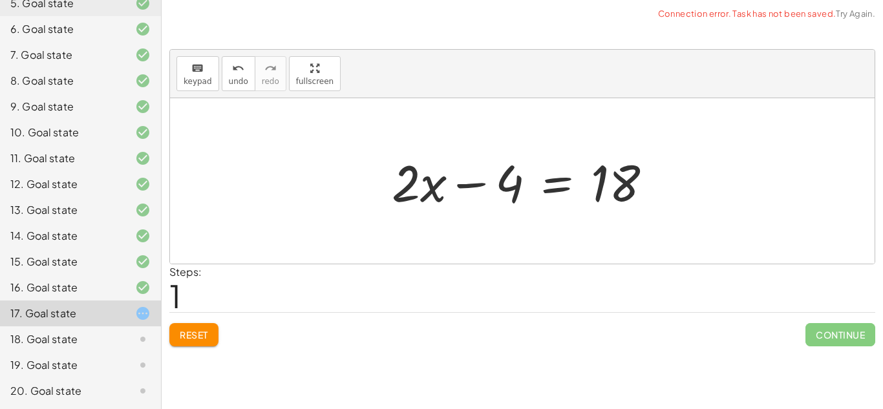
click at [467, 185] on div at bounding box center [526, 181] width 283 height 67
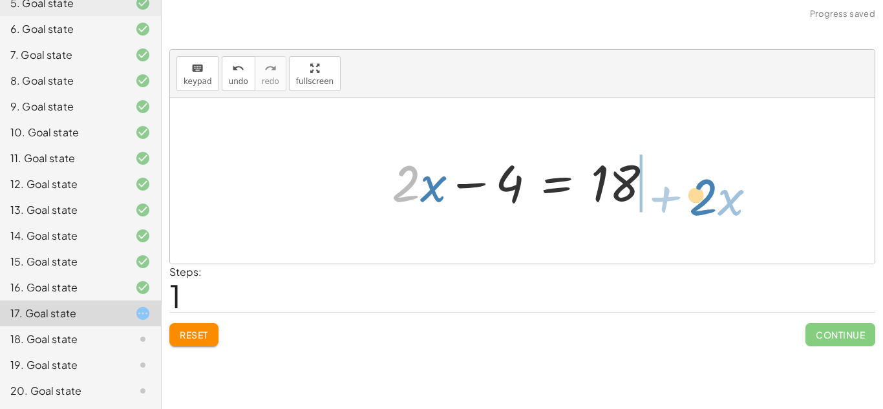
drag, startPoint x: 402, startPoint y: 188, endPoint x: 722, endPoint y: 206, distance: 320.6
click at [722, 206] on div "· 2 · ( + x − 2 ) = 18 + · 2 · x − · 2 · 2 = 18 · 2 + · x + x − = 18 · 2 · 4" at bounding box center [522, 181] width 705 height 166
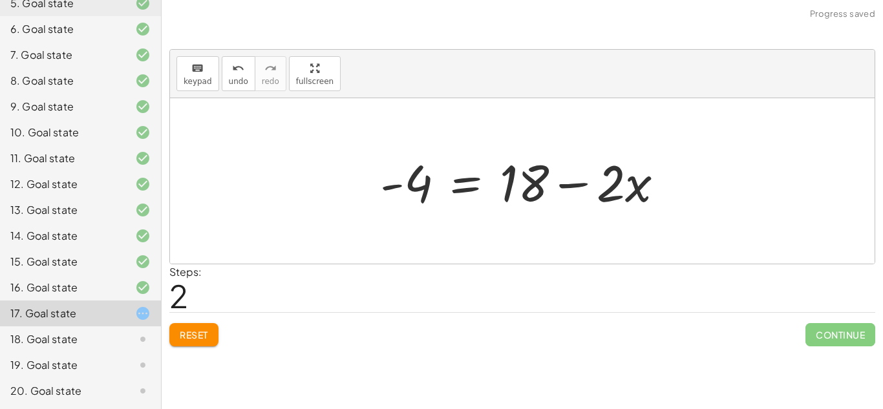
click at [575, 180] on div at bounding box center [527, 181] width 307 height 67
drag, startPoint x: 404, startPoint y: 184, endPoint x: 560, endPoint y: 188, distance: 156.5
click at [560, 188] on div at bounding box center [527, 181] width 307 height 67
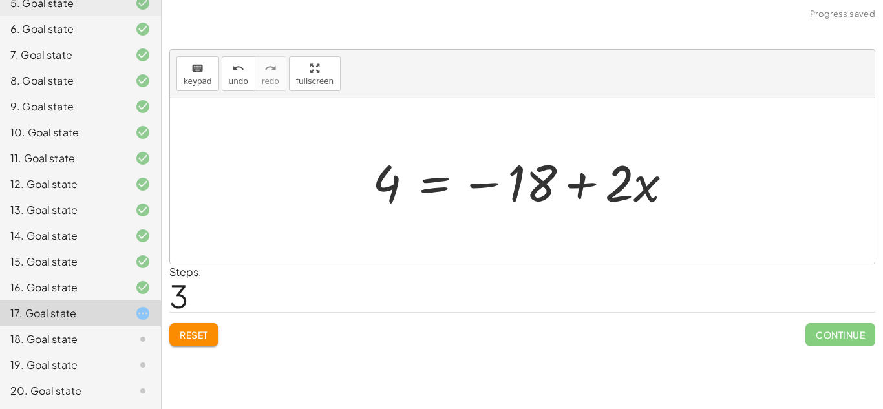
click at [187, 330] on span "Reset" at bounding box center [194, 335] width 28 height 12
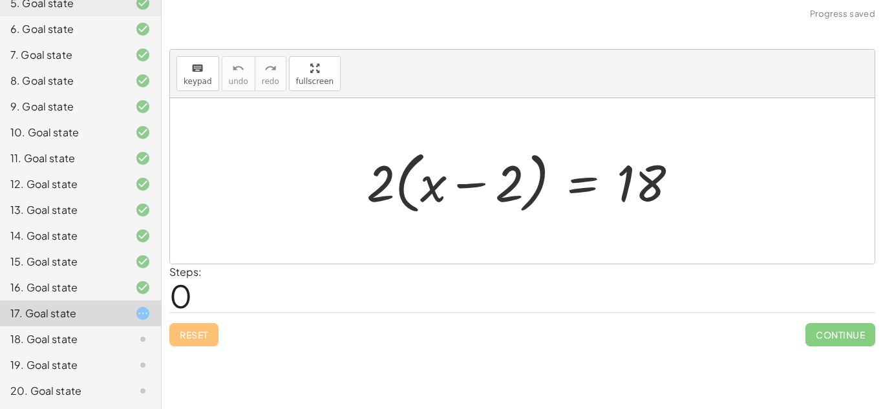
click at [187, 330] on div "Reset Continue" at bounding box center [522, 329] width 706 height 34
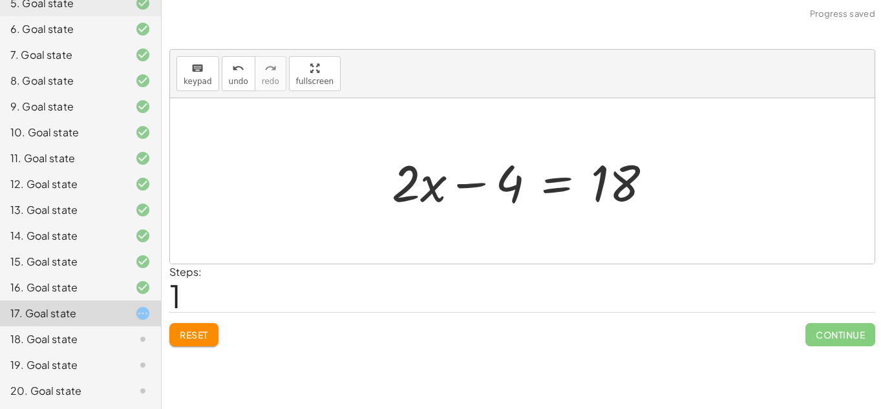
click at [466, 182] on div at bounding box center [526, 181] width 283 height 67
drag, startPoint x: 399, startPoint y: 191, endPoint x: 444, endPoint y: 183, distance: 45.9
click at [444, 183] on div at bounding box center [526, 181] width 283 height 67
click at [461, 182] on div at bounding box center [526, 181] width 283 height 67
click at [182, 337] on span "Reset" at bounding box center [194, 335] width 28 height 12
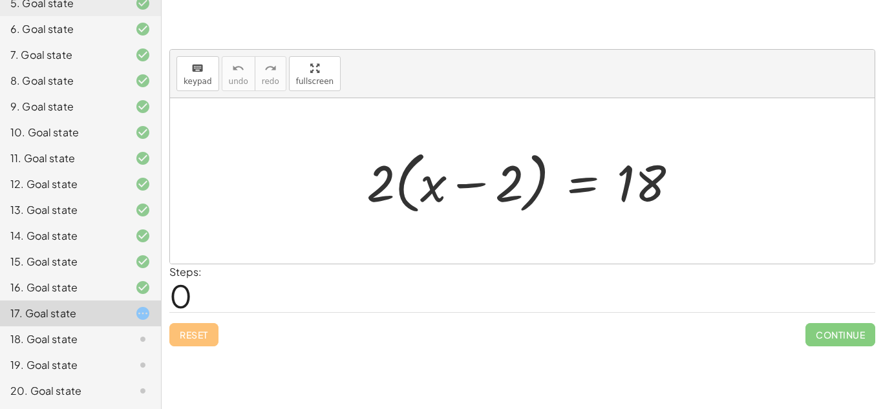
click at [182, 337] on div "Reset Continue" at bounding box center [522, 329] width 706 height 34
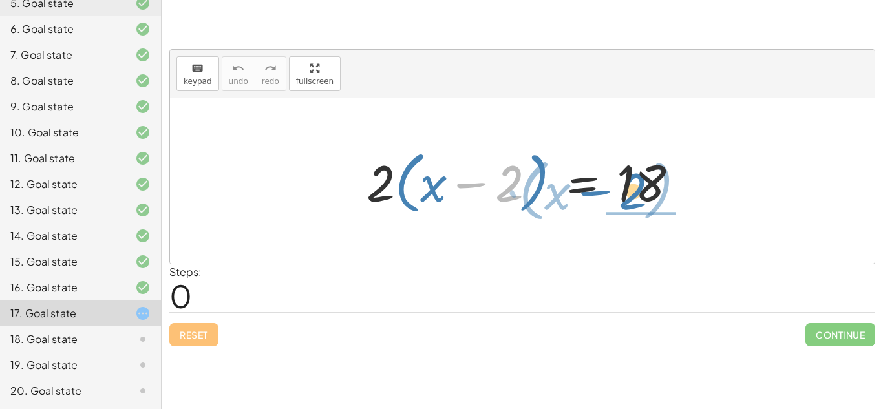
click at [513, 181] on div at bounding box center [527, 181] width 334 height 74
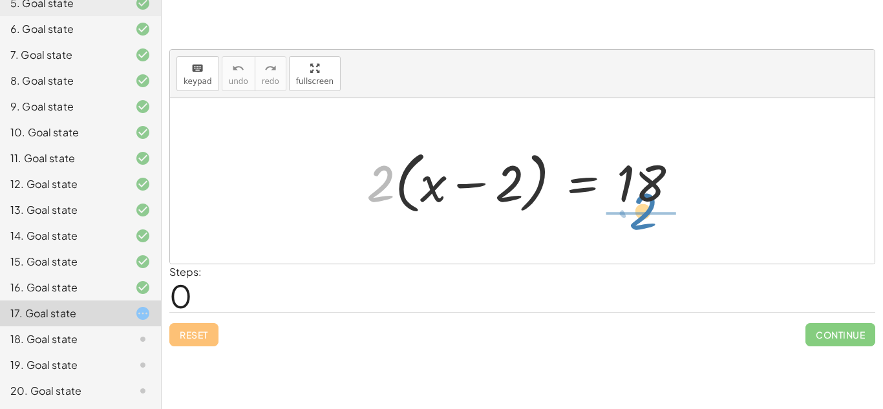
drag, startPoint x: 372, startPoint y: 177, endPoint x: 635, endPoint y: 205, distance: 264.0
click at [635, 205] on div at bounding box center [527, 181] width 334 height 74
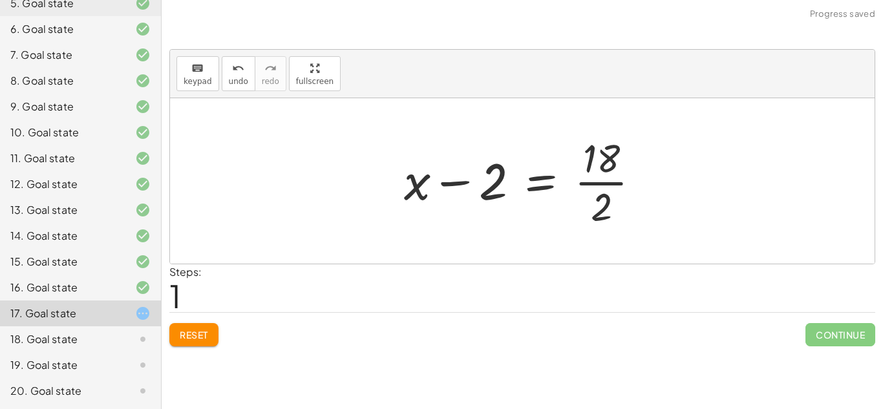
click at [608, 184] on div at bounding box center [527, 181] width 259 height 100
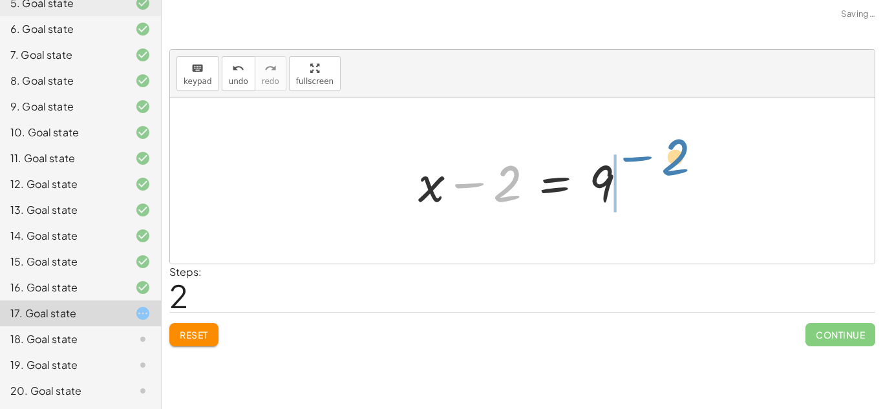
drag, startPoint x: 504, startPoint y: 178, endPoint x: 672, endPoint y: 153, distance: 170.1
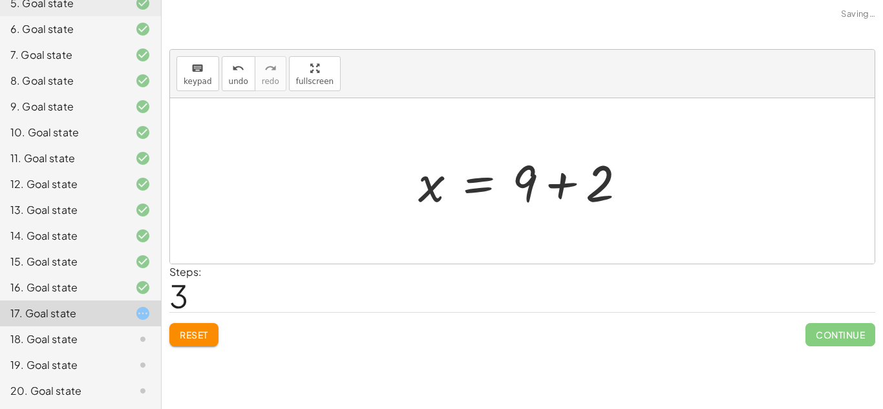
click at [557, 183] on div at bounding box center [527, 181] width 231 height 67
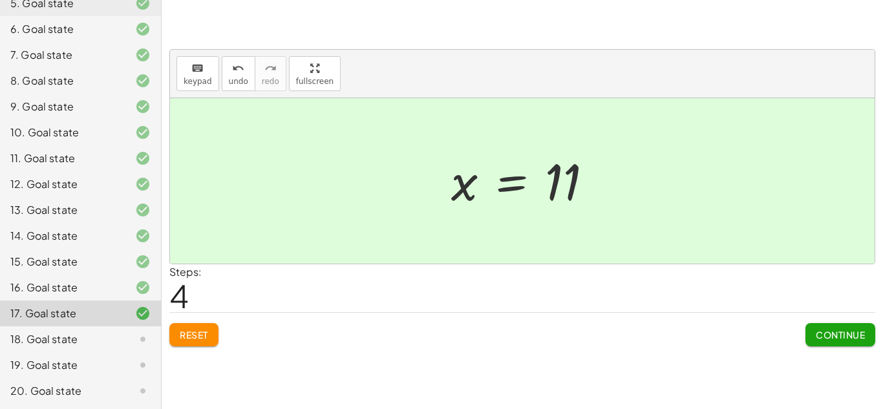
click at [27, 339] on div "18. Goal state" at bounding box center [62, 340] width 104 height 16
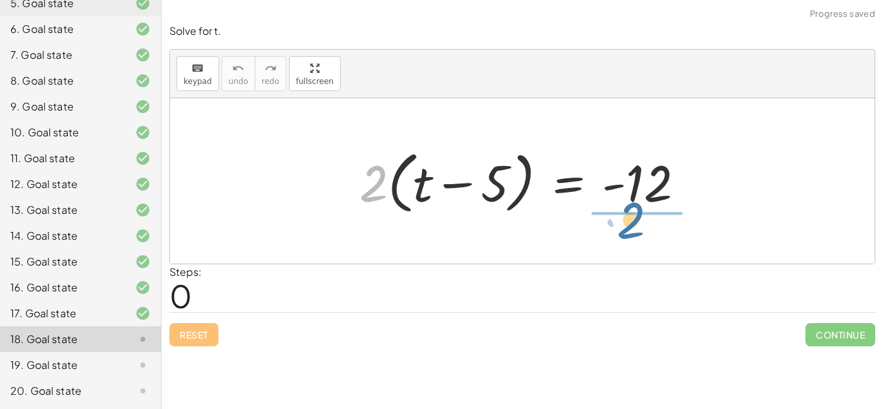
drag, startPoint x: 369, startPoint y: 188, endPoint x: 630, endPoint y: 225, distance: 263.2
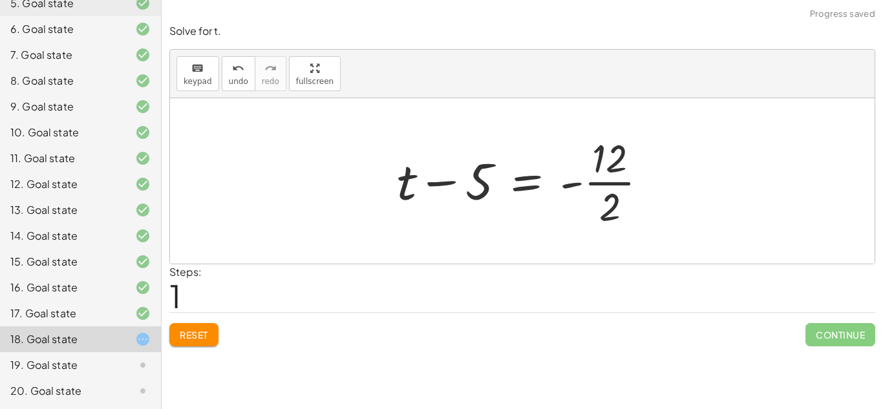
click at [610, 180] on div at bounding box center [528, 181] width 274 height 100
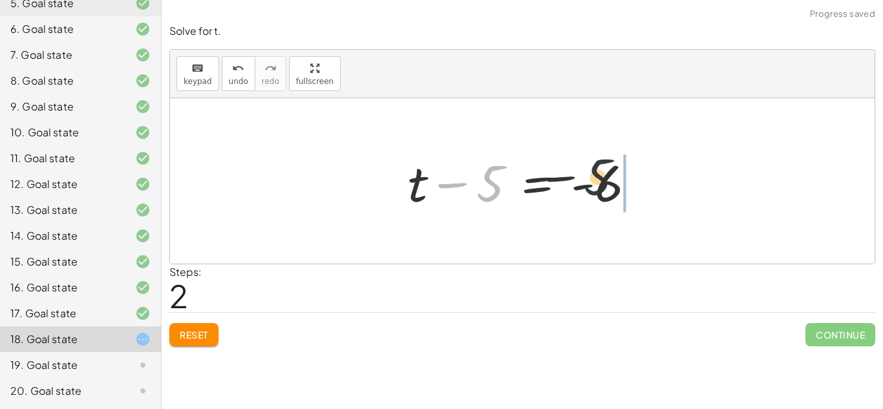
drag, startPoint x: 486, startPoint y: 196, endPoint x: 689, endPoint y: 188, distance: 203.2
click at [689, 188] on div "· 2 · ( + t − 5 ) = - 12 + t − 5 = - · 12 · 2 − 5 + t − 5 = - 6" at bounding box center [522, 181] width 705 height 166
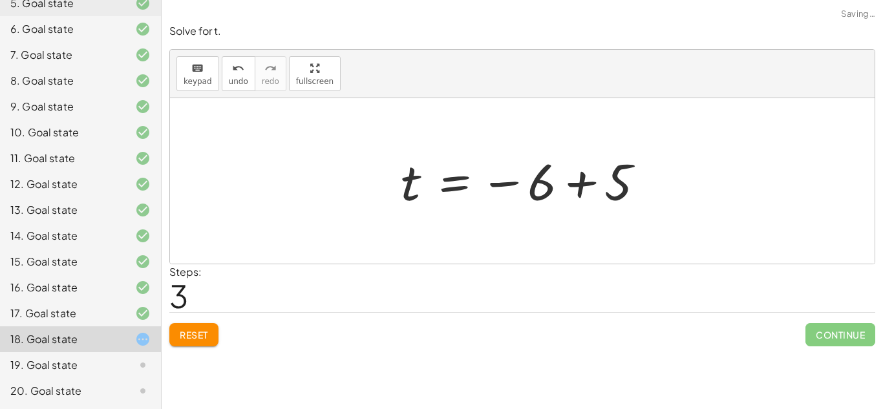
click at [663, 182] on div "· 2 · ( + t − 5 ) = - 12 + t − 5 = - · 12 · 2 + t − 5 = - 6 t 5 = − 6 +" at bounding box center [523, 181] width 283 height 70
click at [579, 181] on div at bounding box center [527, 181] width 267 height 64
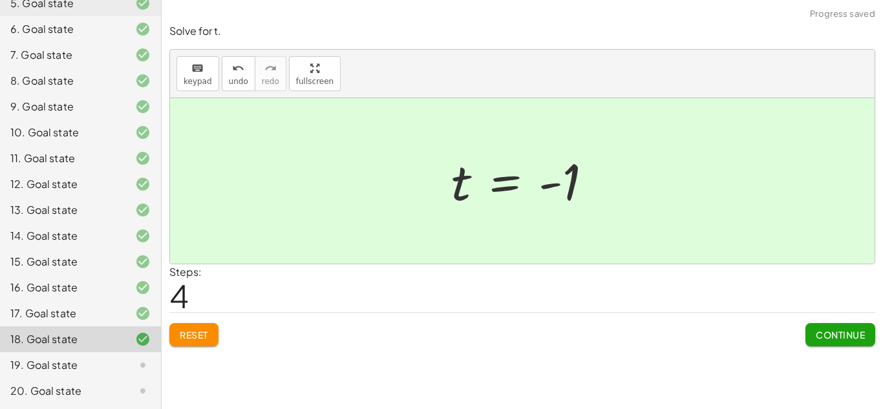
click at [39, 356] on div "19. Goal state" at bounding box center [80, 365] width 161 height 26
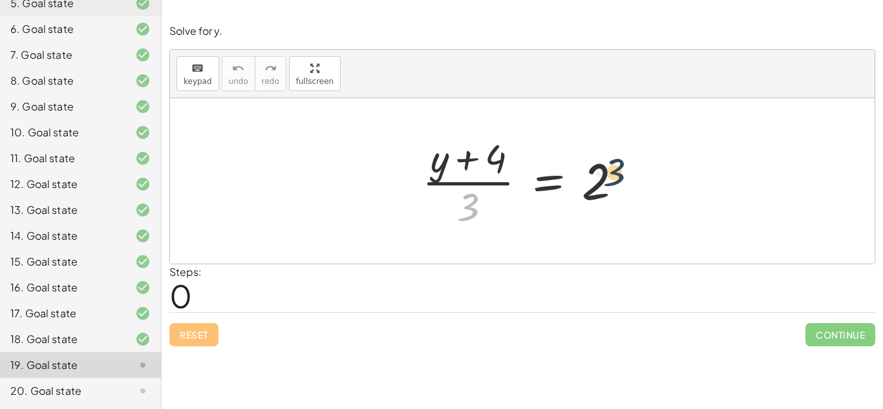
drag, startPoint x: 468, startPoint y: 204, endPoint x: 691, endPoint y: 153, distance: 229.0
drag, startPoint x: 486, startPoint y: 153, endPoint x: 657, endPoint y: 199, distance: 176.8
click at [657, 199] on div "+ 4 · ( + y ) · ( + y + 4 ) · 3 = 2" at bounding box center [522, 181] width 705 height 166
drag, startPoint x: 469, startPoint y: 160, endPoint x: 636, endPoint y: 167, distance: 166.3
click at [636, 167] on div at bounding box center [528, 181] width 224 height 100
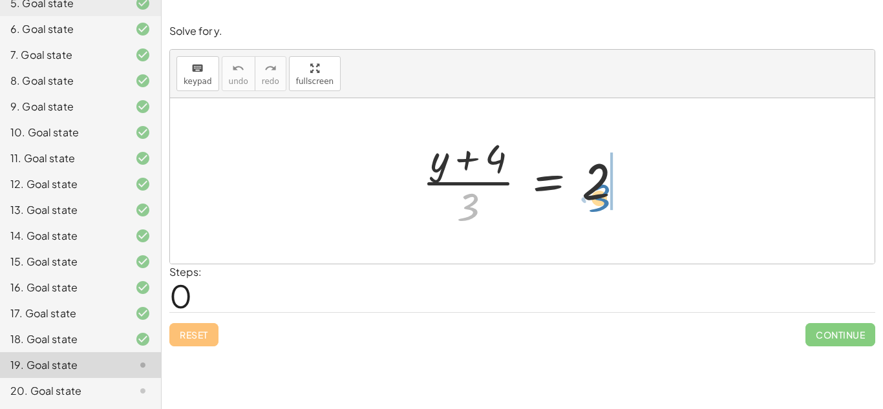
drag, startPoint x: 469, startPoint y: 207, endPoint x: 627, endPoint y: 181, distance: 160.5
click at [627, 181] on div at bounding box center [528, 181] width 224 height 100
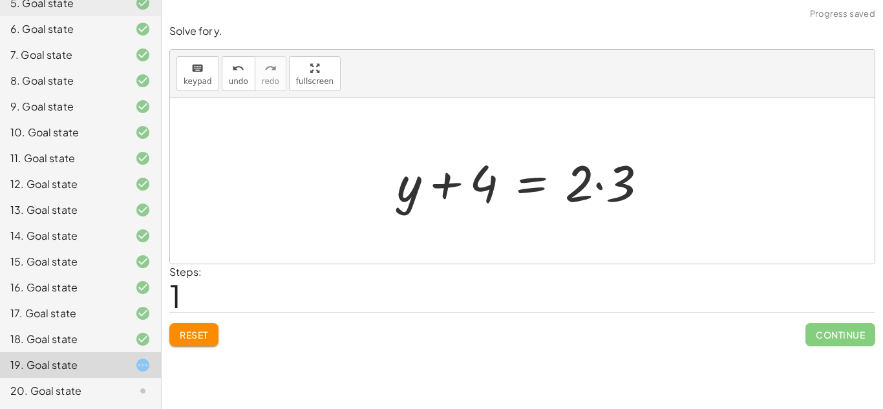
click at [602, 184] on div at bounding box center [528, 181] width 274 height 67
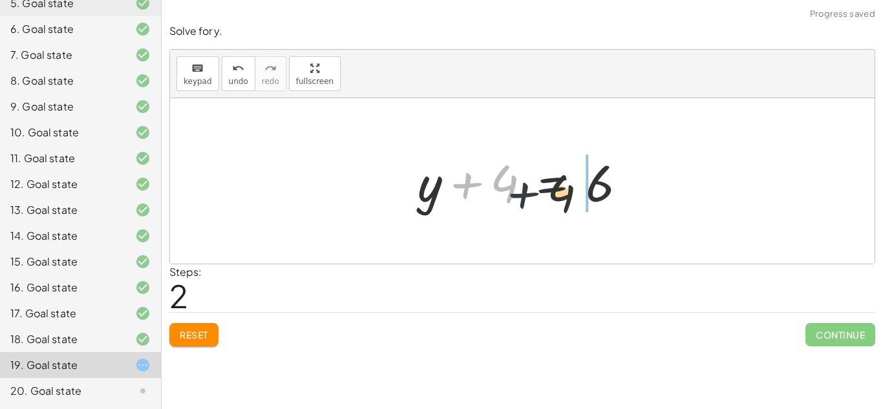
drag, startPoint x: 464, startPoint y: 192, endPoint x: 597, endPoint y: 213, distance: 134.8
click at [597, 213] on div at bounding box center [527, 181] width 233 height 67
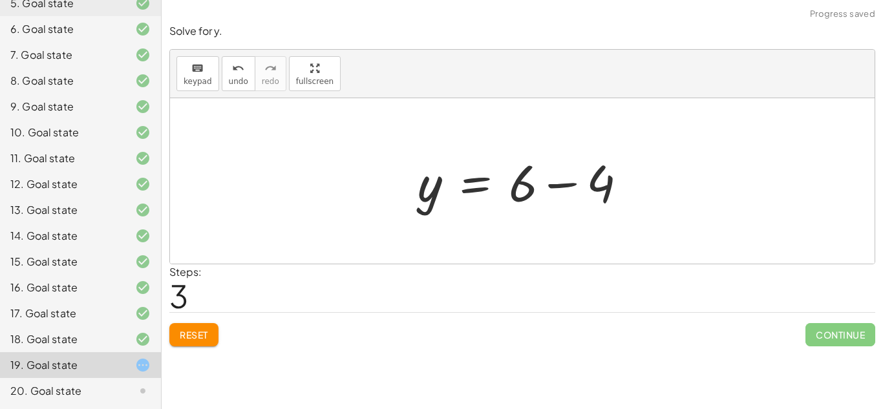
click at [559, 182] on div at bounding box center [527, 181] width 233 height 67
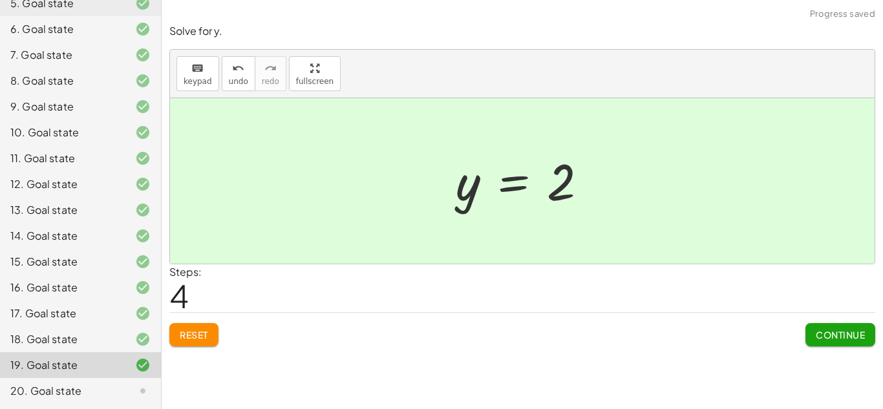
click at [44, 404] on div "20. Goal state" at bounding box center [80, 391] width 161 height 26
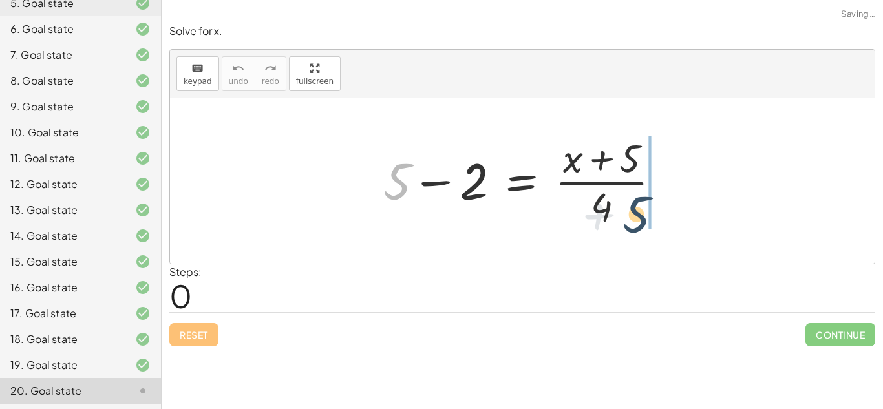
drag, startPoint x: 395, startPoint y: 180, endPoint x: 642, endPoint y: 210, distance: 248.8
click at [642, 210] on div at bounding box center [527, 181] width 301 height 100
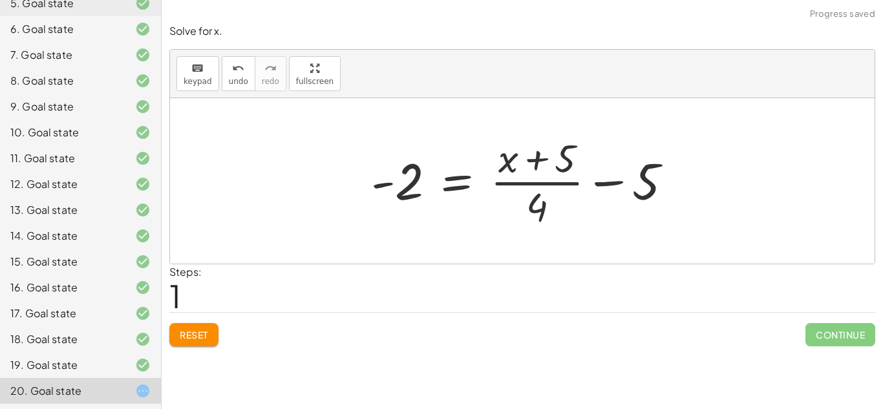
click at [601, 180] on div at bounding box center [527, 181] width 325 height 100
drag, startPoint x: 538, startPoint y: 207, endPoint x: 647, endPoint y: 191, distance: 110.4
click at [647, 191] on div at bounding box center [527, 181] width 325 height 100
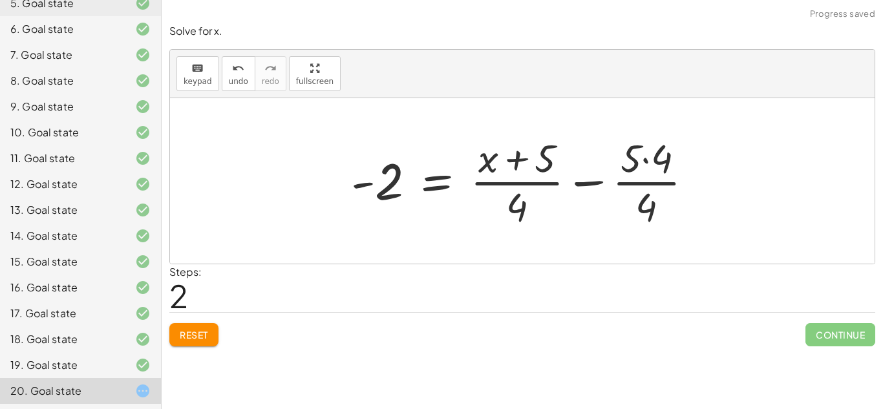
click at [640, 178] on div at bounding box center [527, 181] width 365 height 100
click at [180, 332] on span "Reset" at bounding box center [194, 335] width 28 height 12
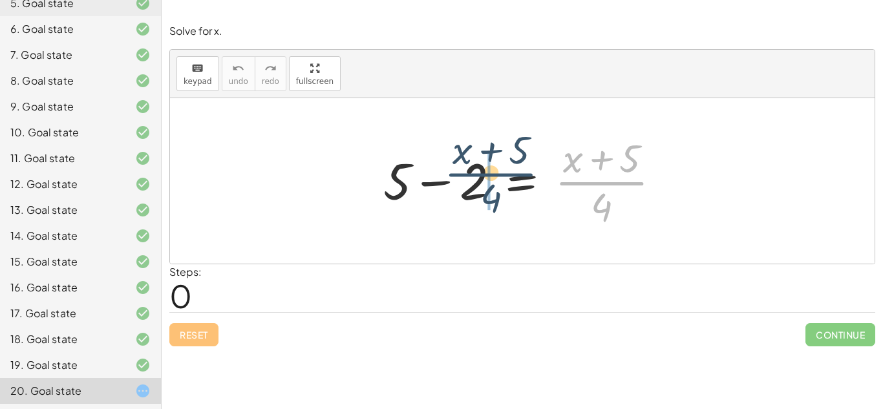
drag, startPoint x: 604, startPoint y: 171, endPoint x: 470, endPoint y: 166, distance: 133.9
click at [470, 166] on div at bounding box center [527, 181] width 301 height 100
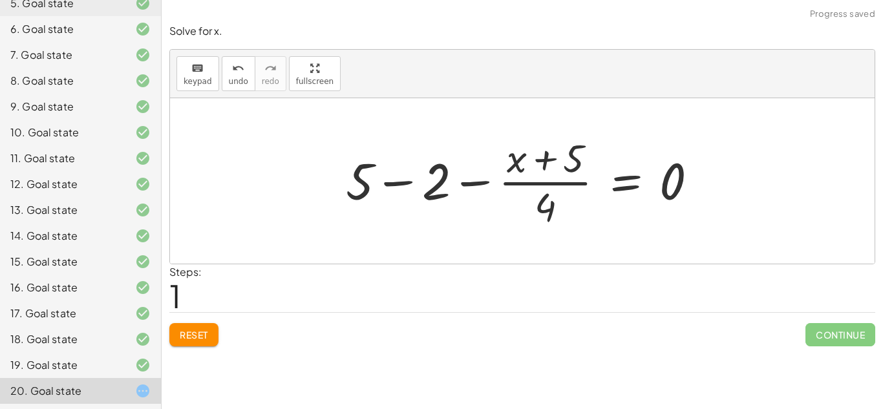
click at [184, 326] on button "Reset" at bounding box center [193, 334] width 49 height 23
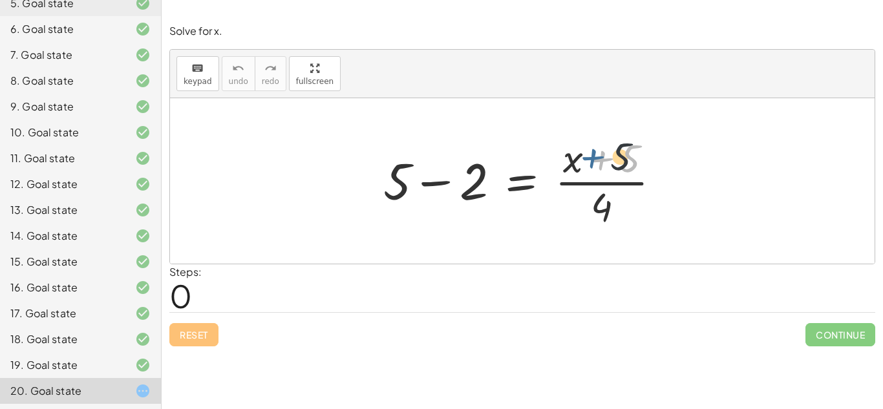
drag, startPoint x: 599, startPoint y: 166, endPoint x: 589, endPoint y: 164, distance: 10.7
click at [589, 164] on div at bounding box center [527, 181] width 301 height 100
drag, startPoint x: 589, startPoint y: 164, endPoint x: 566, endPoint y: 160, distance: 23.6
click at [566, 160] on div at bounding box center [527, 181] width 301 height 100
drag, startPoint x: 474, startPoint y: 182, endPoint x: 466, endPoint y: 173, distance: 11.9
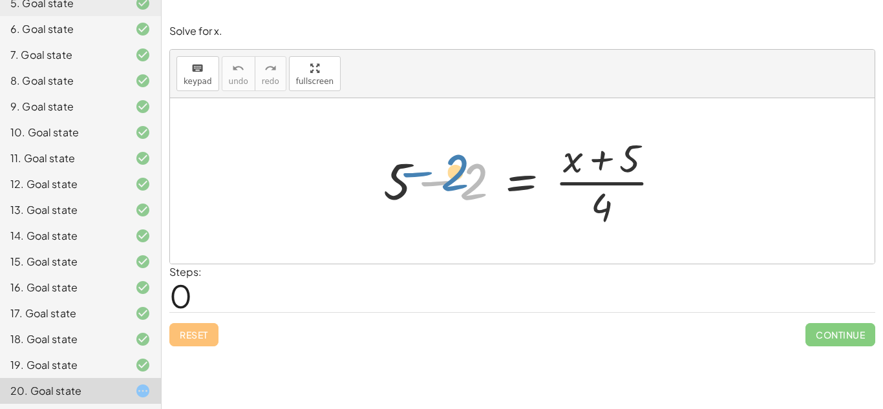
click at [466, 173] on div at bounding box center [527, 181] width 301 height 100
click at [429, 179] on div at bounding box center [527, 181] width 301 height 100
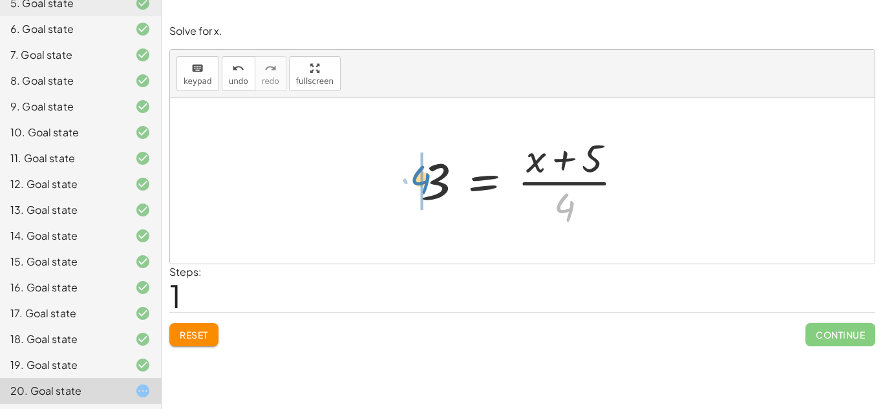
drag, startPoint x: 569, startPoint y: 202, endPoint x: 425, endPoint y: 174, distance: 146.2
click at [425, 174] on div at bounding box center [527, 181] width 226 height 100
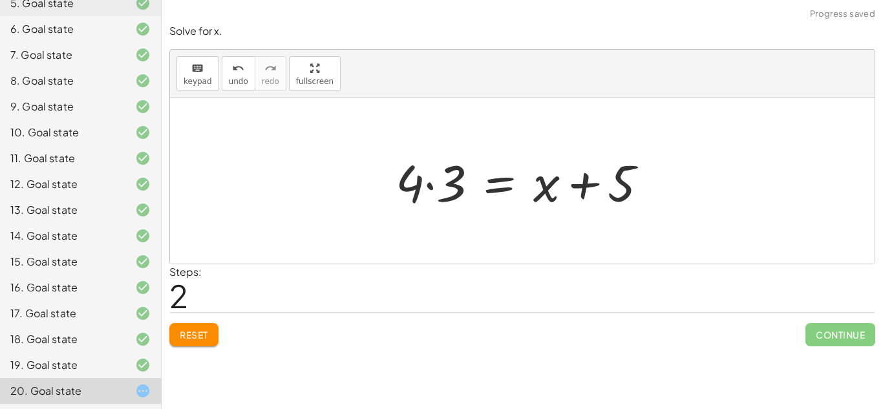
click at [430, 185] on div at bounding box center [526, 181] width 275 height 67
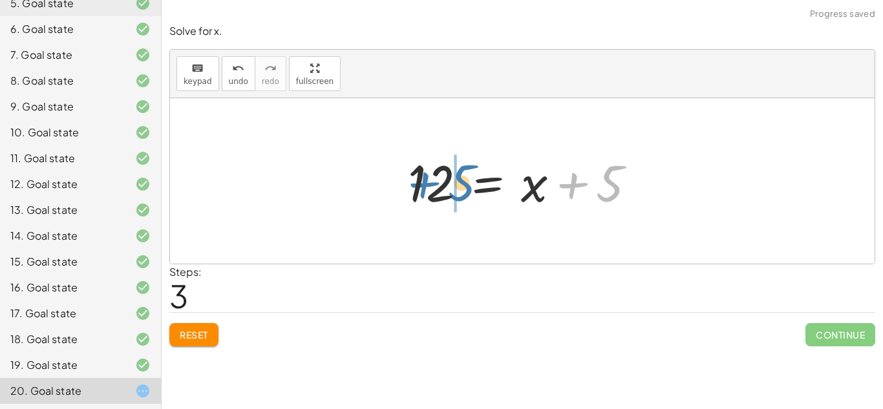
drag, startPoint x: 606, startPoint y: 178, endPoint x: 451, endPoint y: 178, distance: 155.2
click at [451, 178] on div at bounding box center [528, 181] width 252 height 67
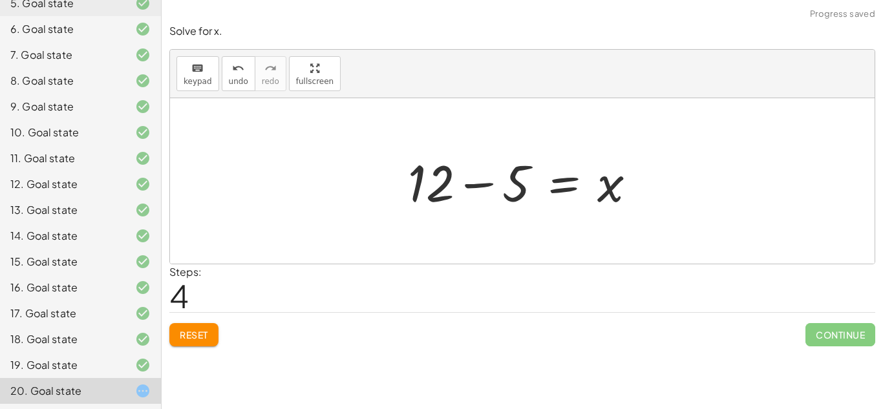
click at [483, 184] on div at bounding box center [528, 181] width 252 height 67
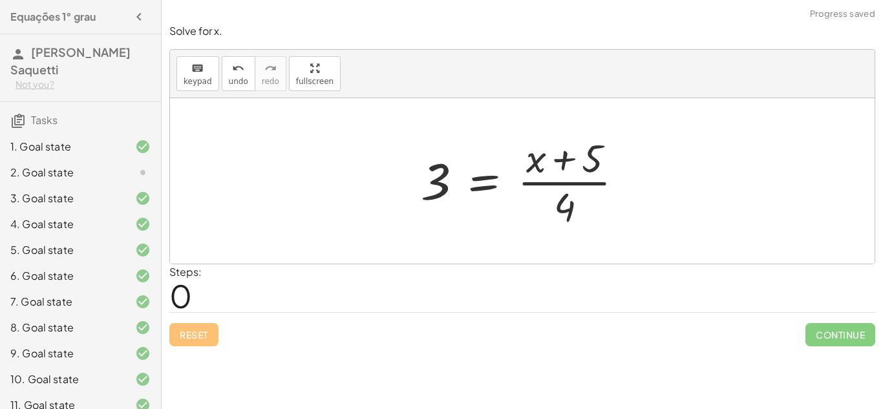
click at [34, 175] on div "2. Goal state" at bounding box center [62, 173] width 104 height 16
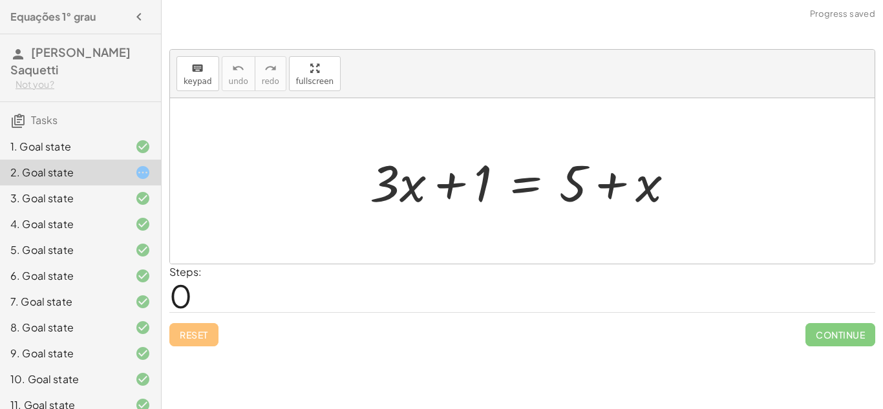
scroll to position [247, 0]
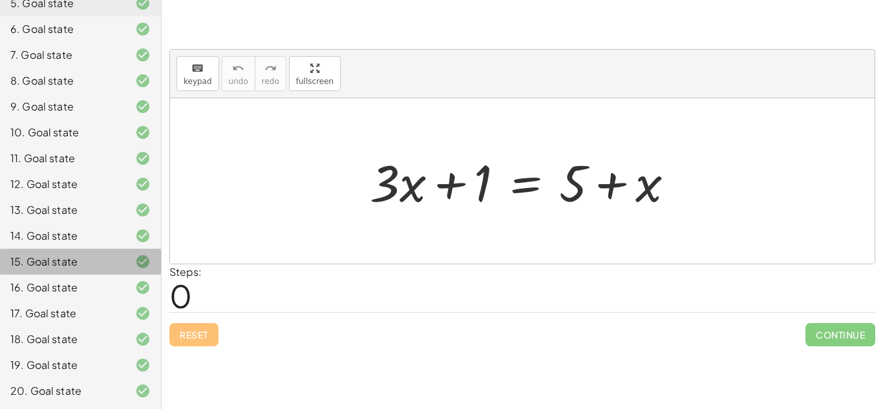
click at [100, 263] on div "15. Goal state" at bounding box center [62, 262] width 104 height 16
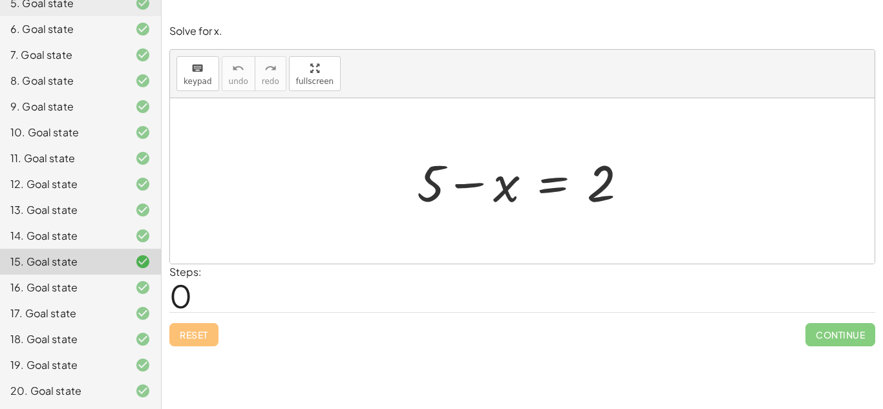
scroll to position [0, 0]
